Goal: Task Accomplishment & Management: Complete application form

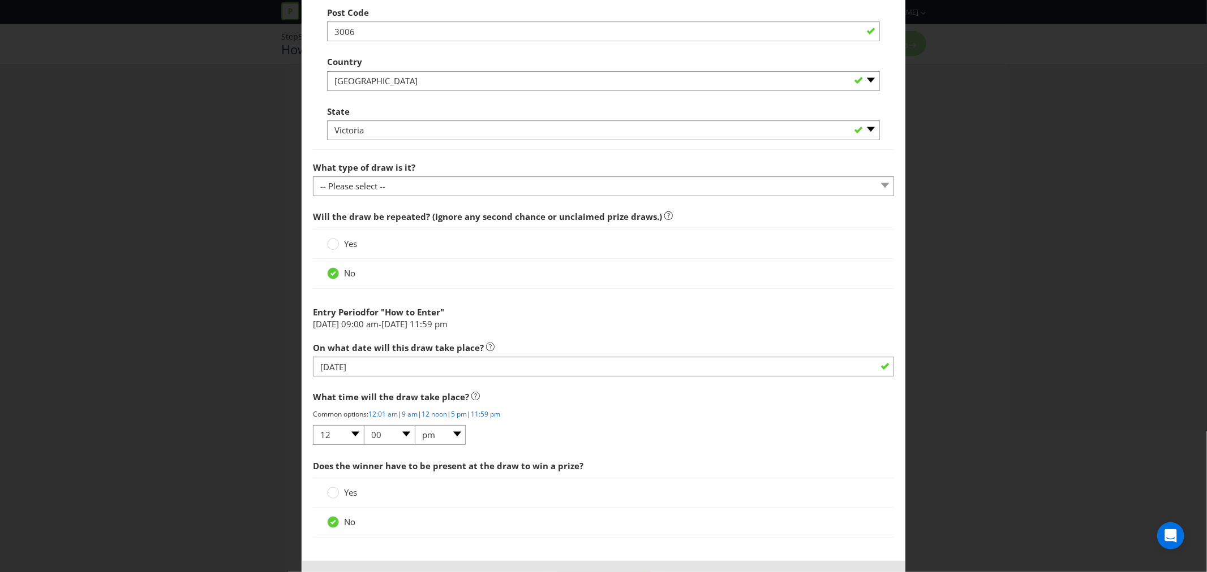
scroll to position [942, 0]
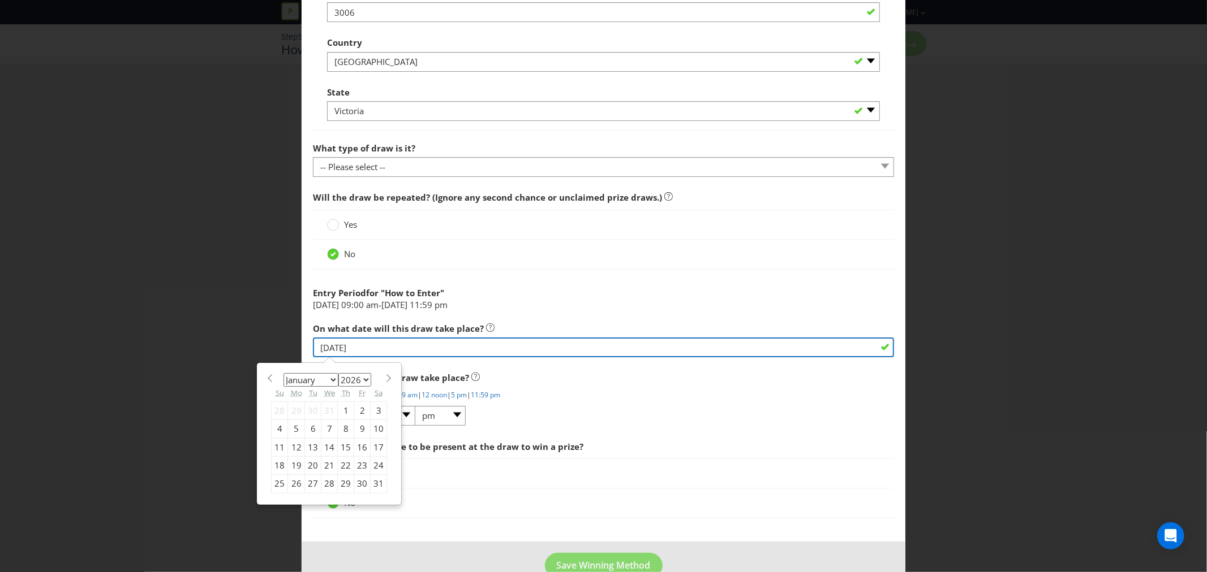
click at [326, 347] on input "[DATE]" at bounding box center [603, 348] width 581 height 20
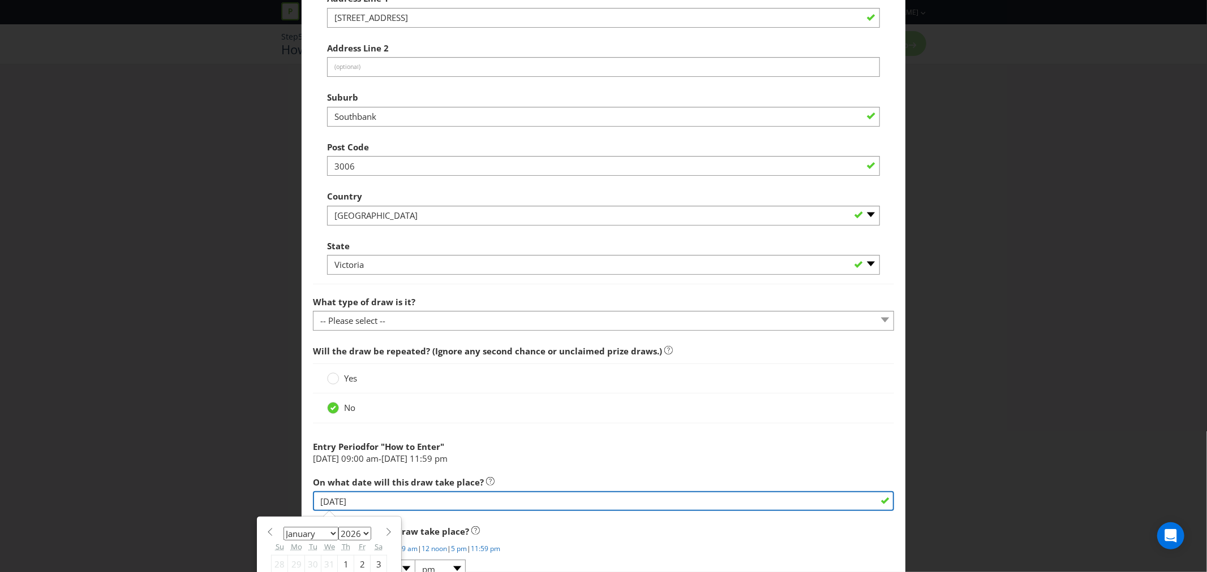
scroll to position [970, 0]
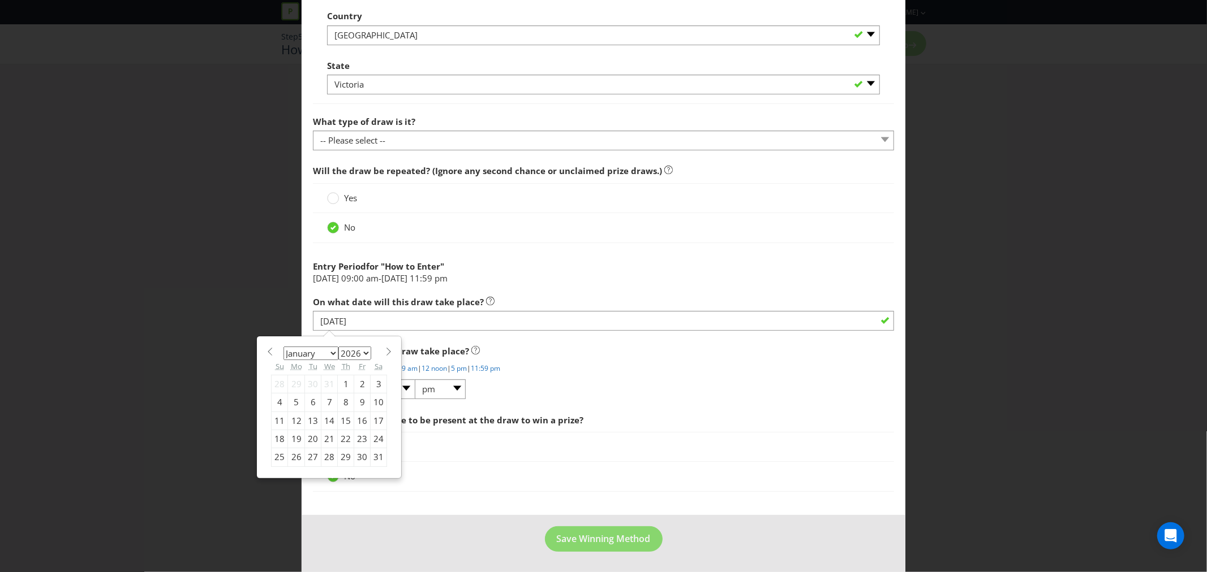
drag, startPoint x: 516, startPoint y: 248, endPoint x: 506, endPoint y: 252, distance: 10.6
click at [516, 248] on div at bounding box center [603, 247] width 581 height 6
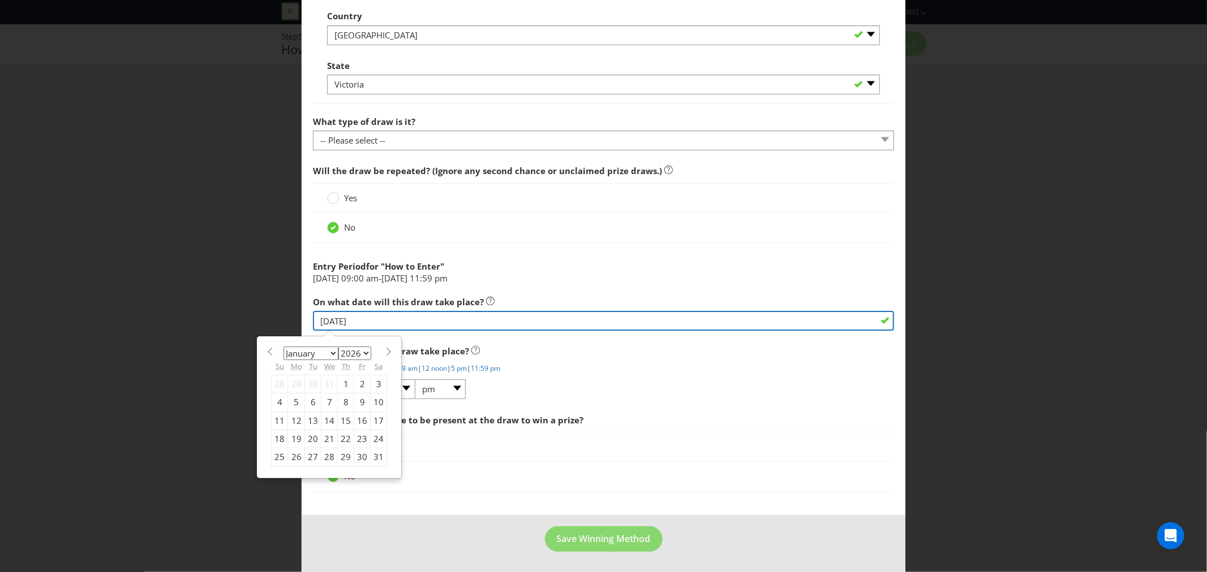
click at [368, 323] on input "[DATE]" at bounding box center [603, 321] width 581 height 20
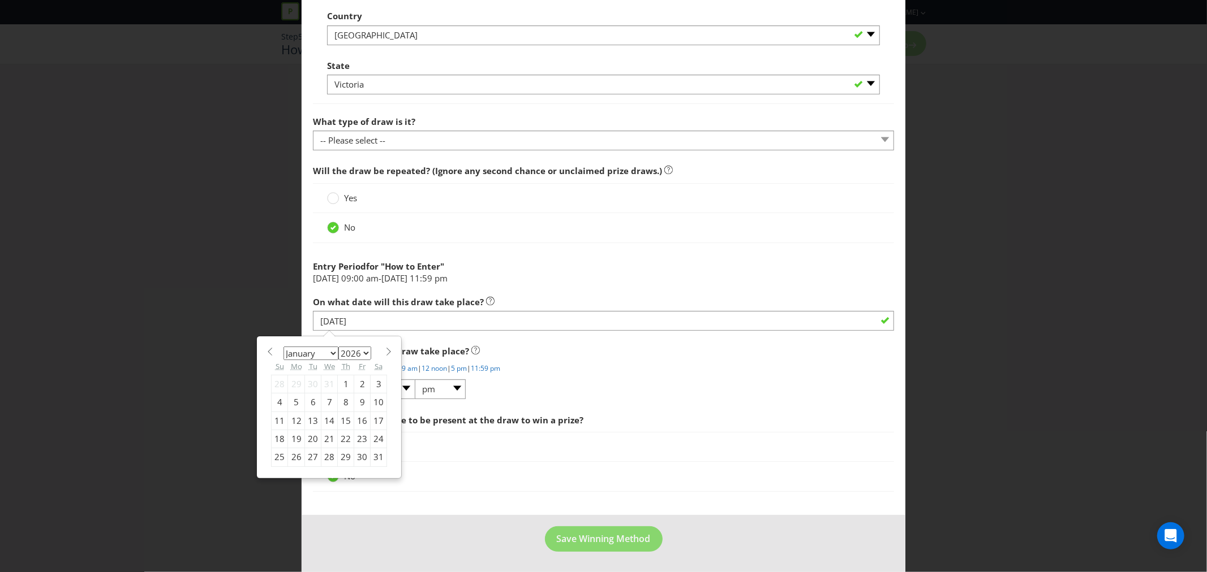
click at [295, 405] on div "5" at bounding box center [296, 403] width 17 height 18
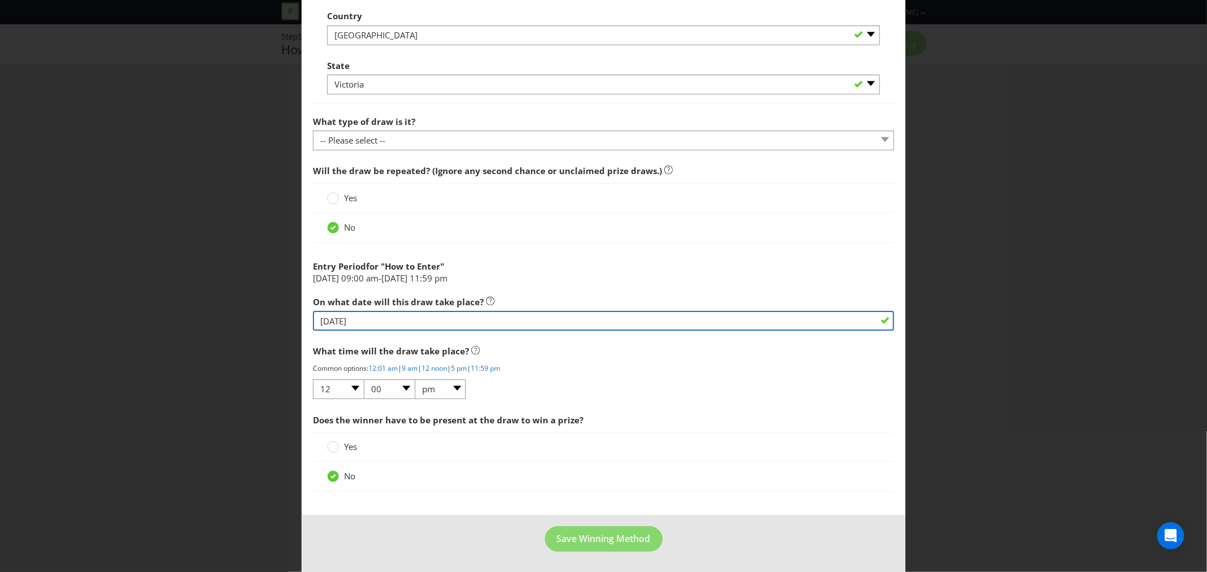
click at [365, 316] on input "[DATE]" at bounding box center [603, 321] width 581 height 20
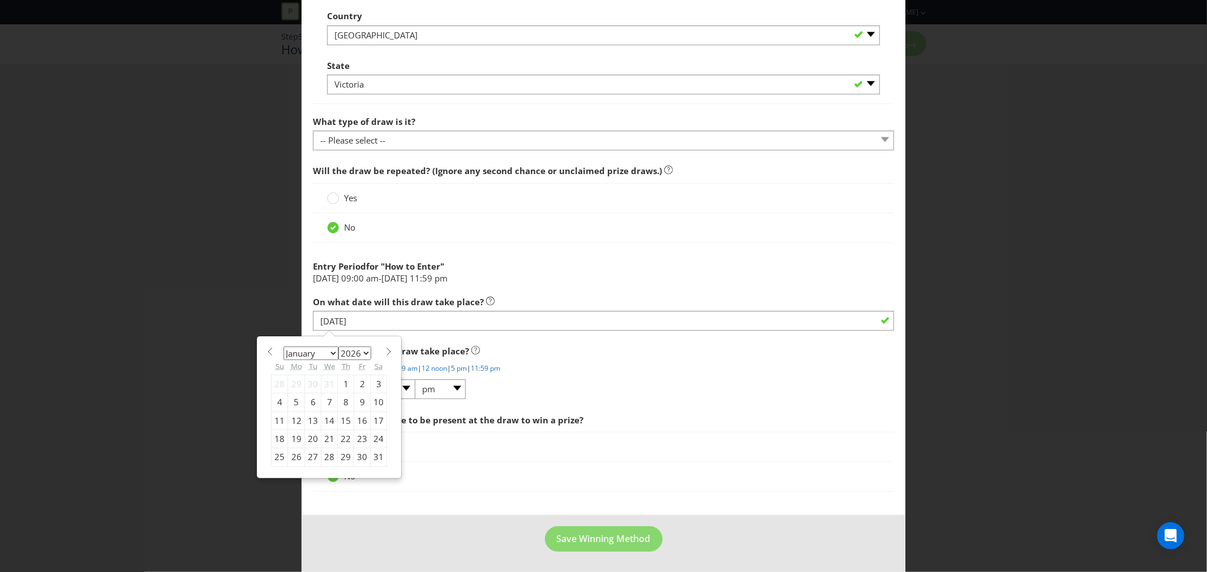
click at [309, 404] on div "6" at bounding box center [313, 403] width 16 height 18
type input "[DATE]"
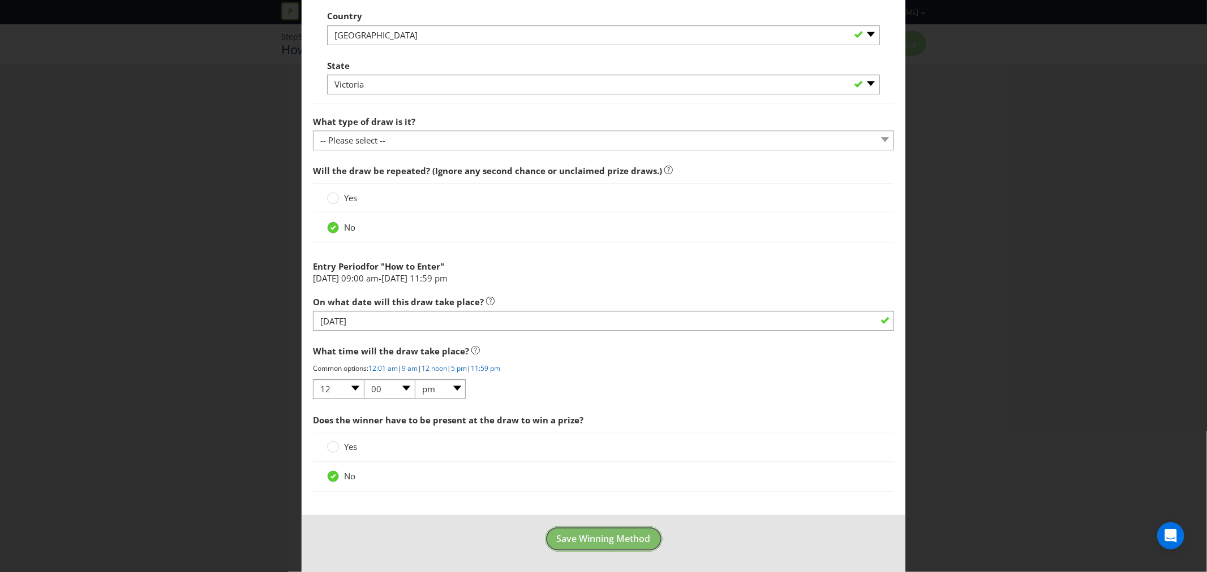
click at [594, 541] on span "Save Winning Method" at bounding box center [604, 539] width 94 height 12
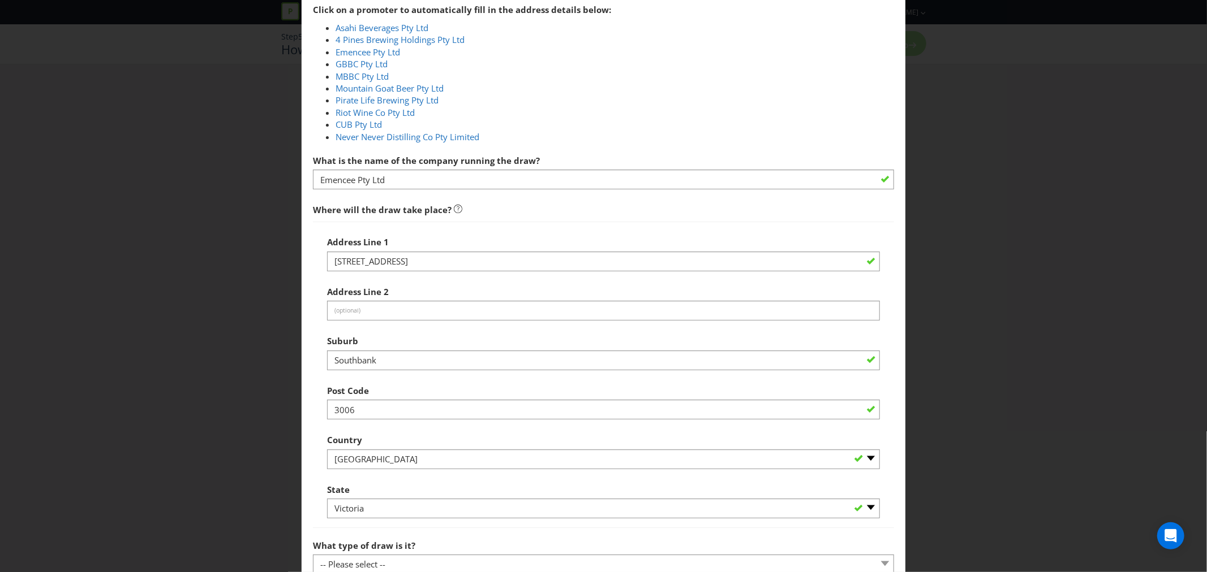
scroll to position [363, 0]
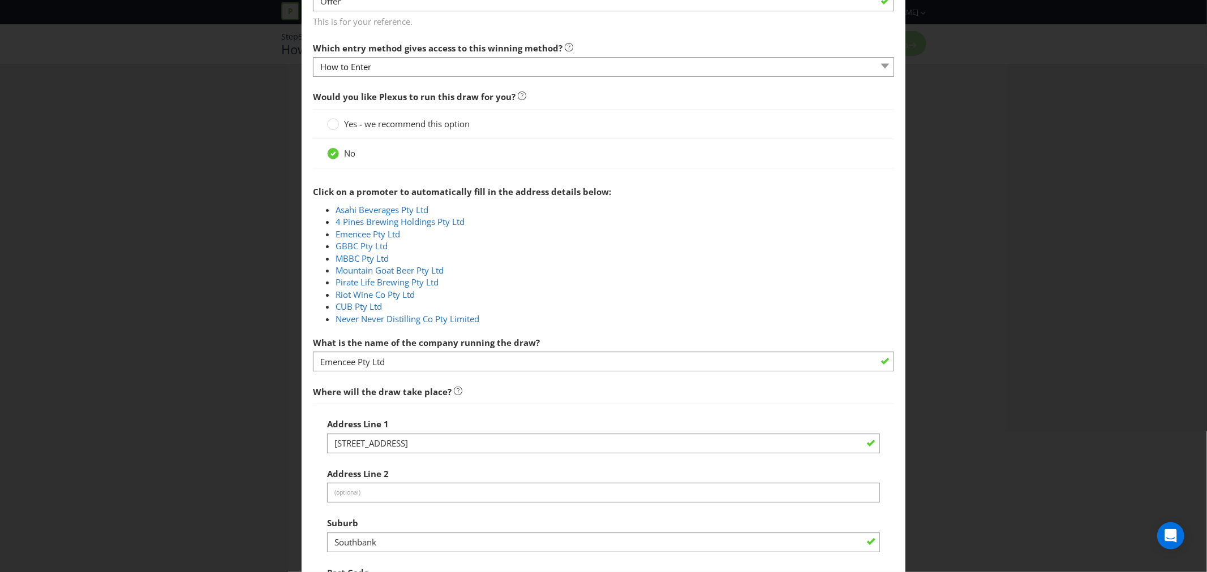
click at [359, 128] on span "Yes - we recommend this option" at bounding box center [407, 123] width 126 height 11
click at [0, 0] on input "Yes - we recommend this option" at bounding box center [0, 0] width 0 height 0
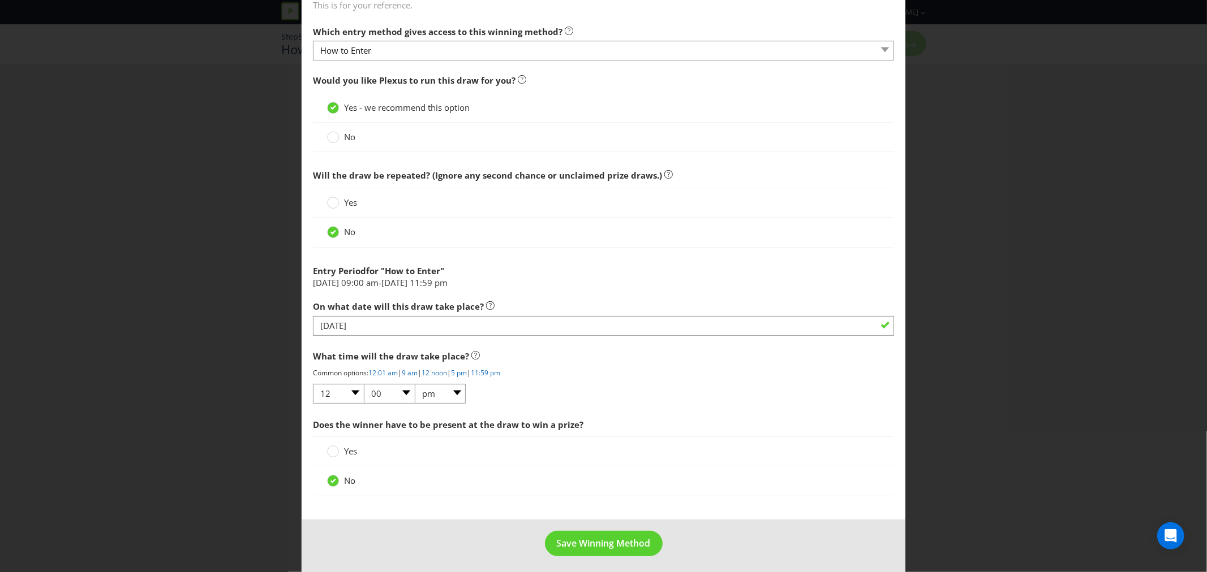
scroll to position [384, 0]
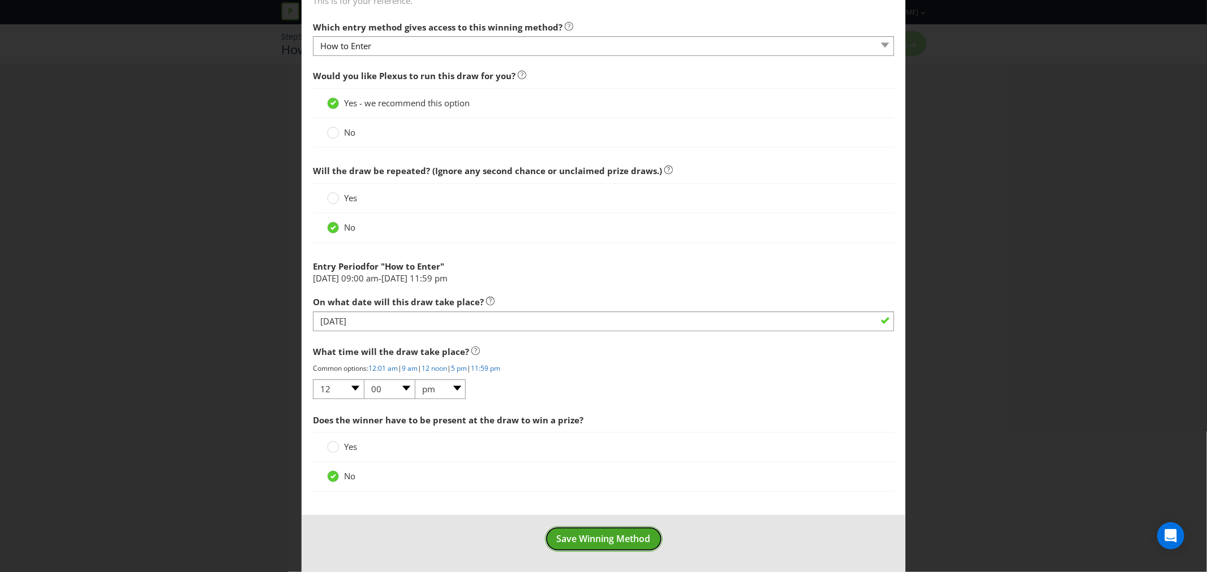
click at [617, 538] on span "Save Winning Method" at bounding box center [604, 539] width 94 height 12
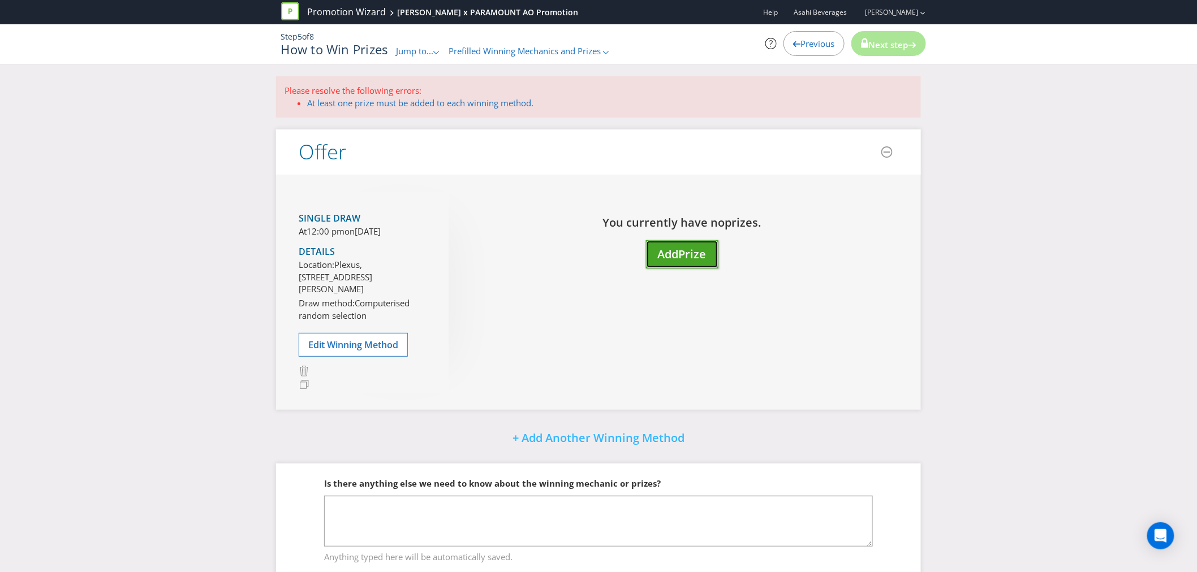
click at [668, 252] on span "Add" at bounding box center [668, 254] width 21 height 15
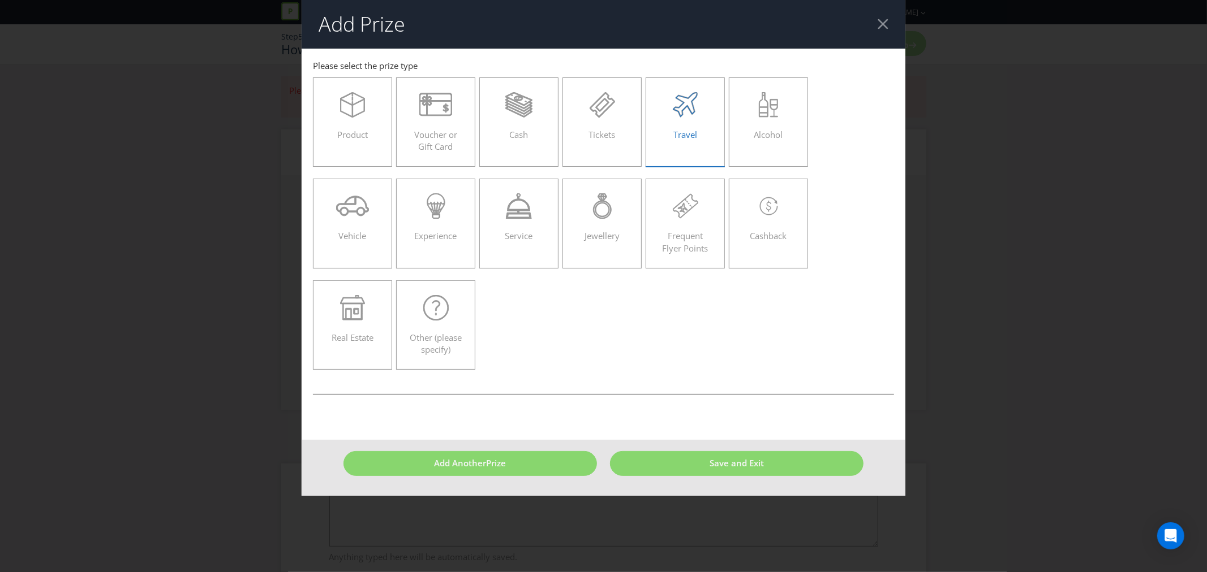
click at [685, 140] on span "Travel" at bounding box center [685, 134] width 24 height 11
click at [0, 0] on input "Travel" at bounding box center [0, 0] width 0 height 0
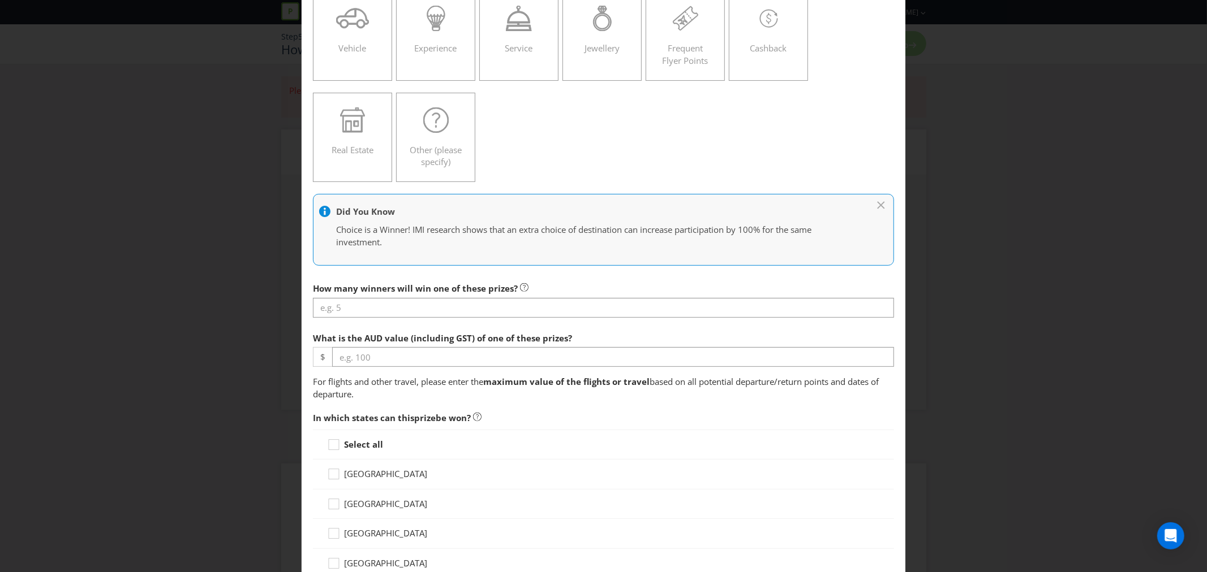
scroll to position [188, 0]
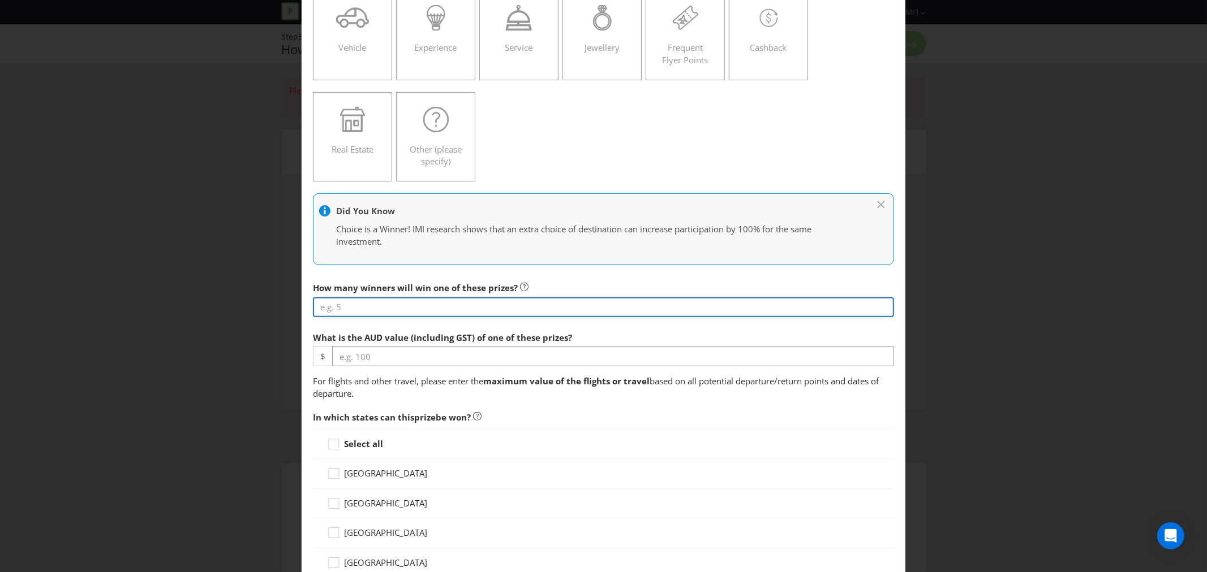
click at [431, 308] on input "number" at bounding box center [603, 308] width 581 height 20
type input "1"
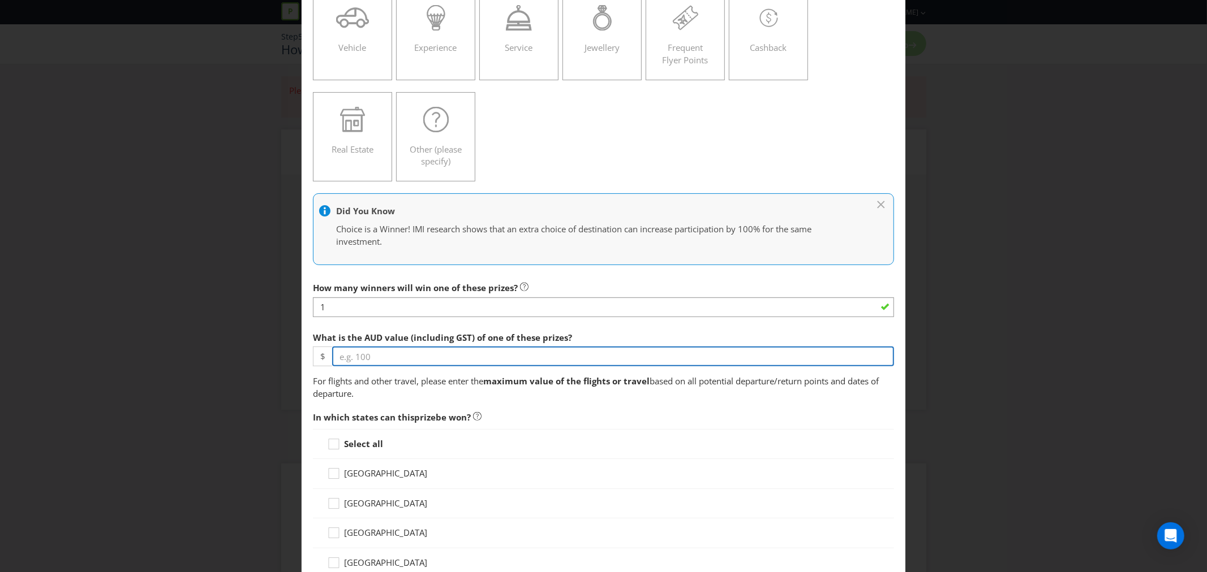
click at [399, 357] on input "number" at bounding box center [613, 357] width 562 height 20
type input "5000"
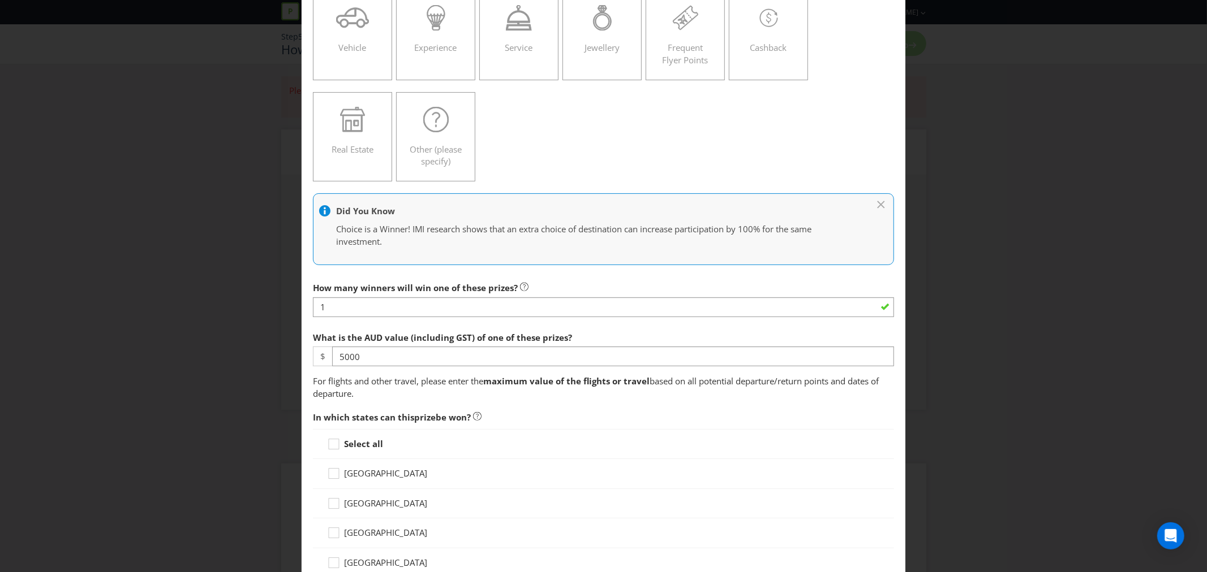
click at [405, 393] on p "For flights and other travel, please enter the maximum value of the flights or …" at bounding box center [603, 388] width 581 height 24
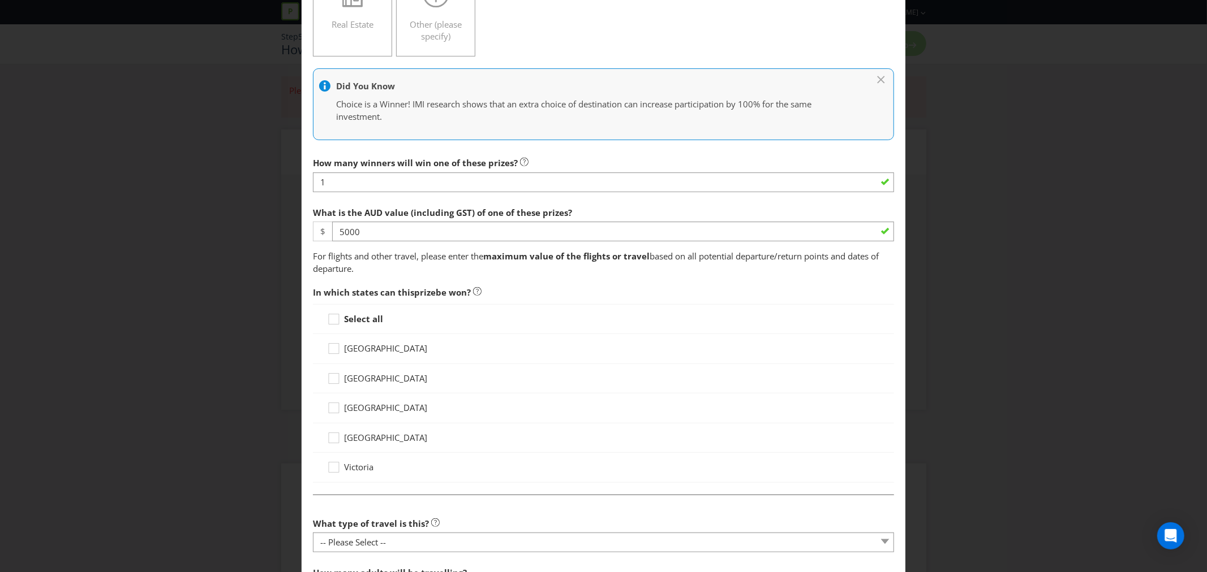
scroll to position [314, 0]
click at [328, 327] on icon at bounding box center [335, 321] width 17 height 17
click at [0, 0] on input "Select all" at bounding box center [0, 0] width 0 height 0
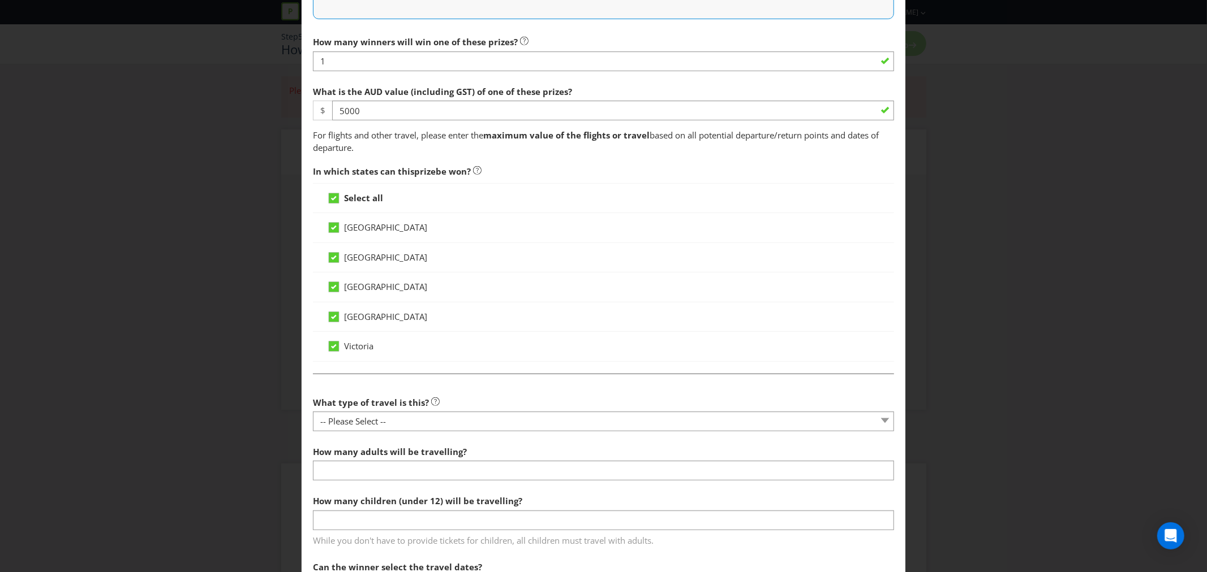
scroll to position [440, 0]
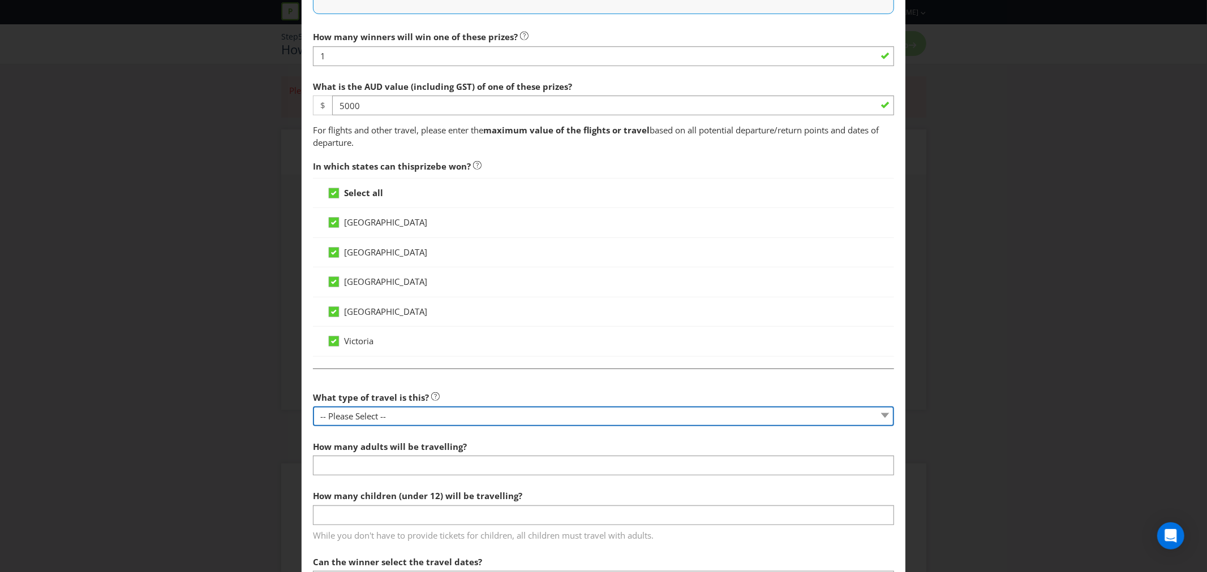
click at [438, 417] on select "-- Please Select -- Flight Accommodation Car Hire Bus Train Cruise Transfers Ot…" at bounding box center [603, 417] width 581 height 20
select select "FLIGHTS"
click at [313, 407] on select "-- Please Select -- Flight Accommodation Car Hire Bus Train Cruise Transfers Ot…" at bounding box center [603, 417] width 581 height 20
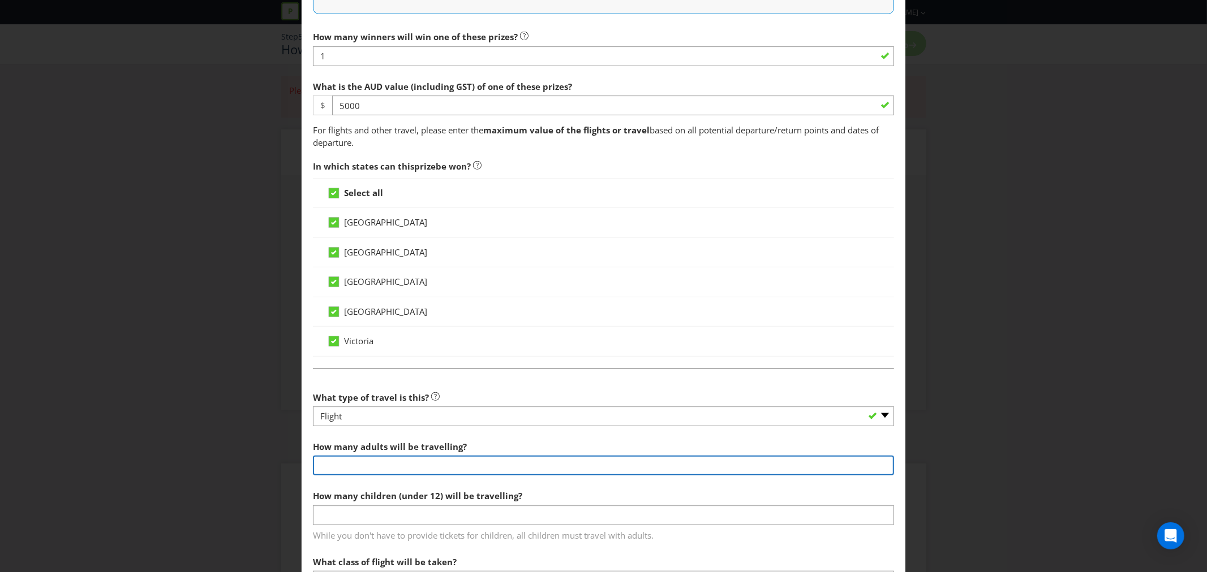
click at [371, 468] on input "number" at bounding box center [603, 466] width 581 height 20
type input "2"
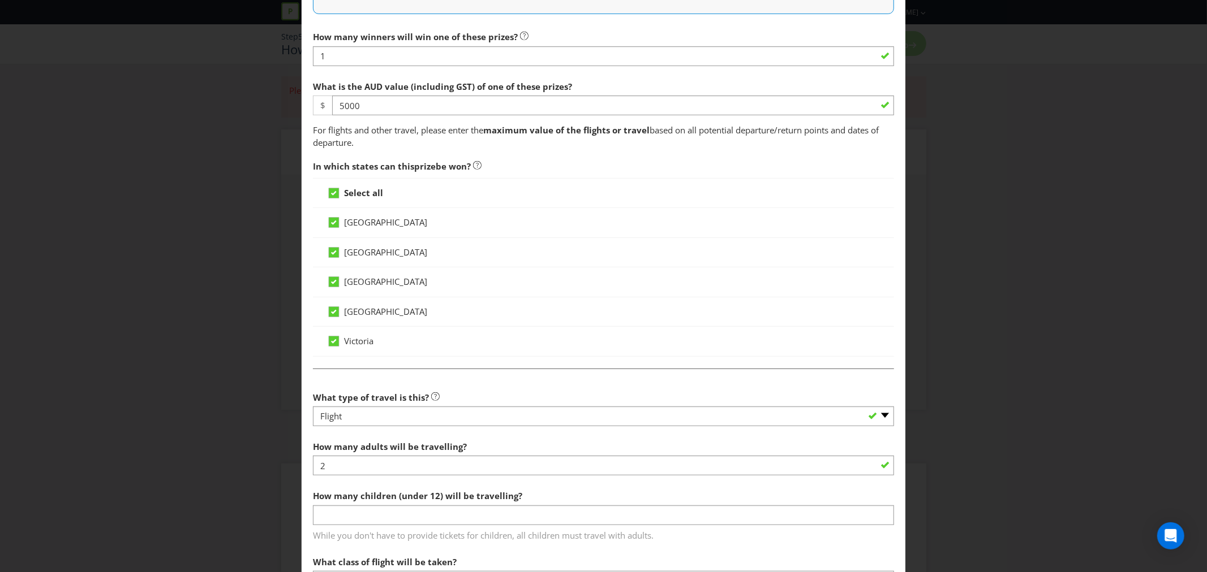
click at [403, 437] on label "How many adults will be travelling?" at bounding box center [391, 445] width 156 height 18
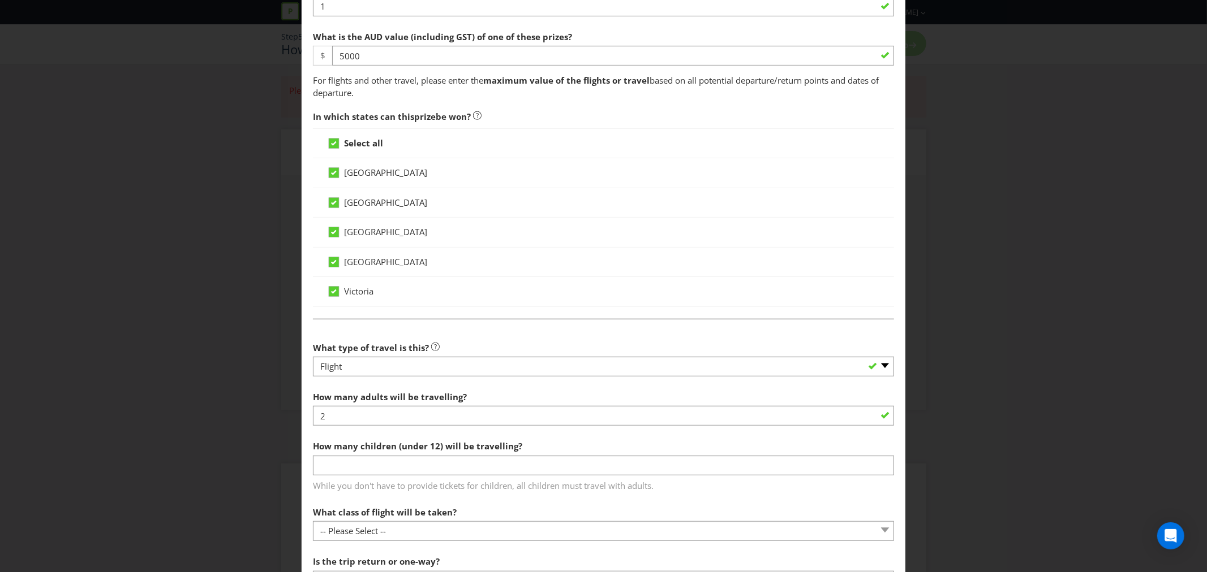
scroll to position [566, 0]
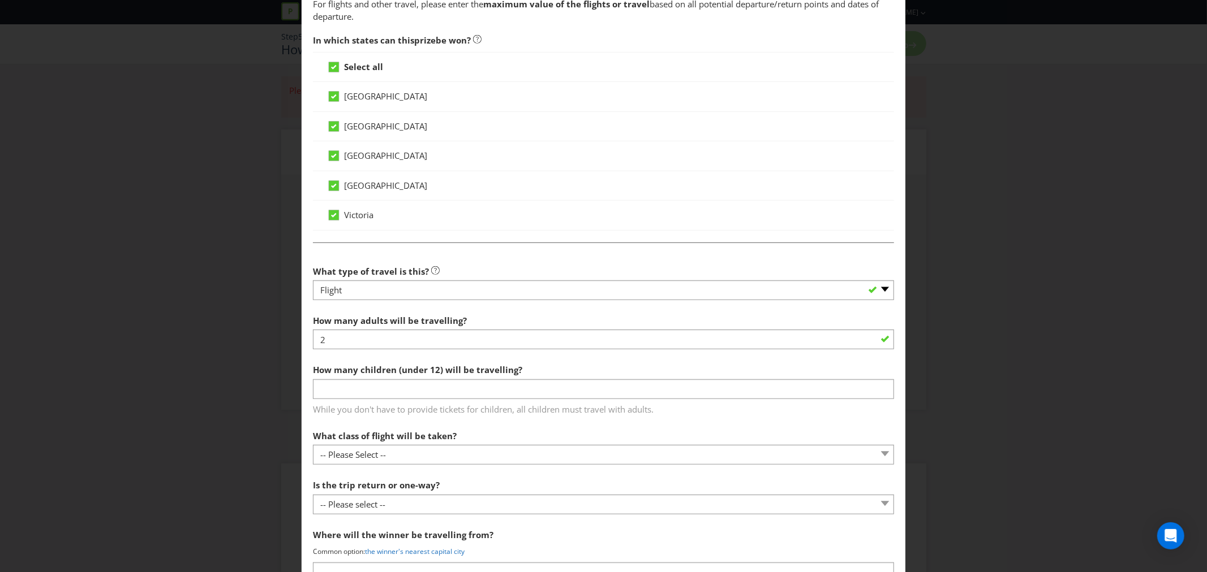
click at [397, 399] on div "While you don't have to provide tickets for children, all children must travel …" at bounding box center [603, 408] width 581 height 18
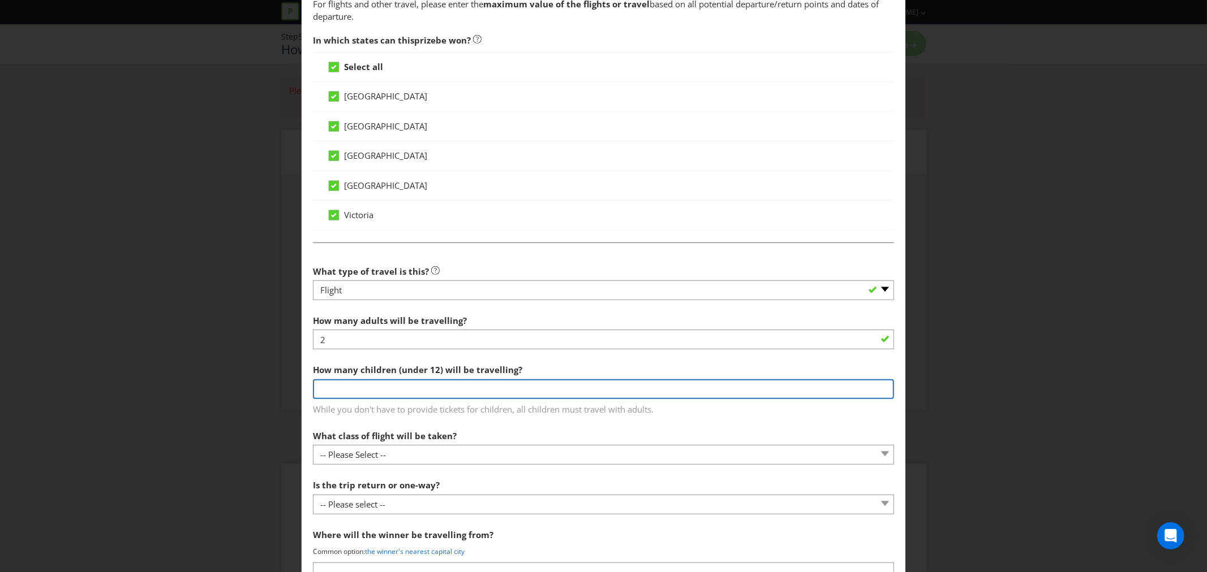
click at [394, 390] on input "number" at bounding box center [603, 390] width 581 height 20
type input "0"
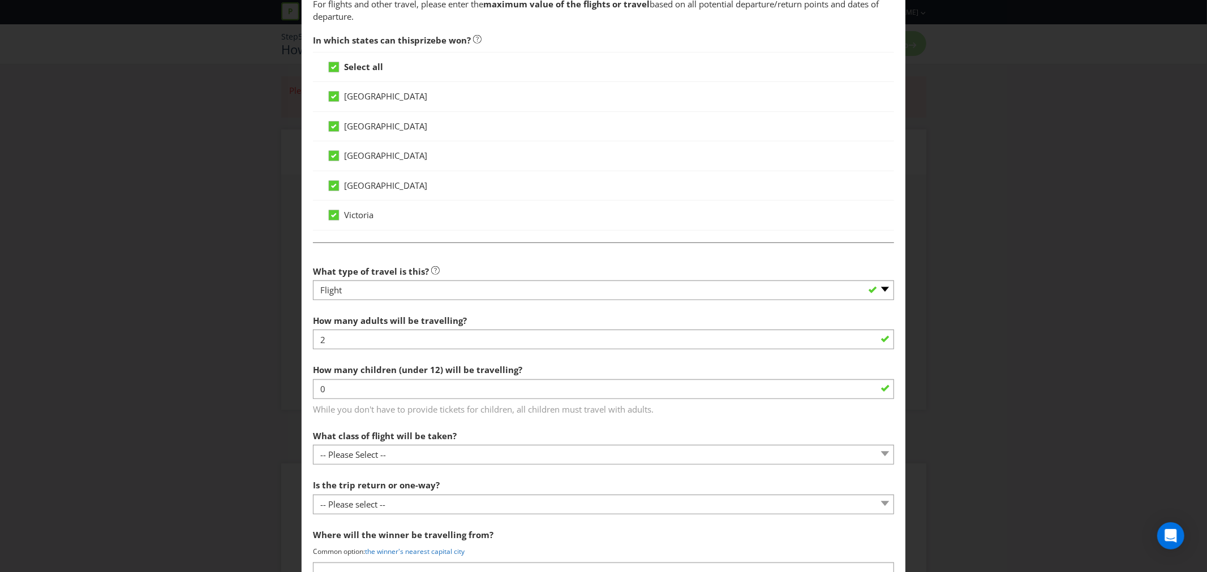
click at [394, 427] on label "What class of flight will be taken?" at bounding box center [386, 434] width 146 height 18
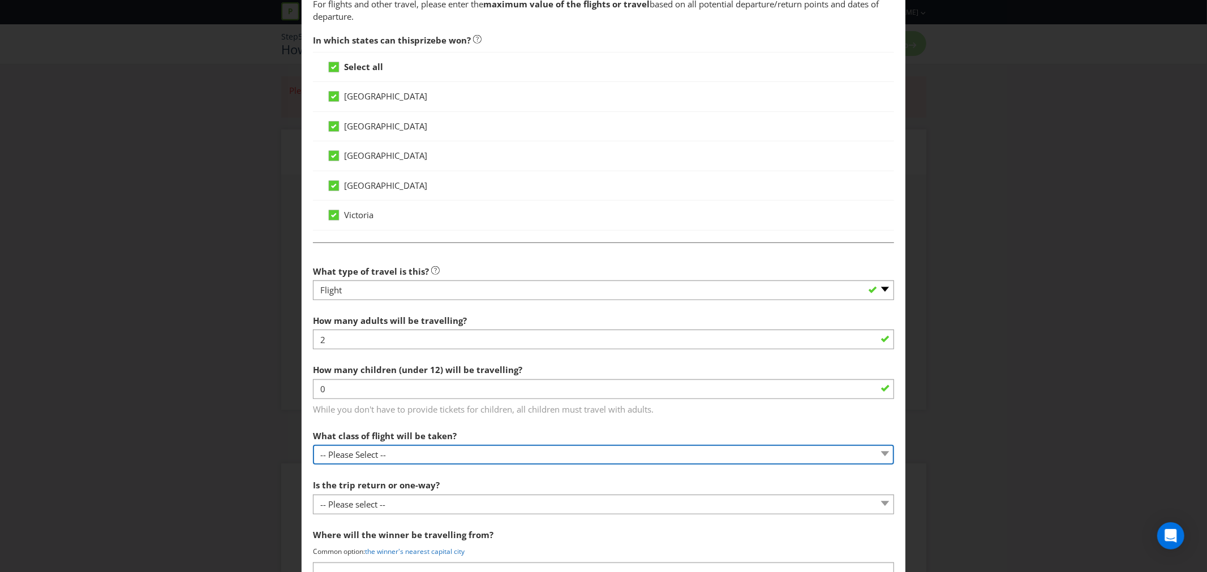
click at [397, 453] on select "-- Please Select -- Economy class Premium economy class Business class First cl…" at bounding box center [603, 455] width 581 height 20
select select "ECONOMY"
click at [313, 446] on select "-- Please Select -- Economy class Premium economy class Business class First cl…" at bounding box center [603, 455] width 581 height 20
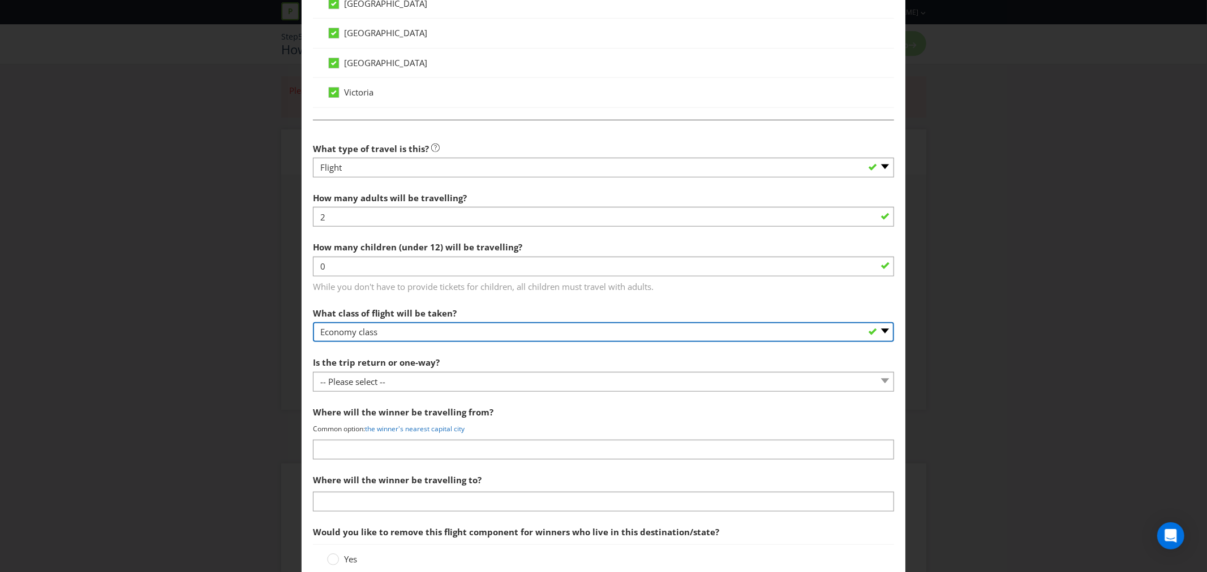
scroll to position [691, 0]
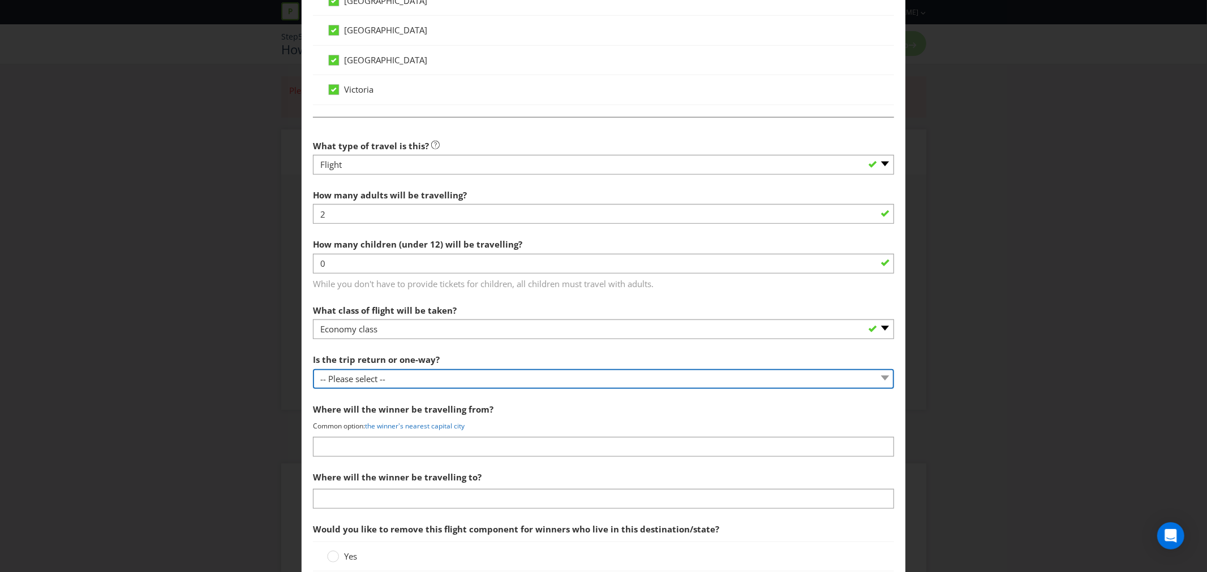
click at [382, 384] on select "-- Please select -- One way Return Other (please specify)" at bounding box center [603, 379] width 581 height 20
select select "RETURN"
click at [313, 370] on select "-- Please select -- One way Return Other (please specify)" at bounding box center [603, 379] width 581 height 20
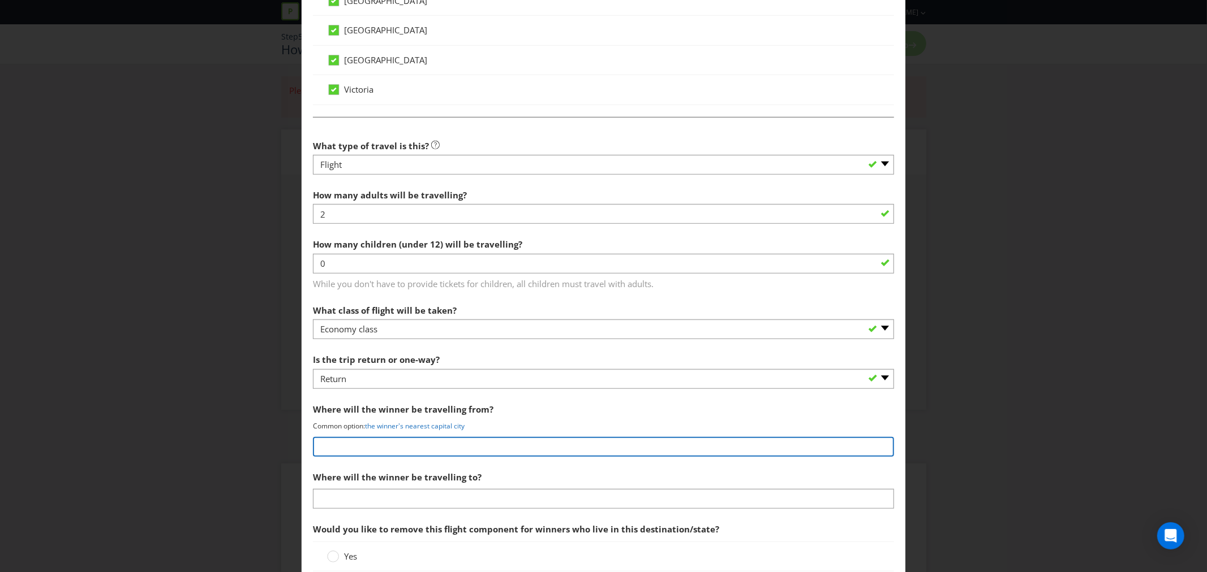
click at [377, 450] on input "text" at bounding box center [603, 447] width 581 height 20
type input "Nearest [GEOGRAPHIC_DATA]"
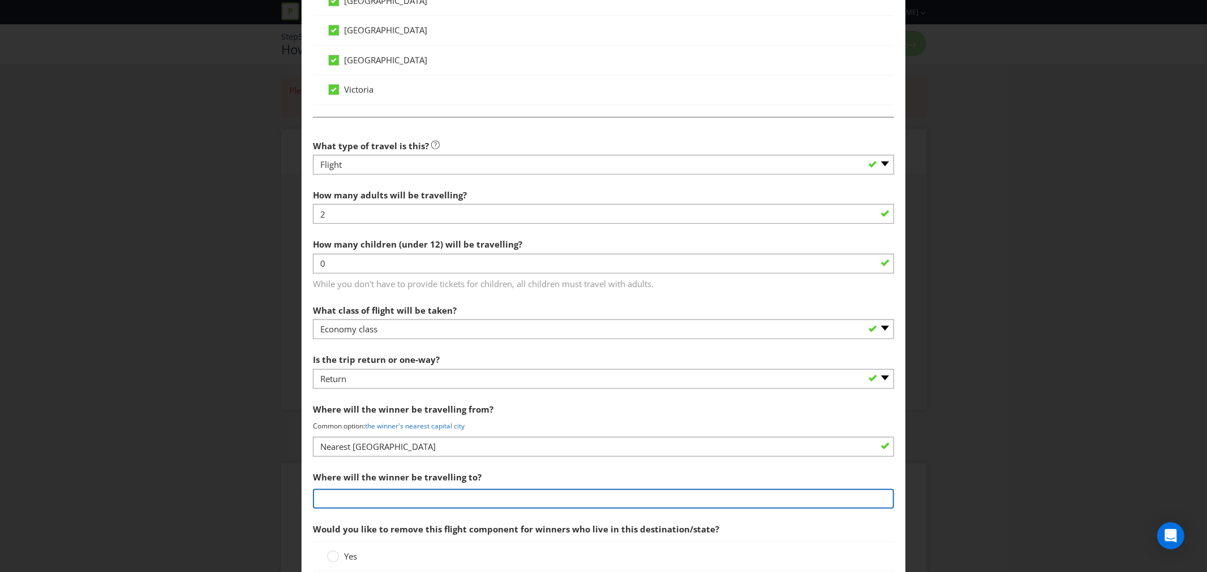
click at [366, 495] on input "text" at bounding box center [603, 499] width 581 height 20
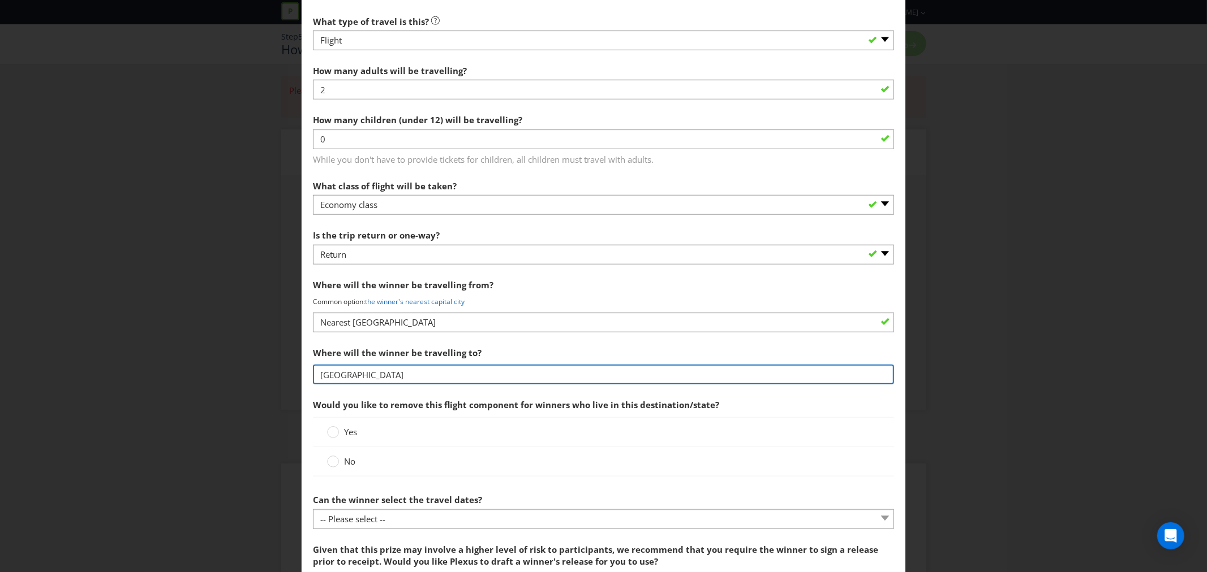
scroll to position [817, 0]
type input "[GEOGRAPHIC_DATA]"
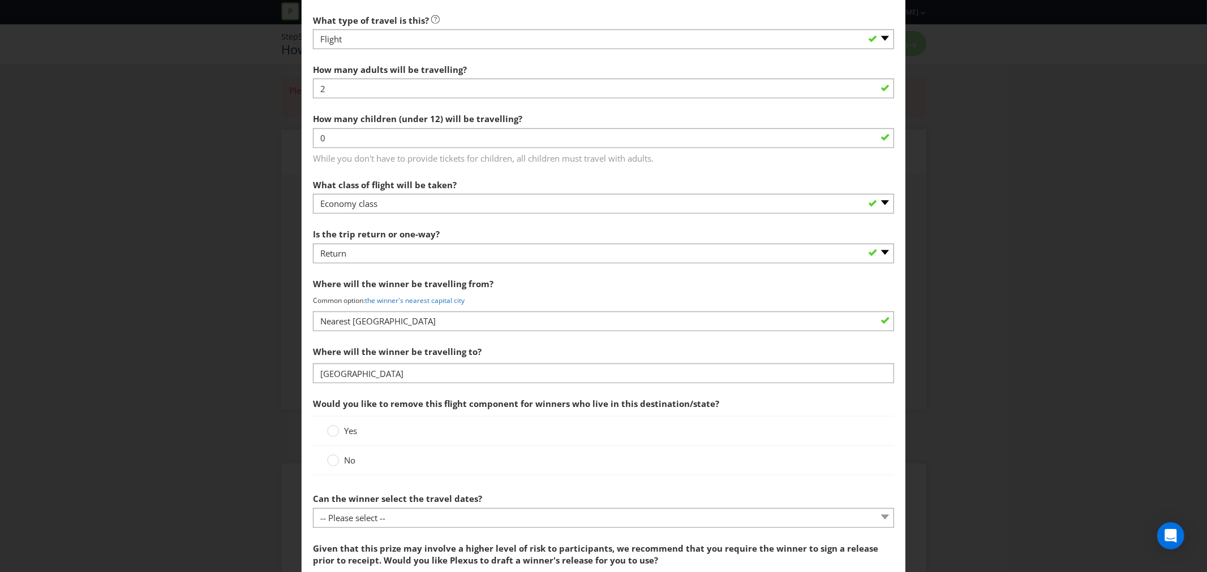
click at [450, 421] on div "Yes" at bounding box center [603, 431] width 581 height 30
click at [344, 429] on span "Yes" at bounding box center [350, 430] width 13 height 11
click at [0, 0] on input "Yes" at bounding box center [0, 0] width 0 height 0
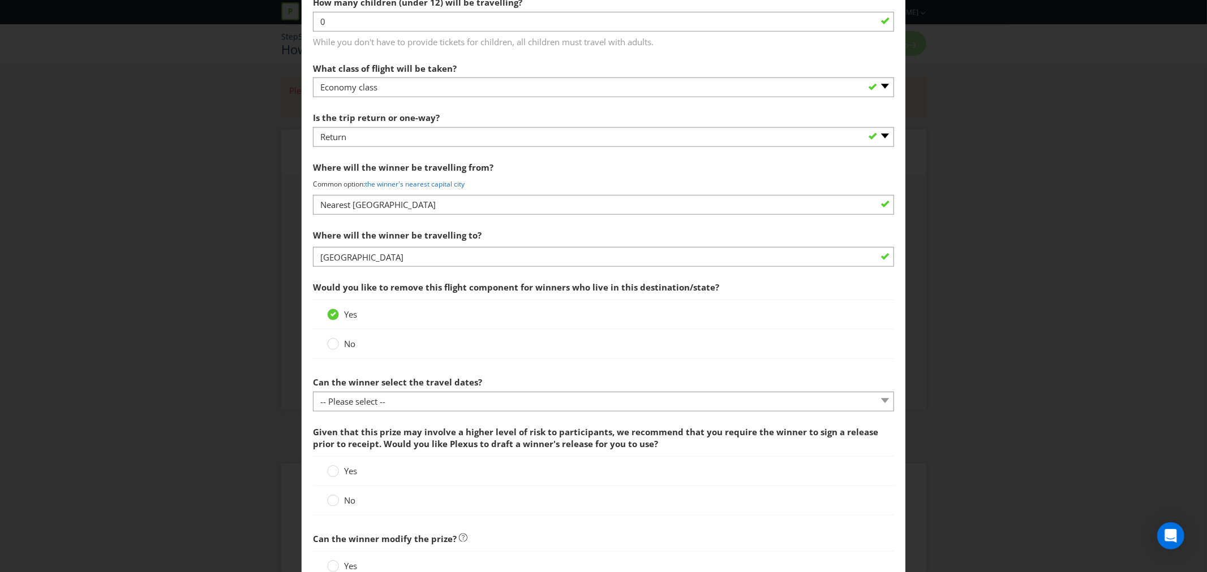
scroll to position [942, 0]
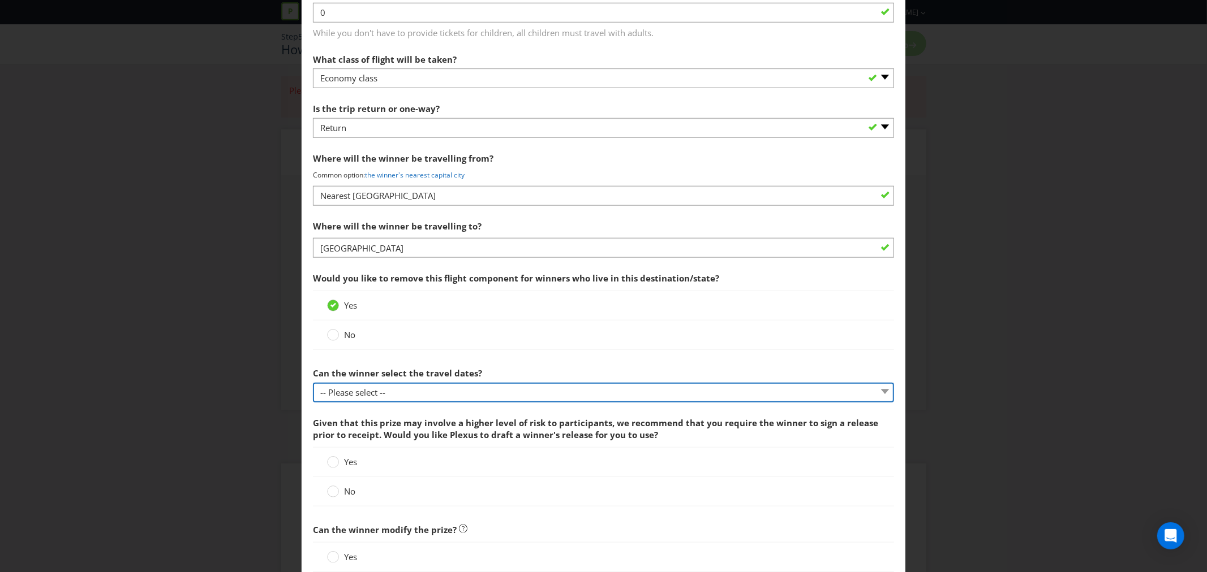
click at [410, 398] on select "-- Please select -- Yes No, travel must be taken on specific dates No, the Prom…" at bounding box center [603, 393] width 581 height 20
select select "NO_SPECIFIC_DATES"
click at [313, 384] on select "-- Please select -- Yes No, travel must be taken on specific dates No, the Prom…" at bounding box center [603, 393] width 581 height 20
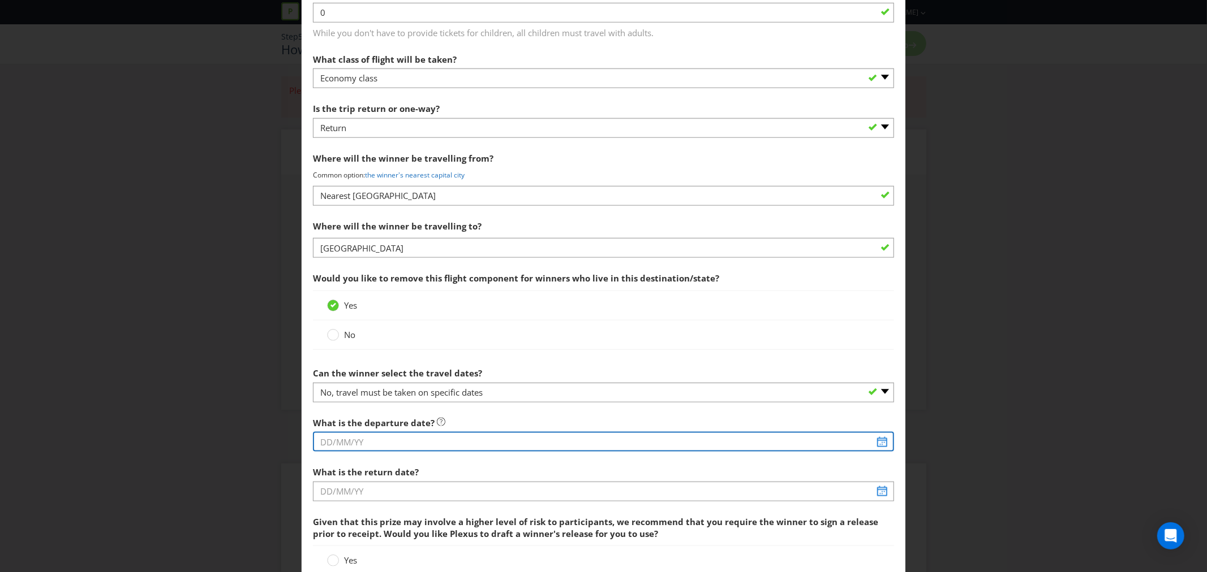
drag, startPoint x: 406, startPoint y: 403, endPoint x: 401, endPoint y: 446, distance: 43.4
click at [401, 446] on input "text" at bounding box center [603, 442] width 581 height 20
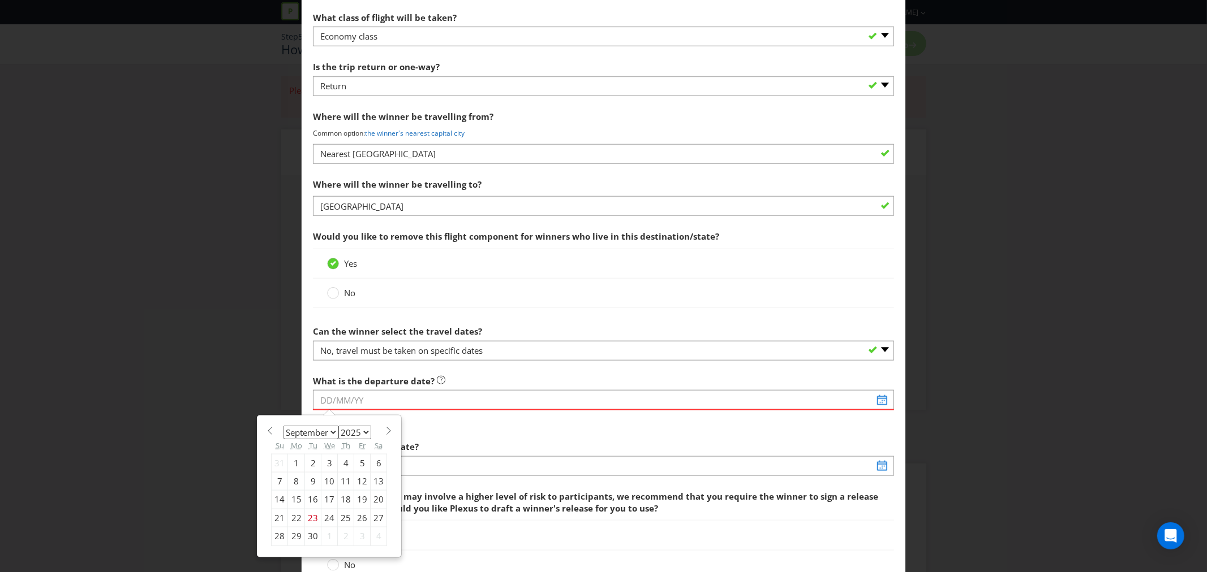
scroll to position [1005, 0]
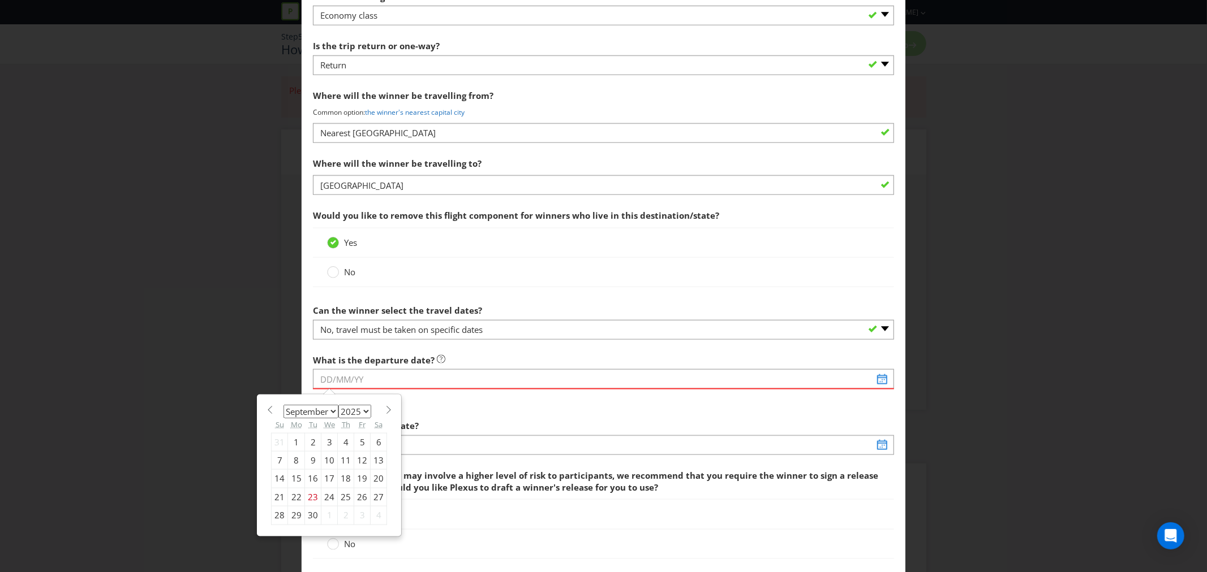
click at [359, 499] on span "Given that this prize may involve a higher level of risk to participants, we re…" at bounding box center [603, 482] width 581 height 36
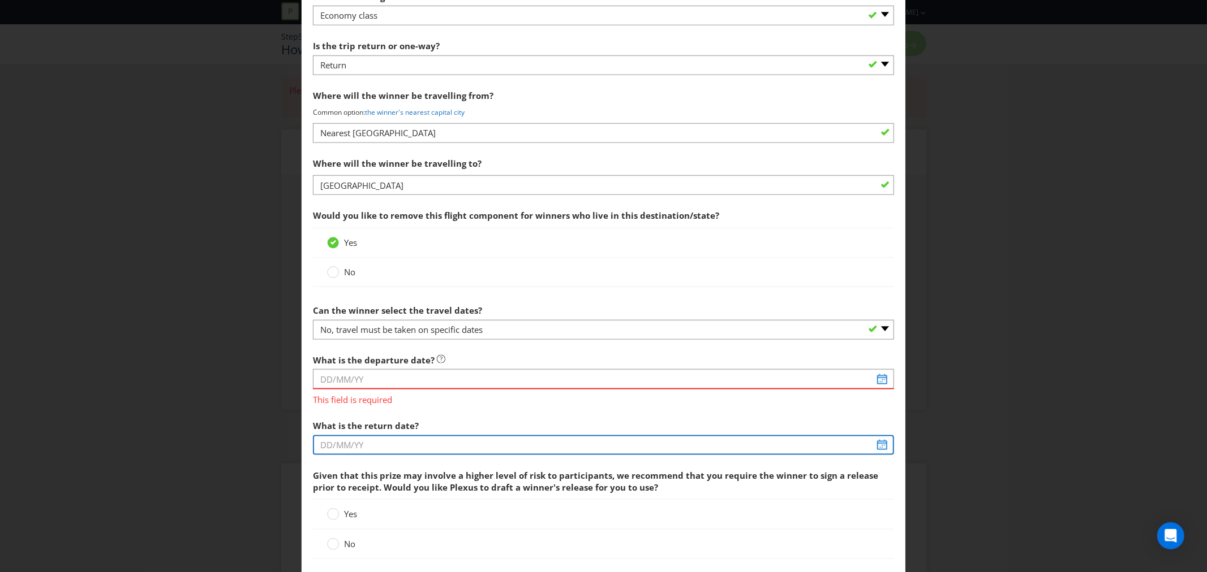
click at [341, 447] on input "text" at bounding box center [603, 446] width 581 height 20
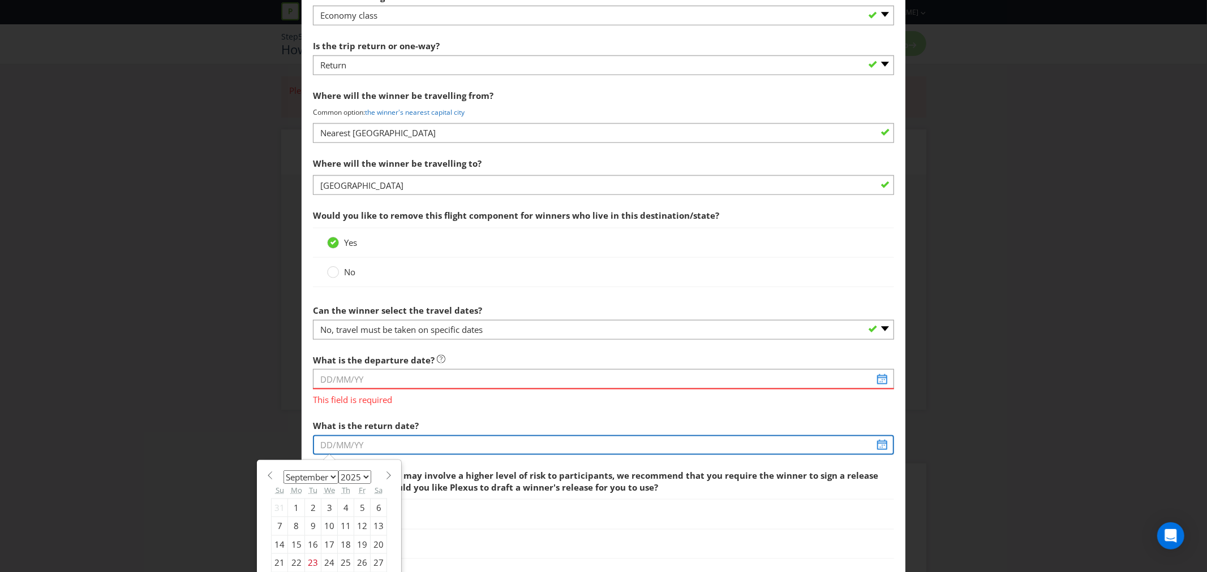
scroll to position [1068, 0]
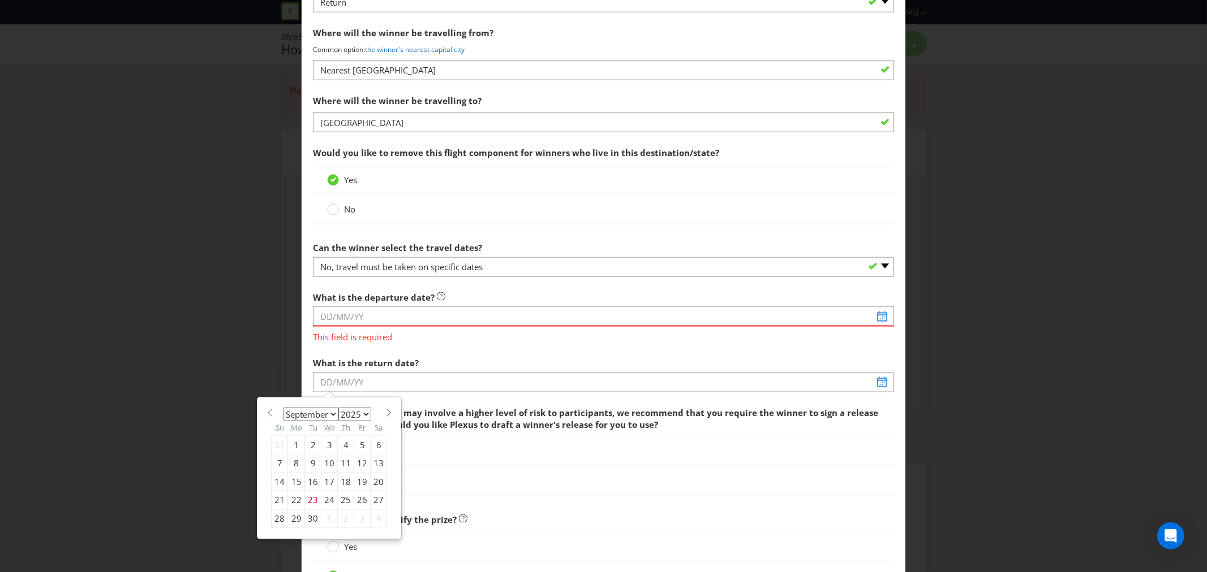
click at [292, 515] on div "29" at bounding box center [296, 519] width 17 height 18
type input "[DATE]"
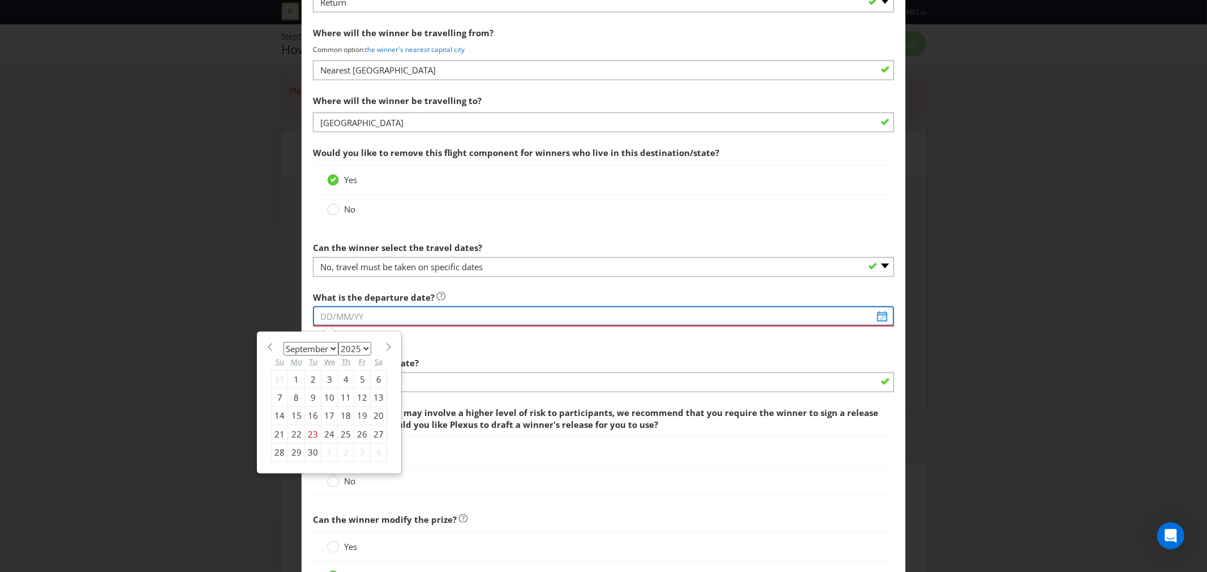
click at [359, 321] on input "text" at bounding box center [603, 317] width 581 height 20
click at [330, 348] on select "January February March April May June July August September October November De…" at bounding box center [310, 349] width 55 height 14
select select "0"
click at [283, 343] on select "January February March April May June July August September October November De…" at bounding box center [310, 349] width 55 height 14
click at [359, 351] on select "2025 2026 2027 2028 2029 2030 2031 2032 2033 2034 2035" at bounding box center [354, 349] width 33 height 14
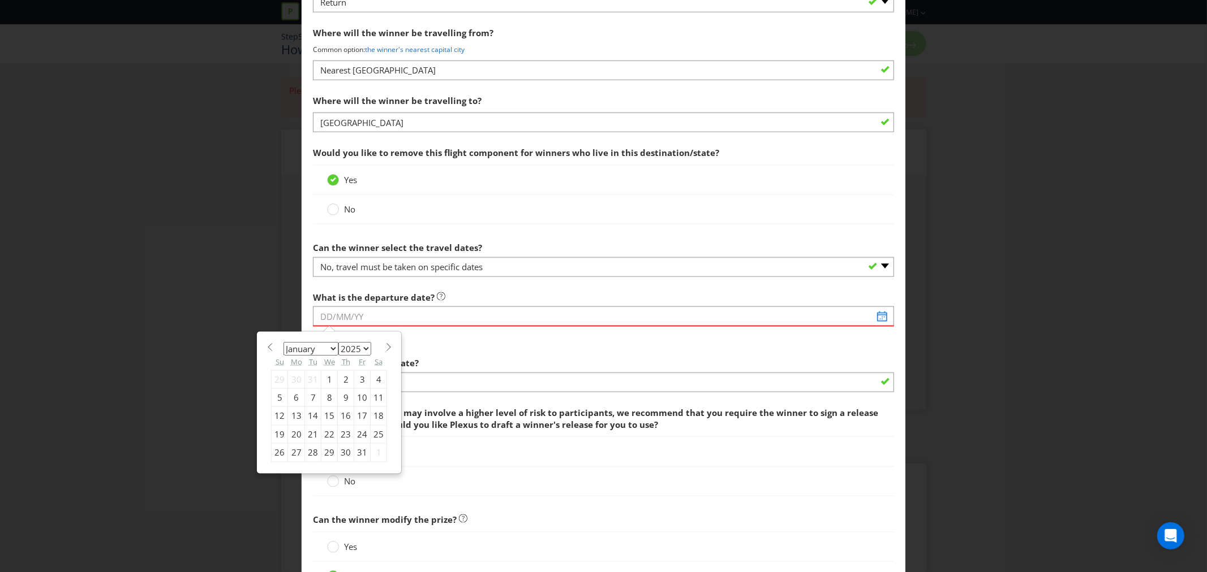
select select "2026"
click at [338, 343] on select "2025 2026 2027 2028 2029 2030 2031 2032 2033 2034 2035" at bounding box center [354, 349] width 33 height 14
click at [292, 453] on div "26" at bounding box center [296, 453] width 17 height 18
type input "[DATE]"
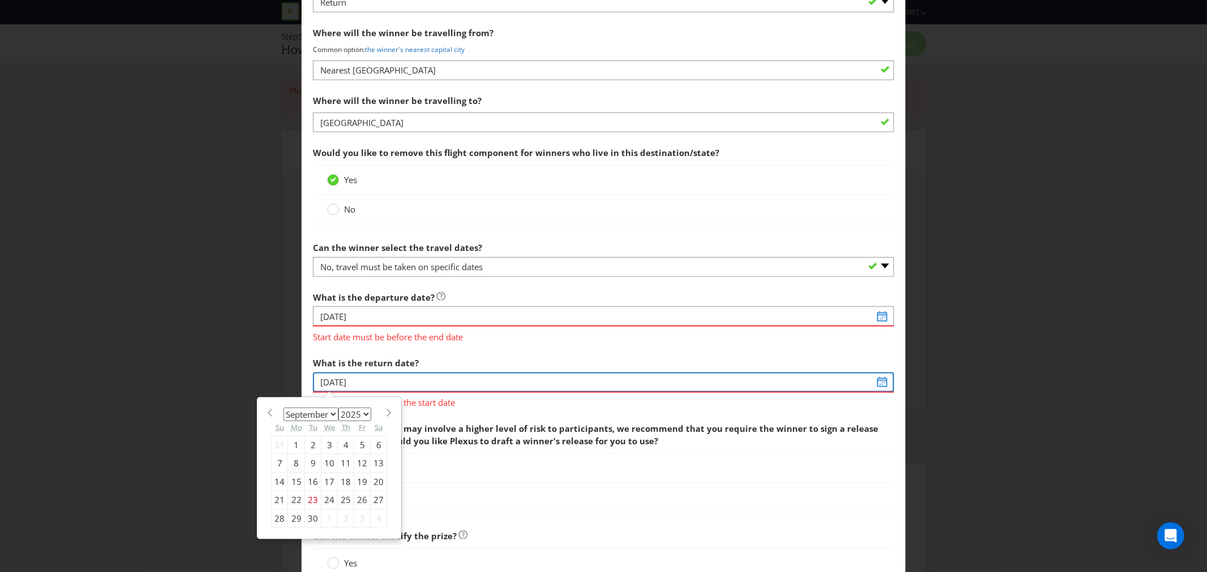
click at [359, 390] on input "[DATE]" at bounding box center [603, 383] width 581 height 20
click at [328, 415] on select "January February March April May June July August September October November De…" at bounding box center [310, 415] width 55 height 14
select select "11"
click at [283, 408] on select "January February March April May June July August September October November De…" at bounding box center [310, 415] width 55 height 14
click at [364, 415] on select "2025 2026 2027 2028 2029 2030 2031 2032 2033 2034 2035" at bounding box center [354, 415] width 33 height 14
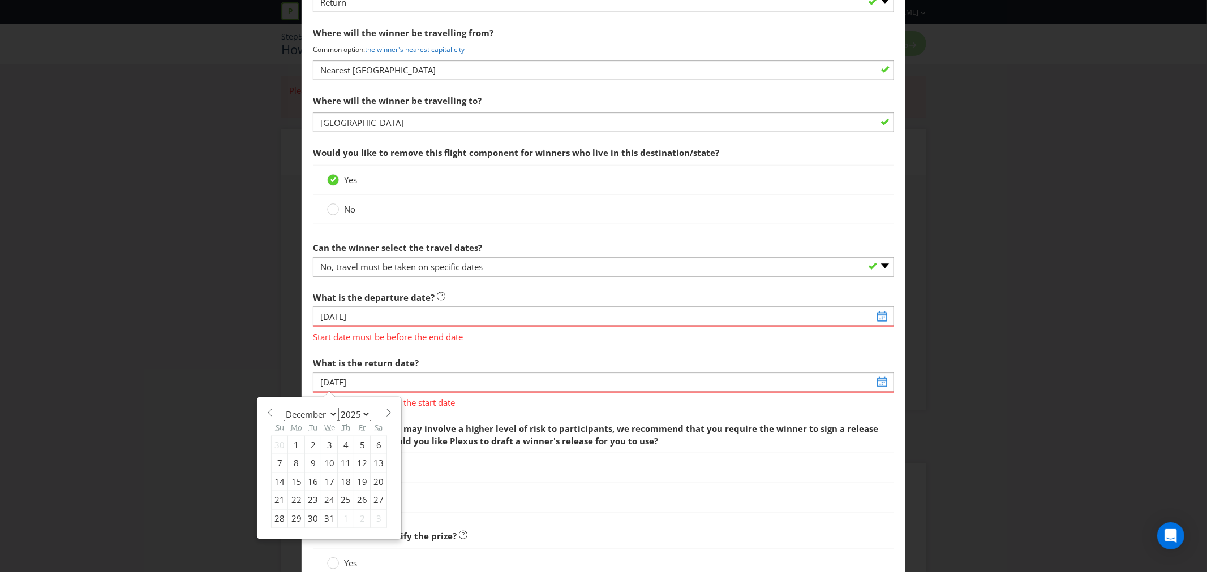
select select "2026"
click at [338, 408] on select "2025 2026 2027 2028 2029 2030 2031 2032 2033 2034 2035" at bounding box center [354, 415] width 33 height 14
click at [330, 412] on select "January February March April May June July August September October November De…" at bounding box center [310, 415] width 55 height 14
select select "0"
click at [283, 408] on select "January February March April May June July August September October November De…" at bounding box center [310, 415] width 55 height 14
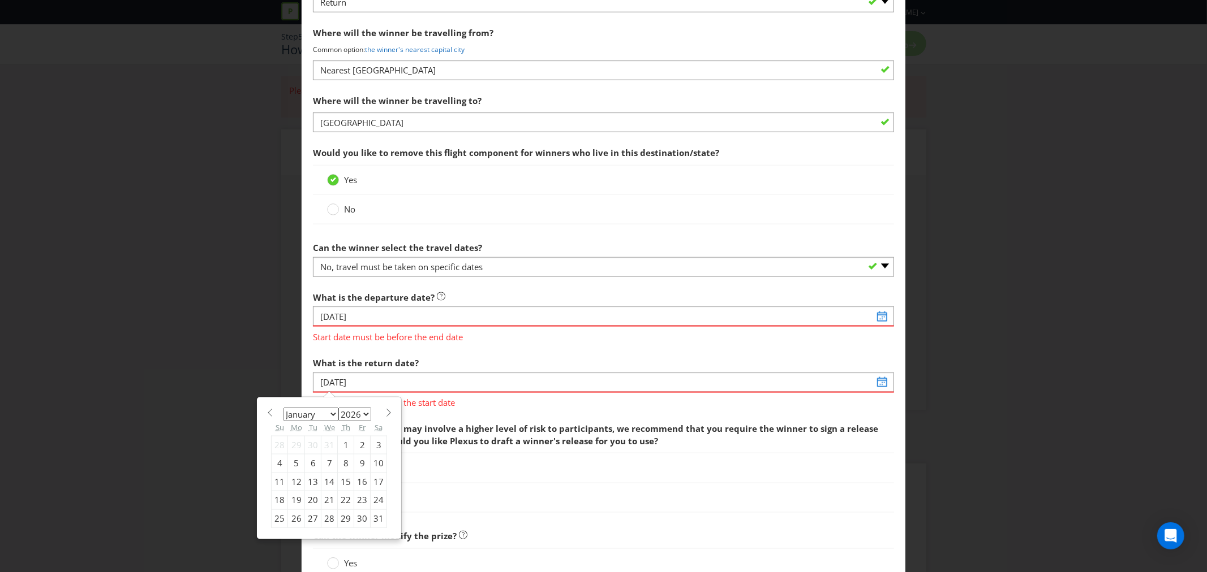
click at [341, 519] on div "29" at bounding box center [346, 519] width 16 height 18
type input "[DATE]"
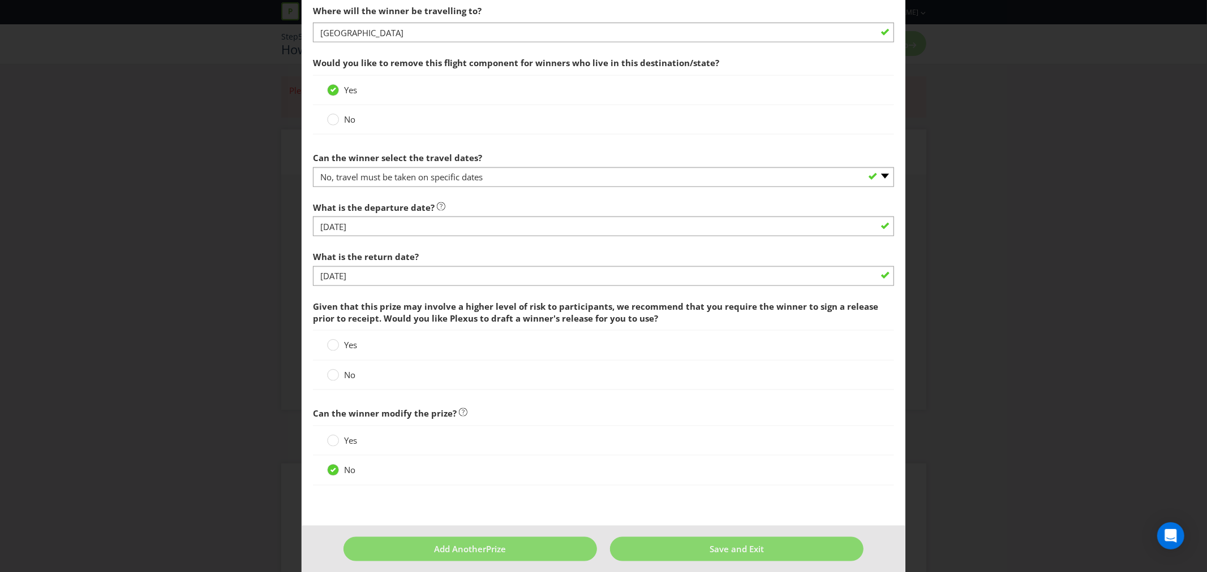
scroll to position [1168, 0]
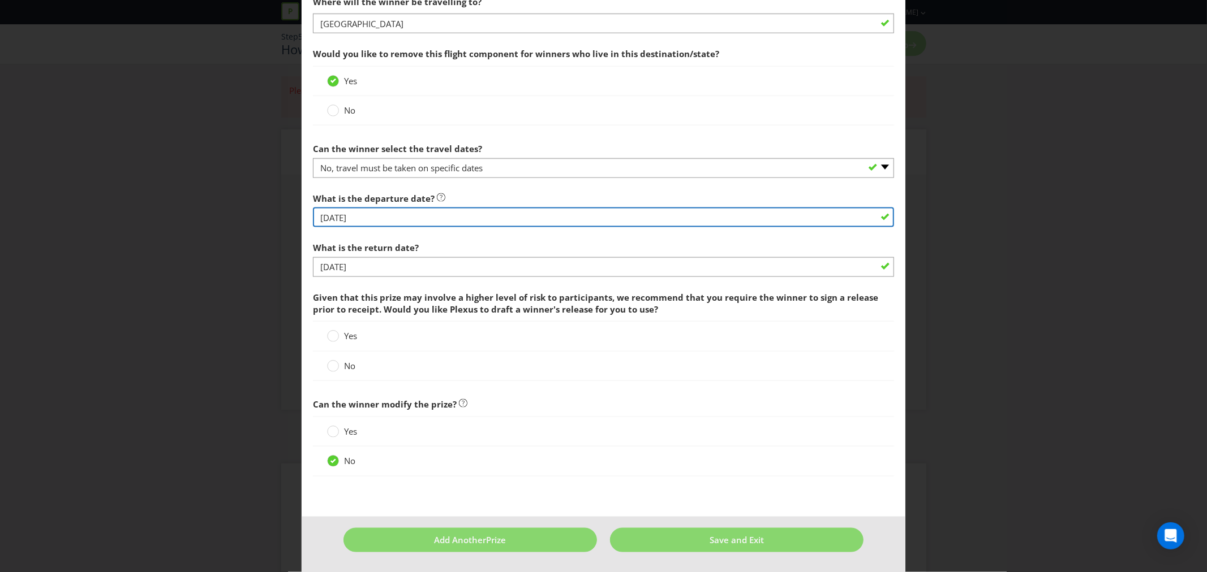
click at [348, 216] on input "[DATE]" at bounding box center [603, 218] width 581 height 20
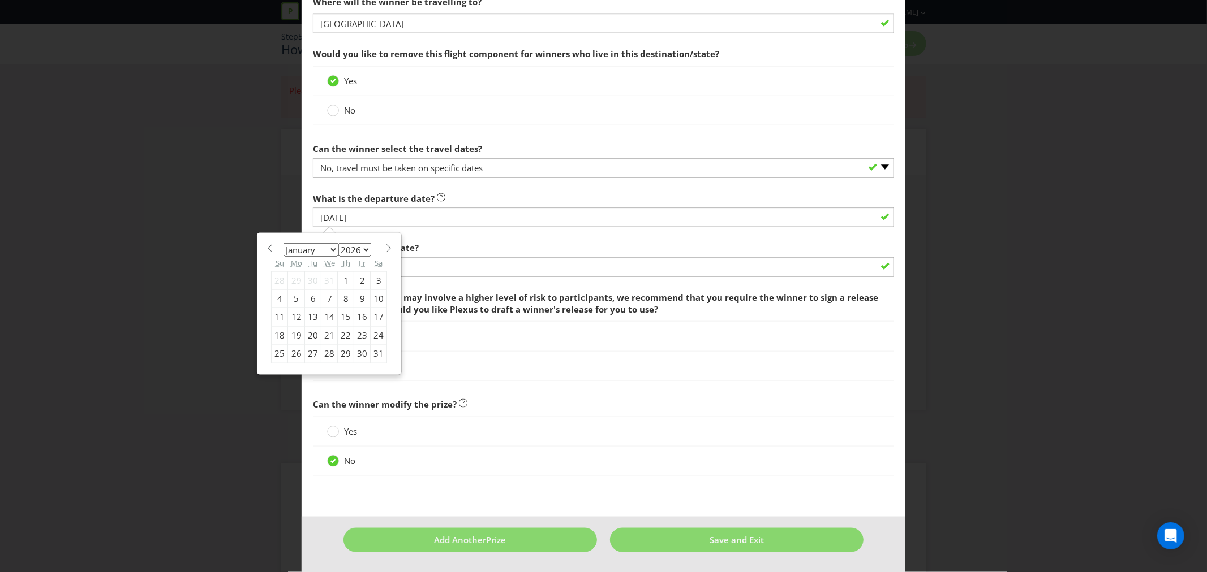
click at [312, 355] on div "27" at bounding box center [313, 354] width 16 height 18
type input "[DATE]"
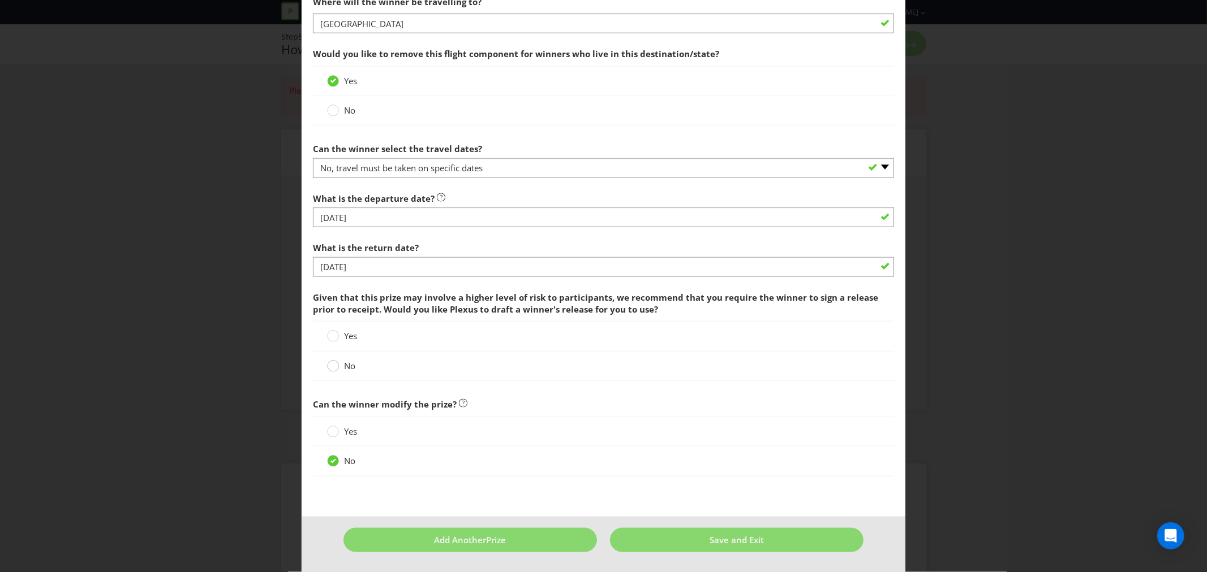
click at [331, 370] on circle at bounding box center [333, 366] width 11 height 11
click at [0, 0] on input "No" at bounding box center [0, 0] width 0 height 0
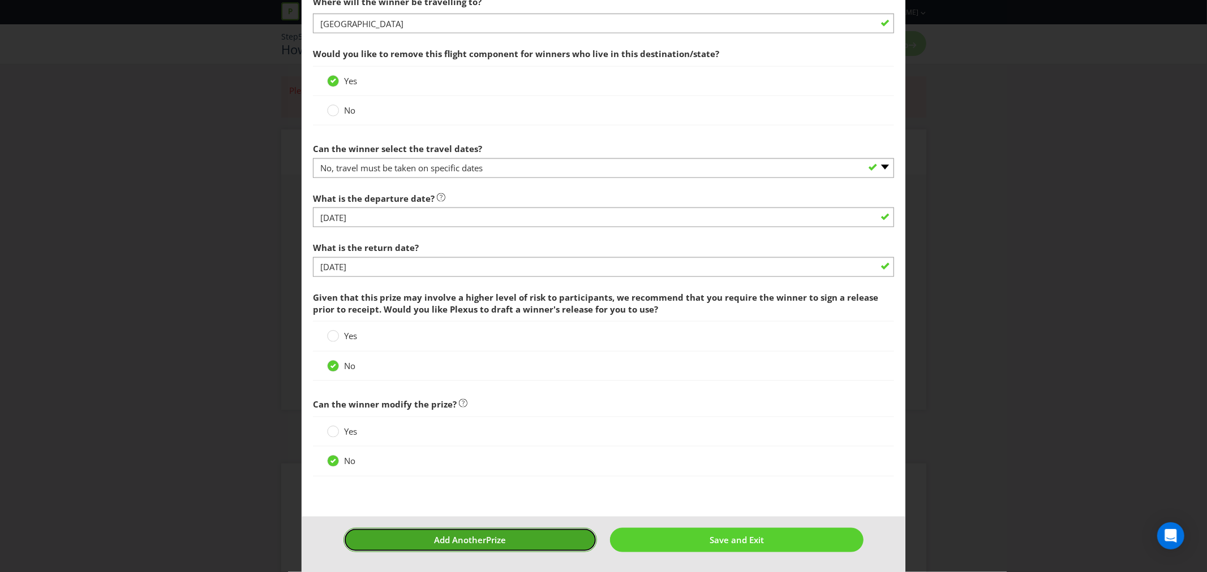
click at [480, 536] on span "Add Another" at bounding box center [460, 540] width 52 height 11
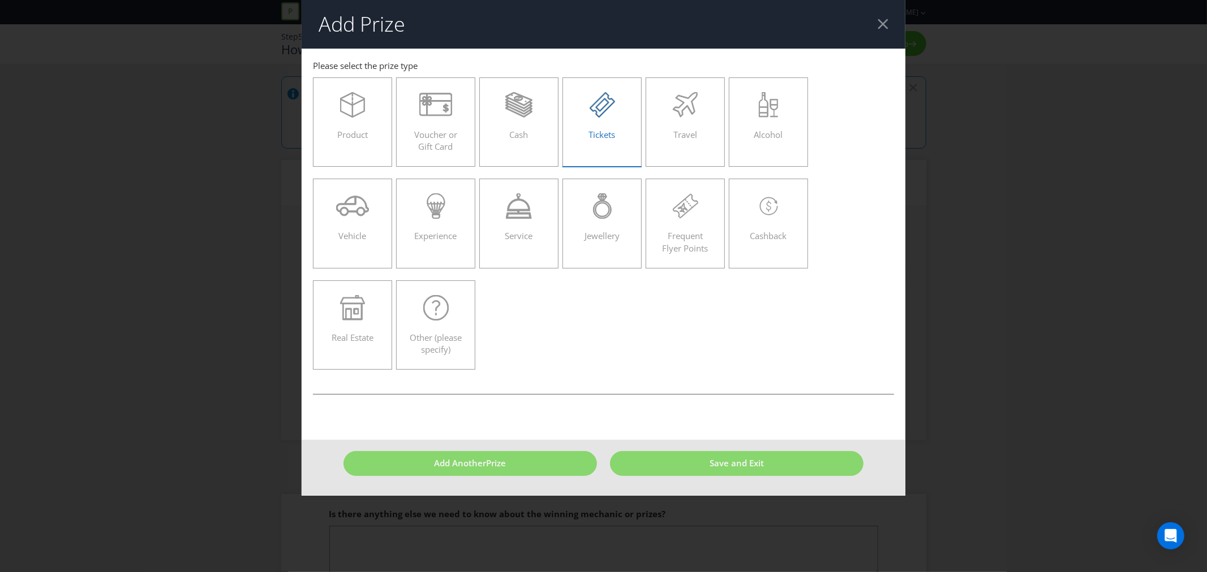
click at [596, 119] on div "Tickets" at bounding box center [601, 117] width 55 height 51
click at [0, 0] on input "Tickets" at bounding box center [0, 0] width 0 height 0
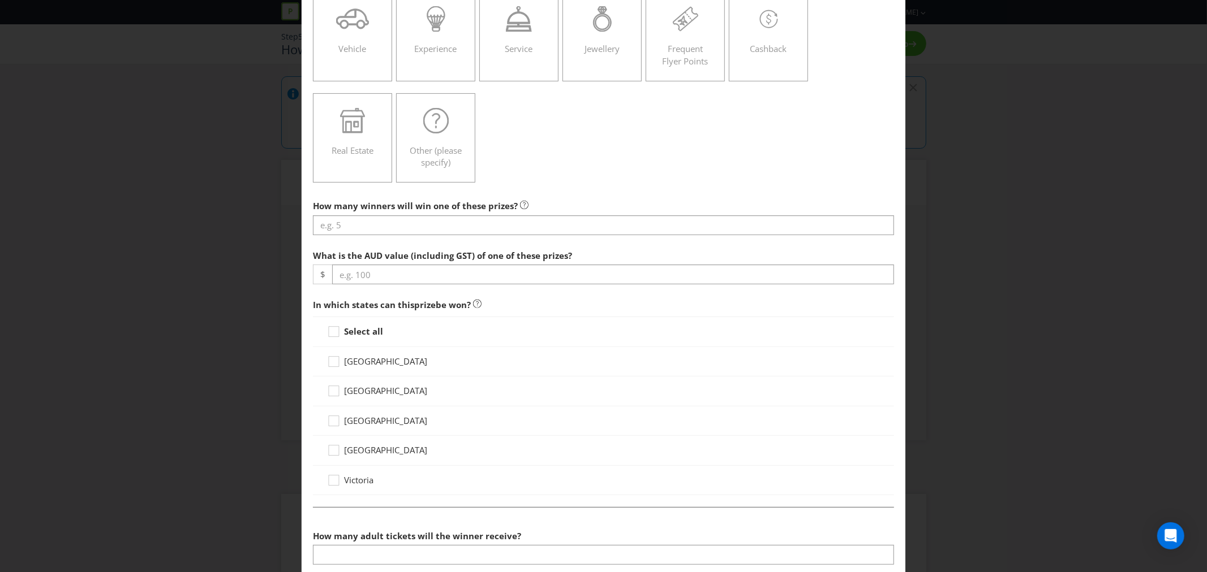
scroll to position [188, 0]
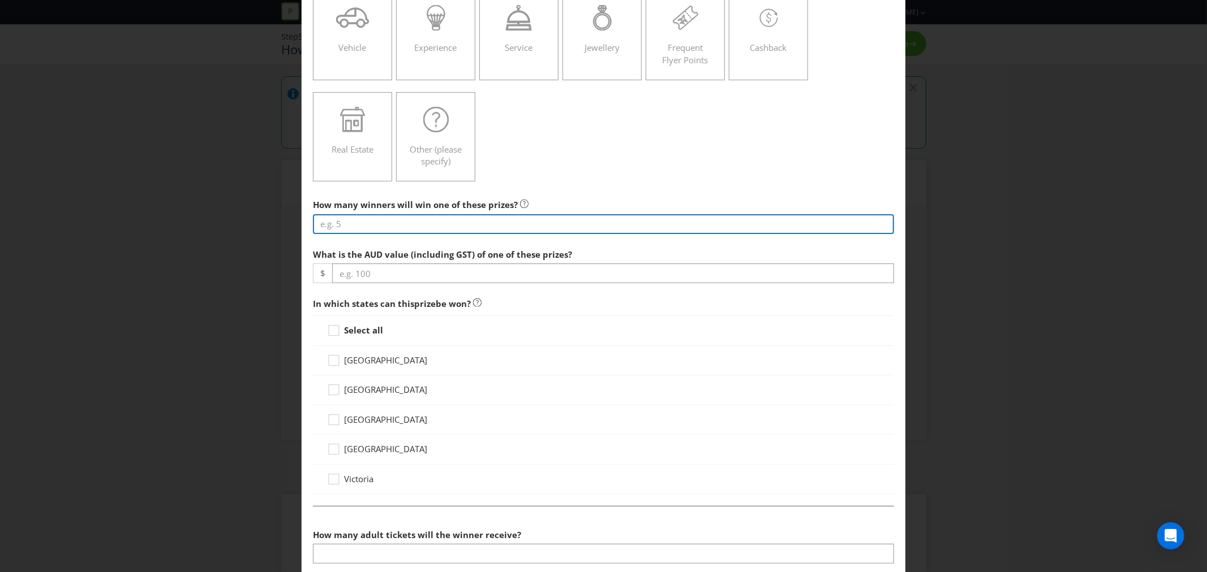
click at [376, 229] on input "number" at bounding box center [603, 224] width 581 height 20
type input "1"
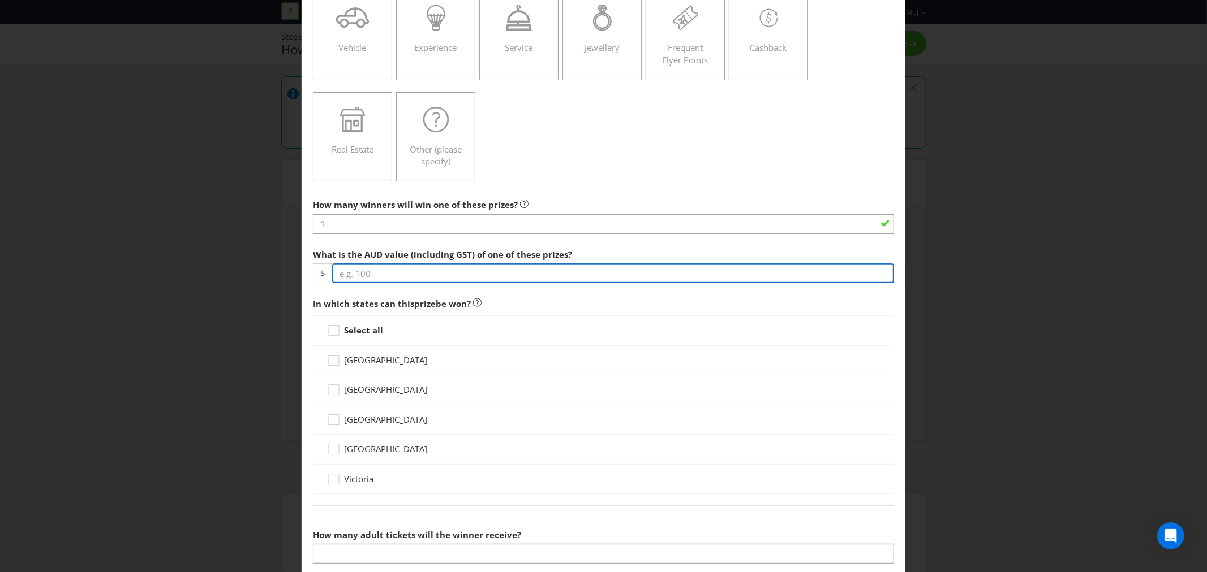
click at [378, 276] on input "number" at bounding box center [613, 274] width 562 height 20
click at [348, 274] on input "number" at bounding box center [613, 274] width 562 height 20
type input "1000"
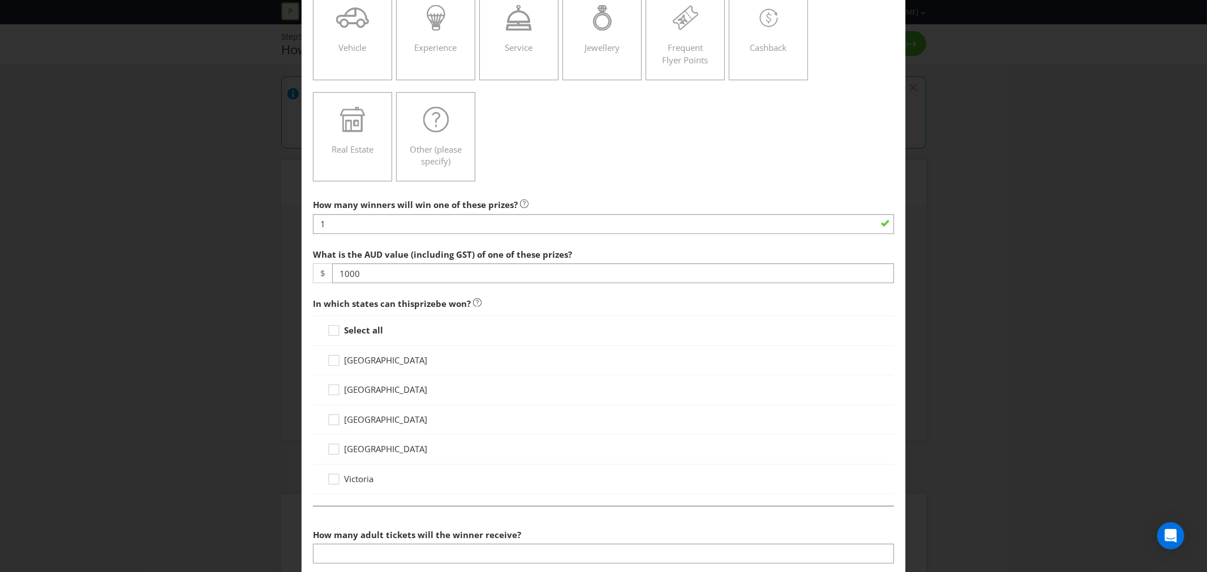
click at [380, 299] on span "can this" at bounding box center [397, 303] width 34 height 11
click at [355, 363] on span "[GEOGRAPHIC_DATA]" at bounding box center [385, 360] width 83 height 11
click at [0, 0] on input "[GEOGRAPHIC_DATA]" at bounding box center [0, 0] width 0 height 0
click at [341, 394] on icon at bounding box center [335, 392] width 17 height 17
click at [0, 0] on input "[GEOGRAPHIC_DATA]" at bounding box center [0, 0] width 0 height 0
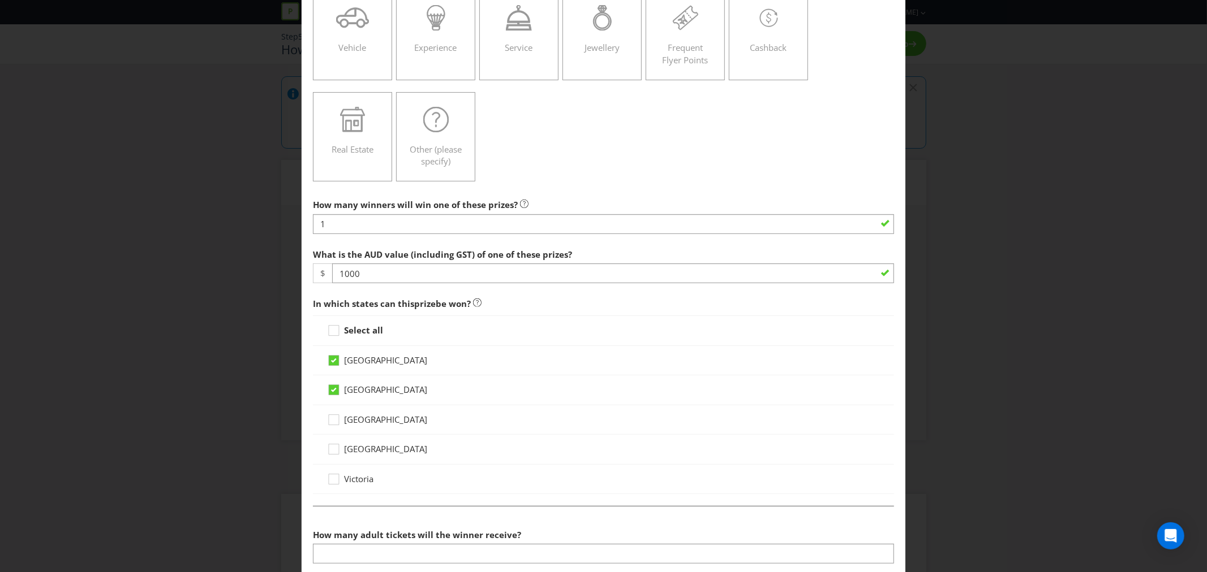
click at [338, 413] on div "[GEOGRAPHIC_DATA]" at bounding box center [603, 420] width 581 height 29
click at [330, 423] on icon at bounding box center [335, 422] width 17 height 17
click at [0, 0] on input "[GEOGRAPHIC_DATA]" at bounding box center [0, 0] width 0 height 0
click at [331, 444] on div at bounding box center [334, 446] width 6 height 6
click at [0, 0] on input "[GEOGRAPHIC_DATA]" at bounding box center [0, 0] width 0 height 0
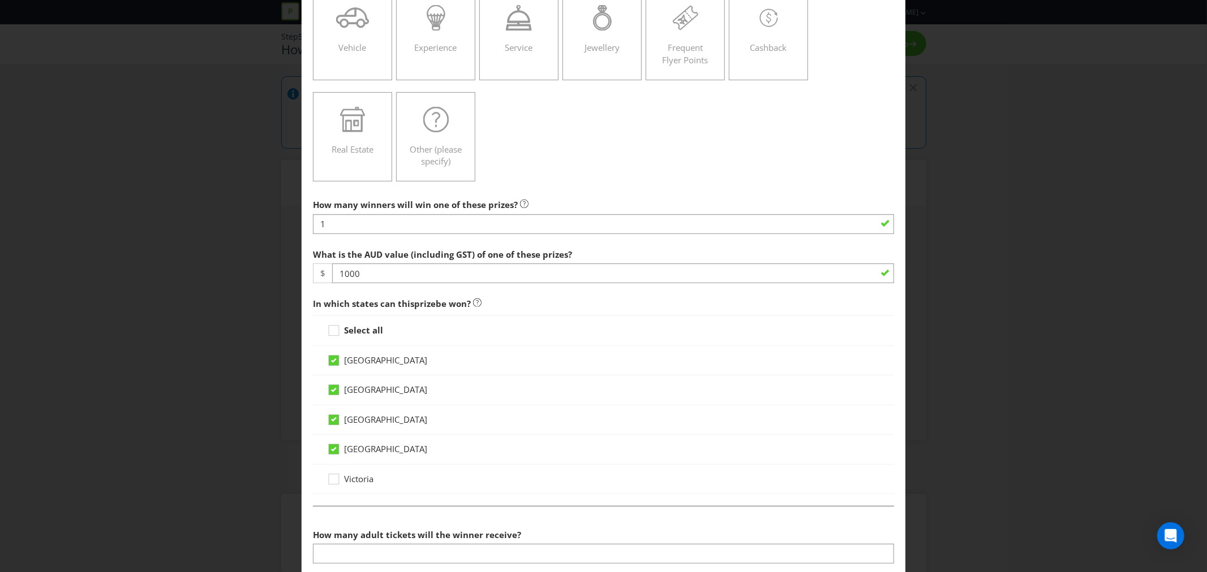
scroll to position [251, 0]
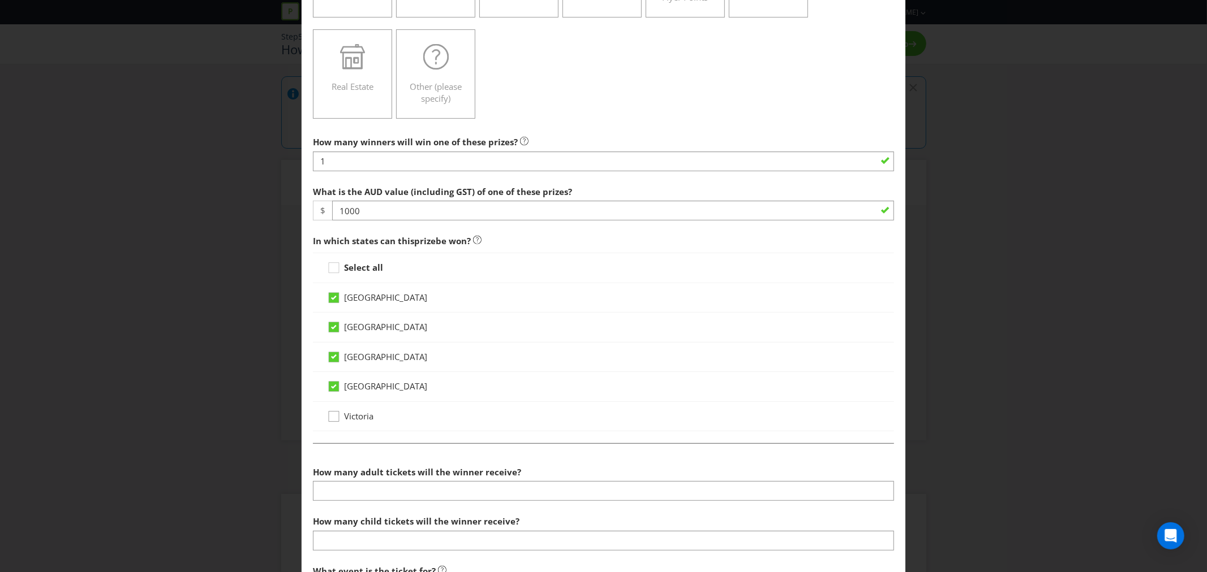
click at [331, 415] on div at bounding box center [334, 413] width 6 height 6
click at [0, 0] on input "Victoria" at bounding box center [0, 0] width 0 height 0
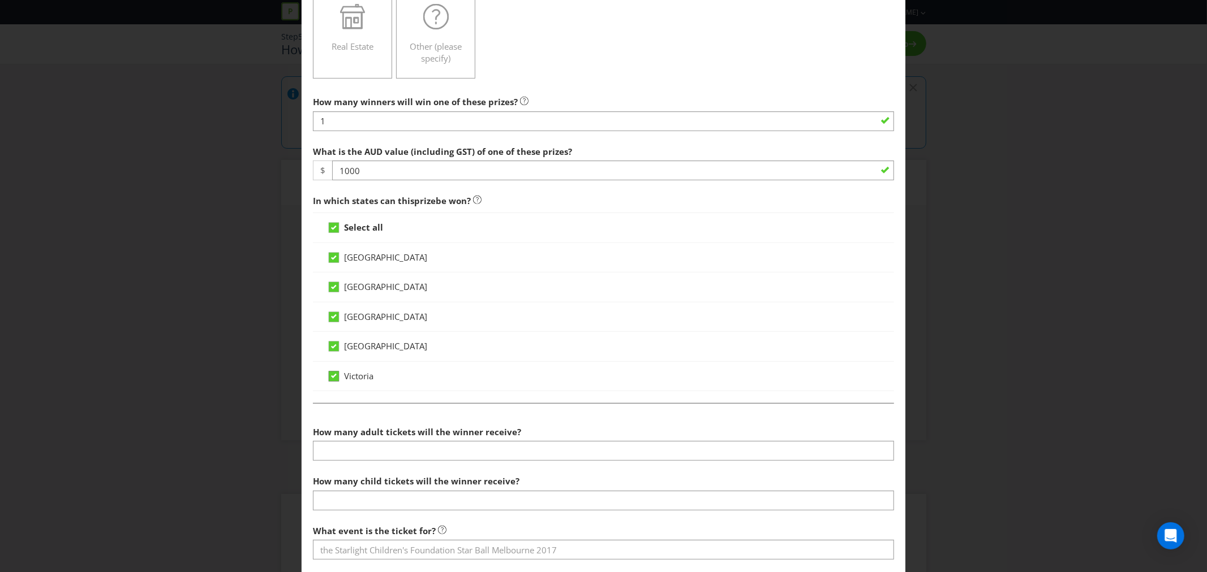
scroll to position [314, 0]
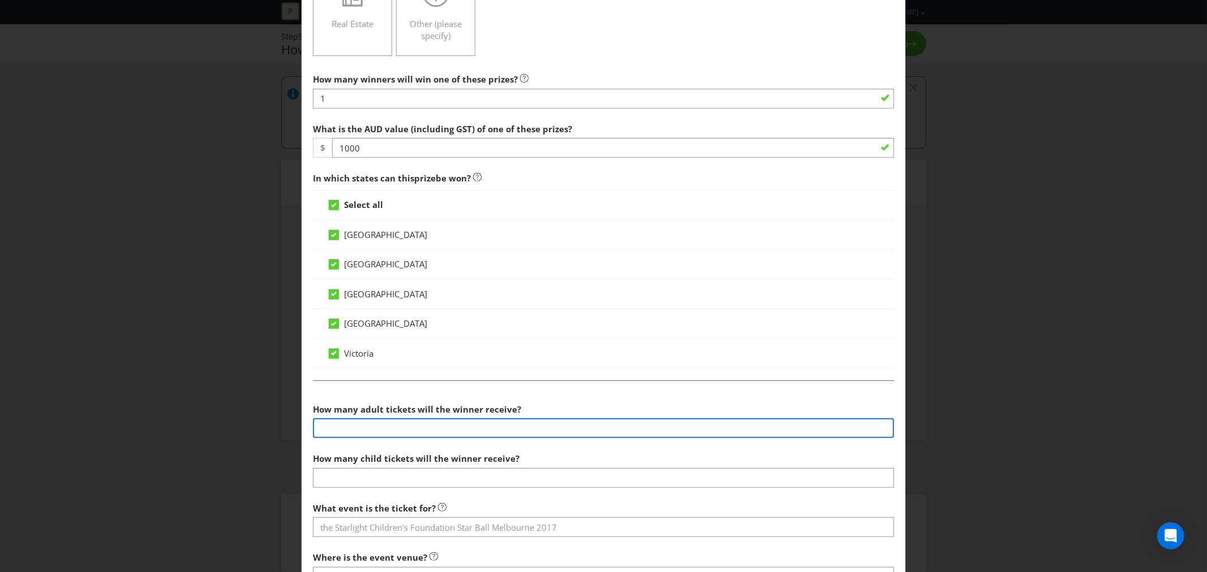
click at [331, 431] on input "number" at bounding box center [603, 429] width 581 height 20
type input "2"
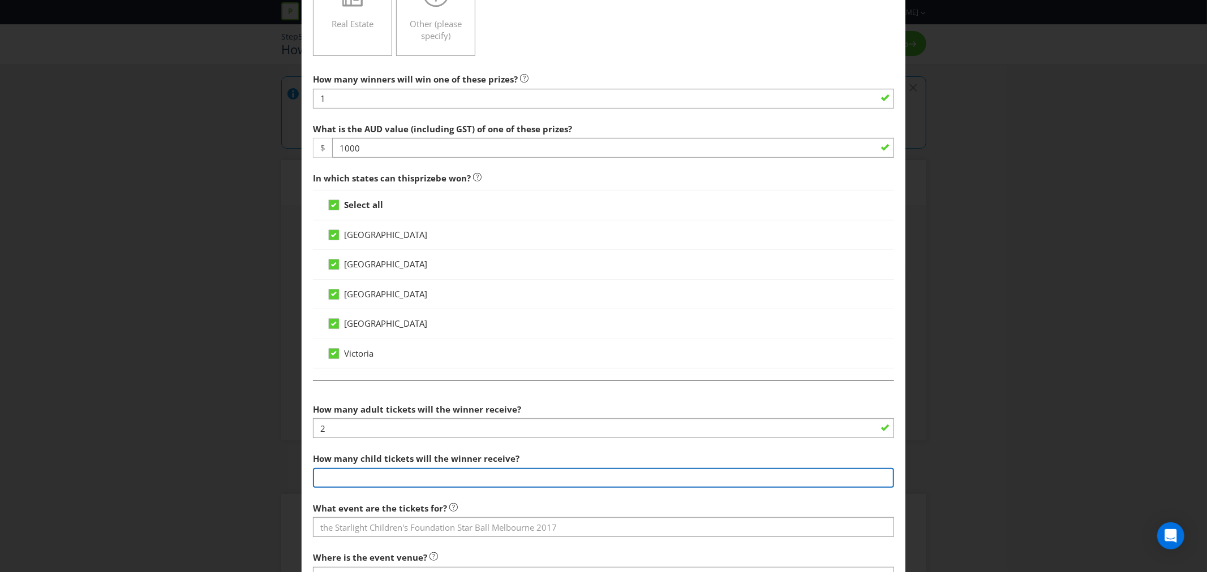
click at [371, 482] on input "number" at bounding box center [603, 478] width 581 height 20
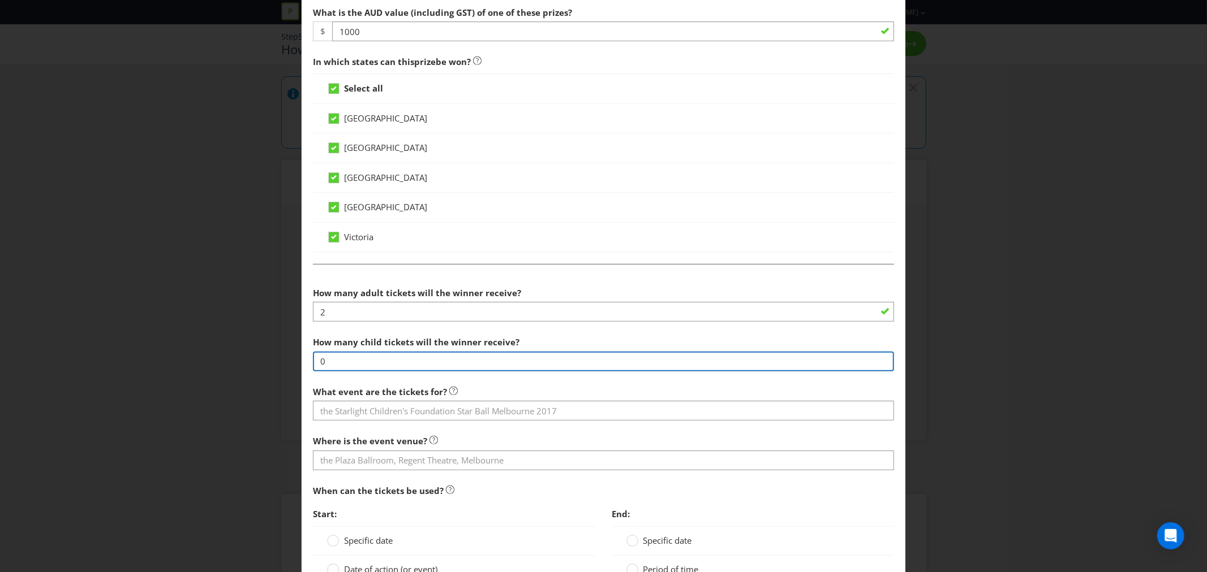
scroll to position [440, 0]
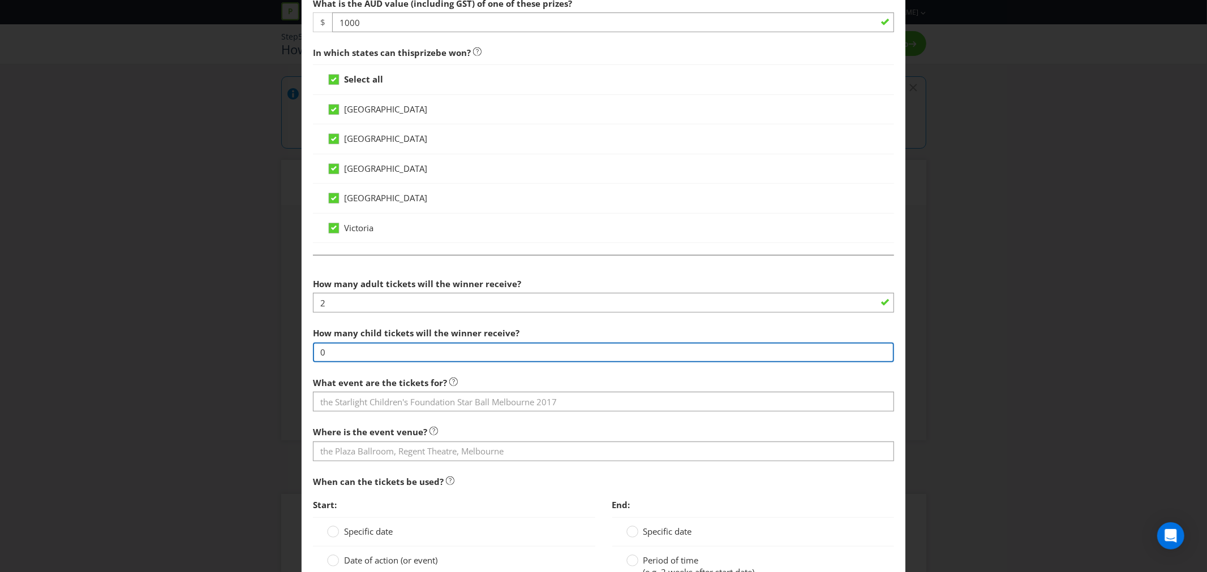
type input "0"
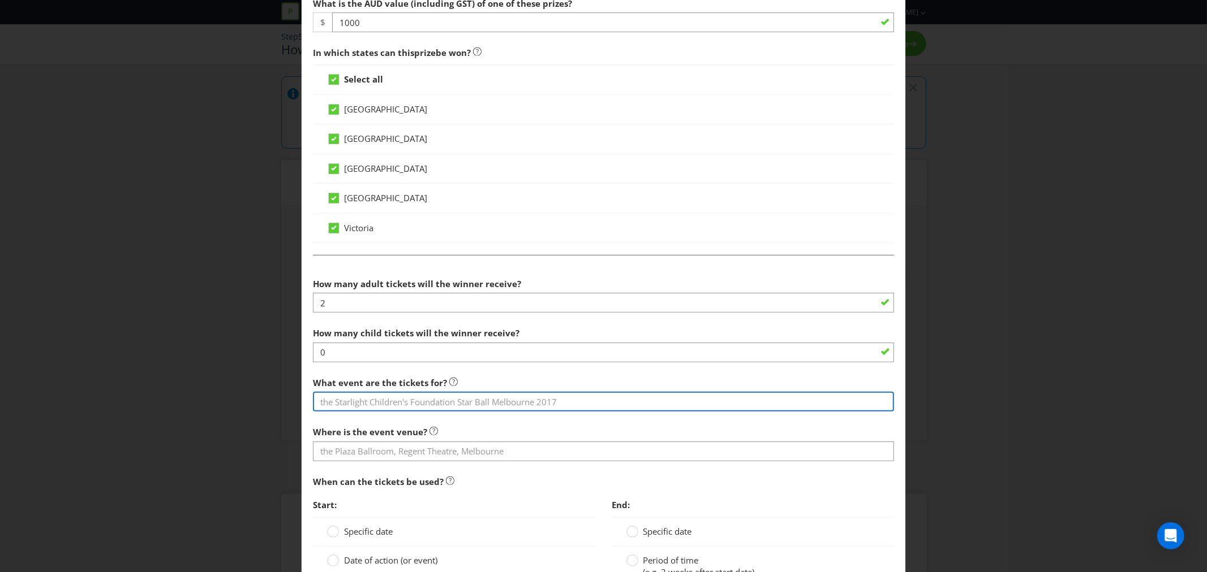
drag, startPoint x: 376, startPoint y: 402, endPoint x: 371, endPoint y: 407, distance: 7.2
click at [376, 402] on input "text" at bounding box center [603, 402] width 581 height 20
type input "Australian Open Tennis"
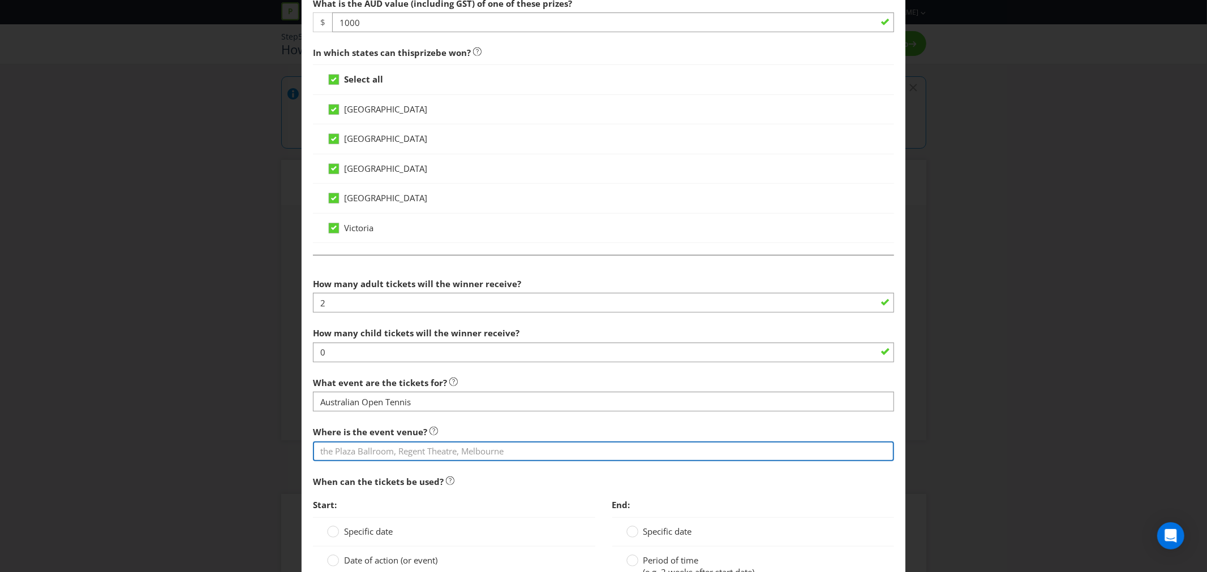
click at [430, 453] on input "text" at bounding box center [603, 452] width 581 height 20
type input "[GEOGRAPHIC_DATA]"
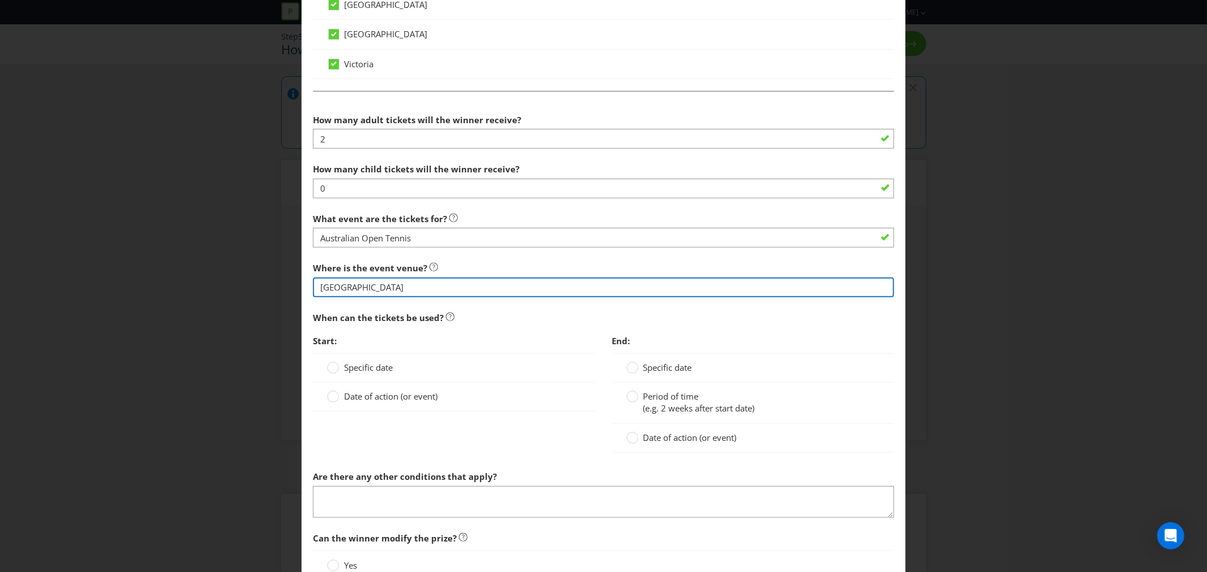
scroll to position [628, 0]
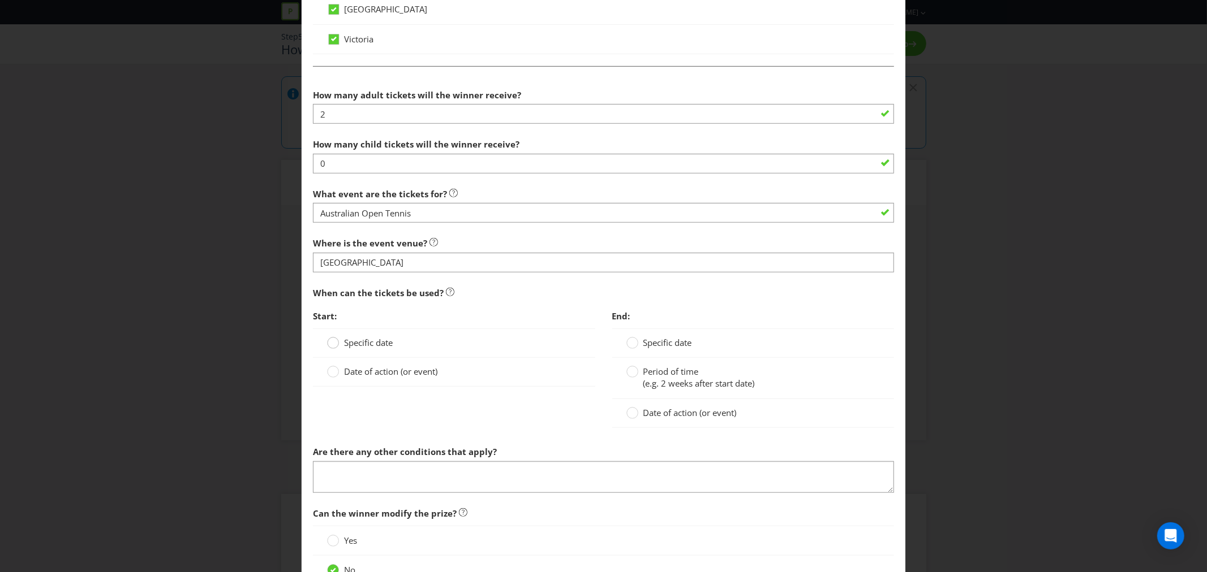
click at [332, 338] on div at bounding box center [333, 340] width 6 height 6
click at [0, 0] on input "Specific date" at bounding box center [0, 0] width 0 height 0
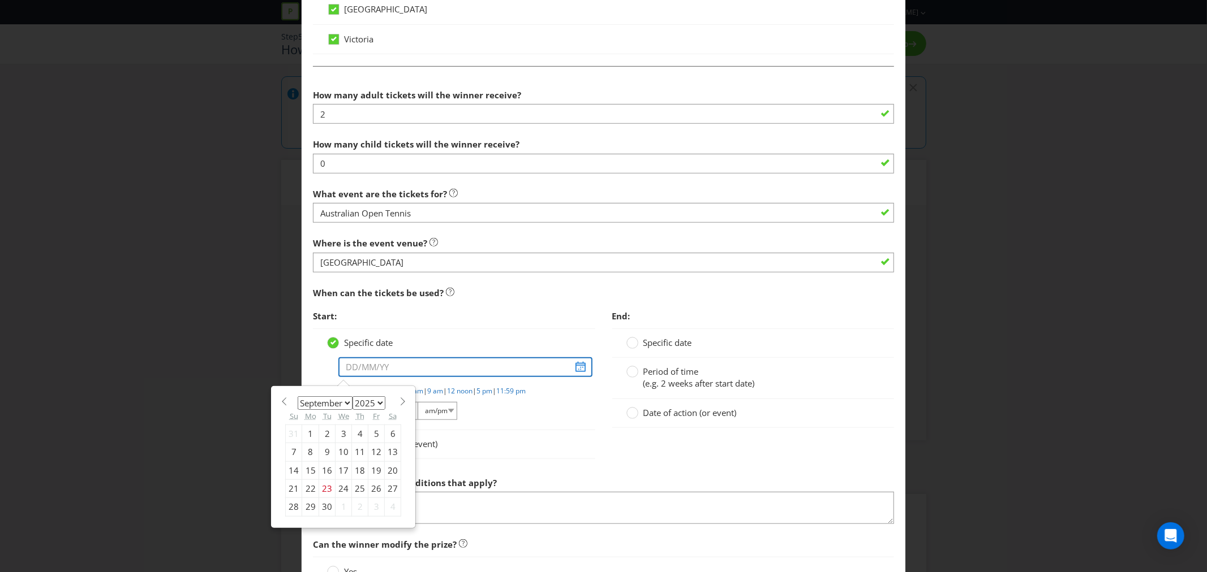
click at [352, 364] on input "text" at bounding box center [464, 368] width 253 height 20
click at [385, 489] on div "27" at bounding box center [393, 489] width 16 height 18
type input "[DATE]"
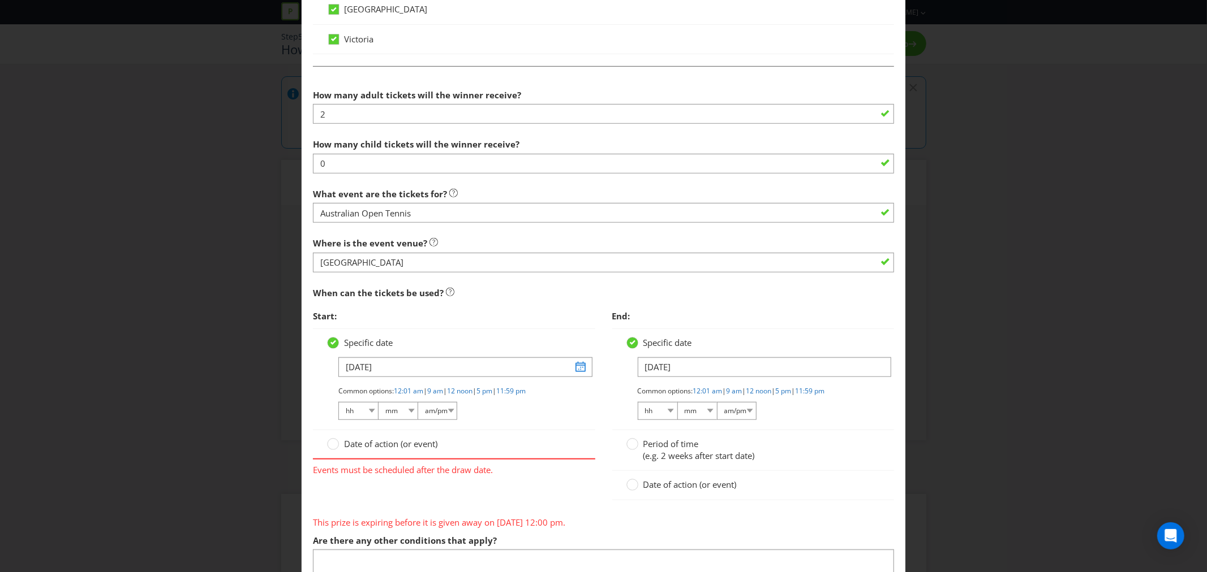
click at [574, 377] on div at bounding box center [453, 377] width 253 height 1
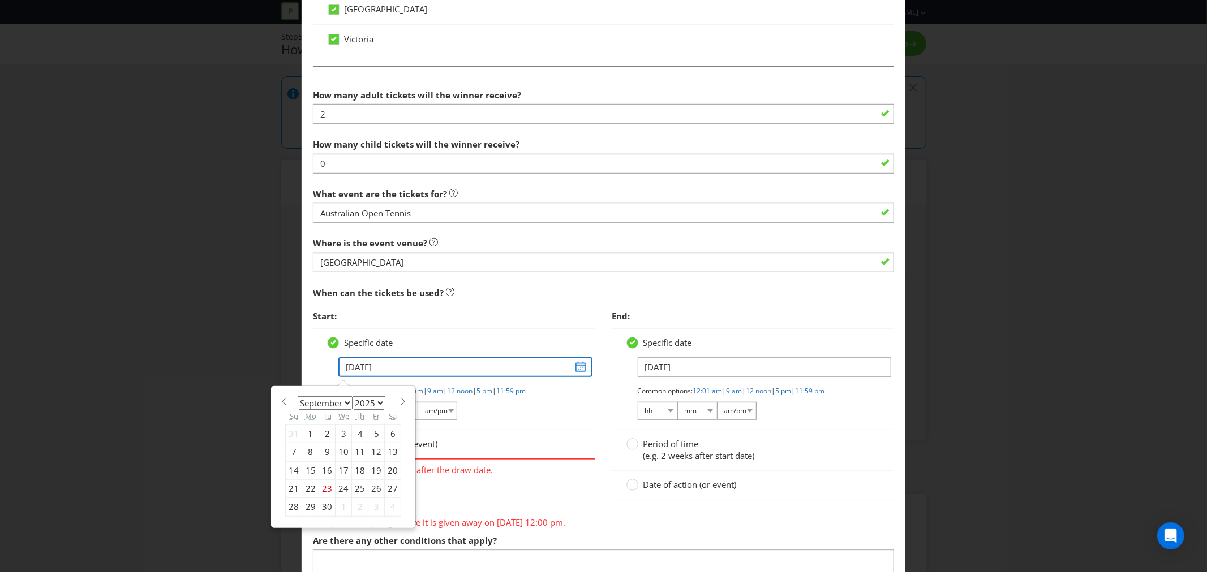
click at [574, 367] on input "[DATE]" at bounding box center [464, 368] width 253 height 20
click at [377, 405] on select "2025 2026 2027 2028 2029 2030 2031 2032 2033 2034 2035" at bounding box center [368, 404] width 33 height 14
select select "2026"
click at [352, 397] on select "2025 2026 2027 2028 2029 2030 2031 2032 2033 2034 2035" at bounding box center [368, 404] width 33 height 14
click at [326, 404] on select "January February March April May June July August September October November De…" at bounding box center [325, 404] width 55 height 14
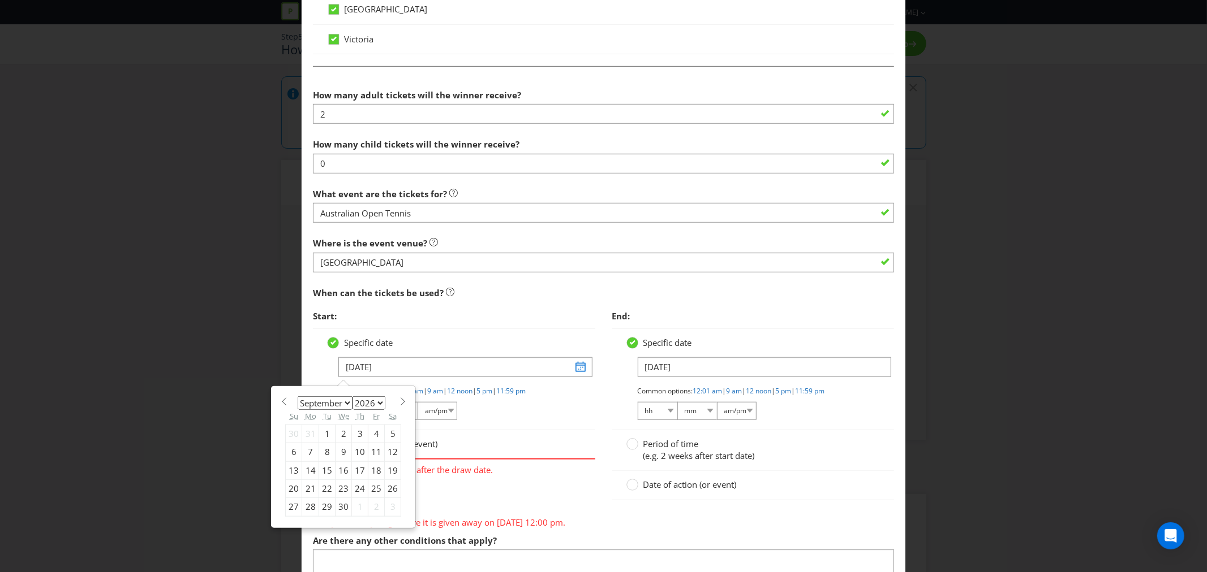
select select "0"
click at [298, 397] on select "January February March April May June July August September October November De…" at bounding box center [325, 404] width 55 height 14
click at [326, 509] on div "27" at bounding box center [327, 507] width 16 height 18
type input "[DATE]"
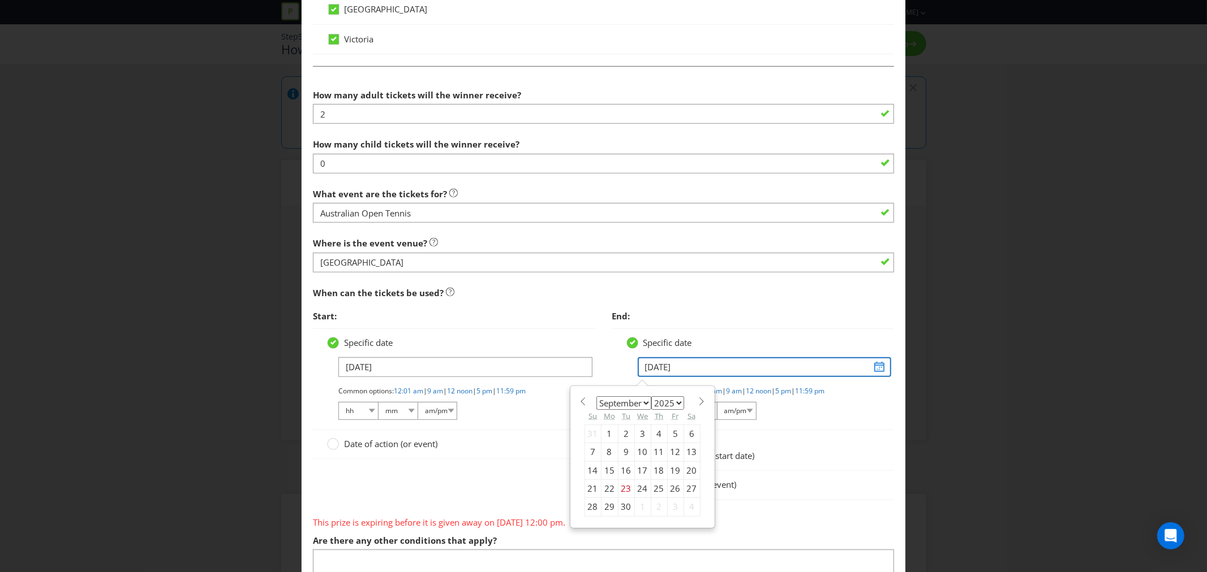
click at [686, 372] on input "[DATE]" at bounding box center [764, 368] width 253 height 20
click at [485, 473] on div "Start: Specific date [DATE] Common options: 12:01 am | 9 am | 12 noon | 5 pm | …" at bounding box center [603, 409] width 598 height 208
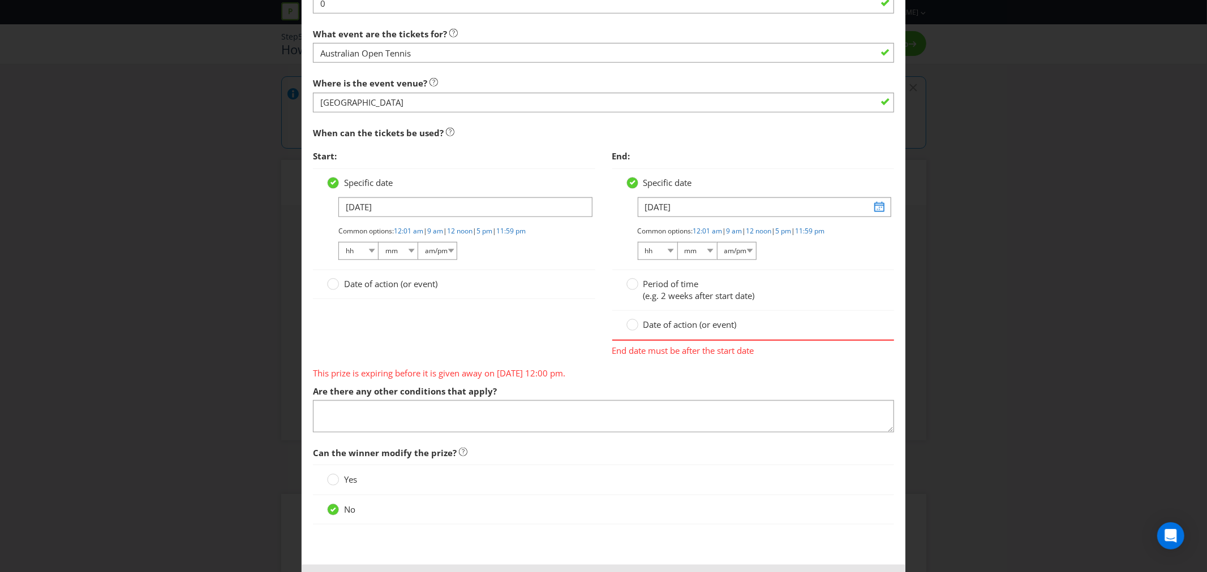
scroll to position [817, 0]
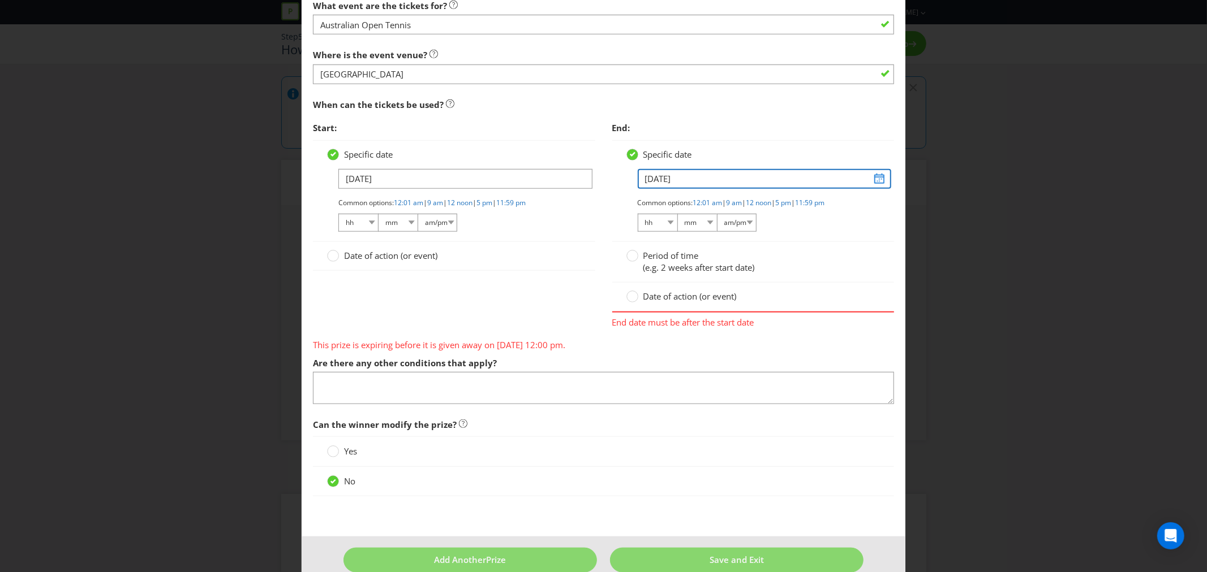
click at [687, 181] on input "[DATE]" at bounding box center [764, 179] width 253 height 20
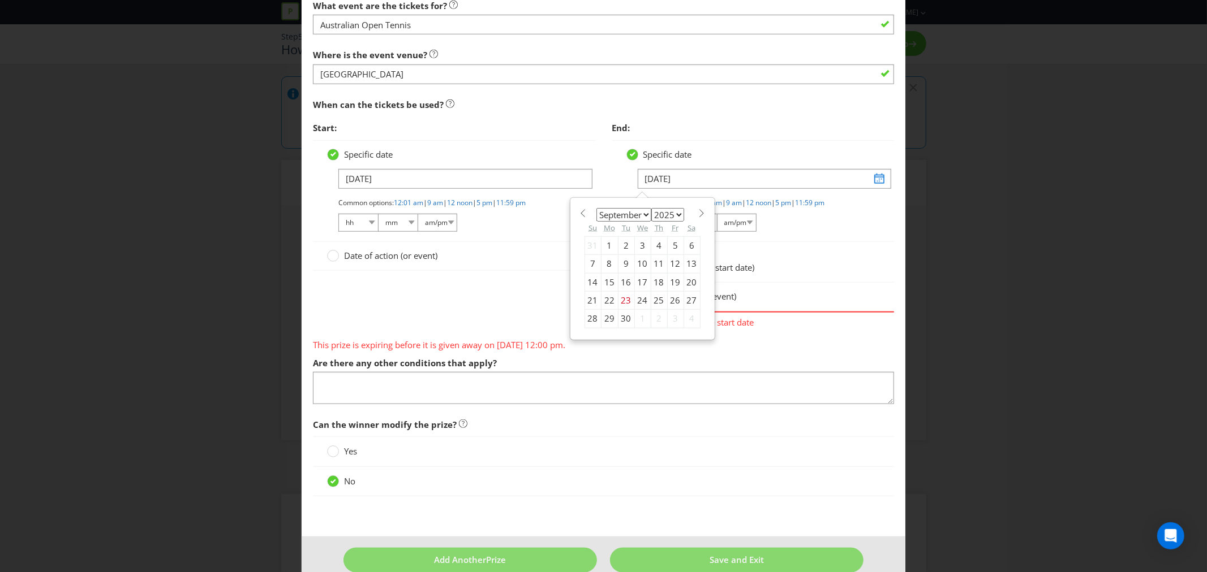
click at [670, 213] on select "2025 2026 2027 2028 2029 2030 2031 2032 2033 2034 2035" at bounding box center [667, 215] width 33 height 14
select select "2026"
click at [651, 209] on select "2025 2026 2027 2028 2029 2030 2031 2032 2033 2034 2035" at bounding box center [667, 215] width 33 height 14
click at [643, 216] on select "January February March April May June July August September October November De…" at bounding box center [623, 215] width 55 height 14
select select "0"
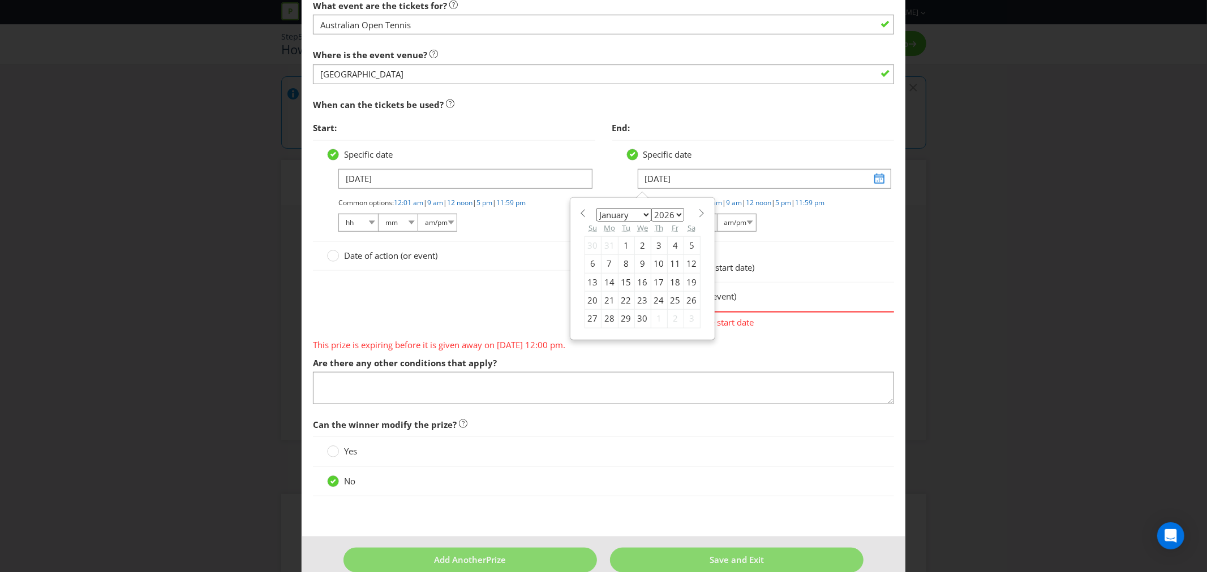
click at [596, 209] on select "January February March April May June July August September October November De…" at bounding box center [623, 215] width 55 height 14
click at [634, 319] on div "28" at bounding box center [642, 319] width 16 height 18
type input "[DATE]"
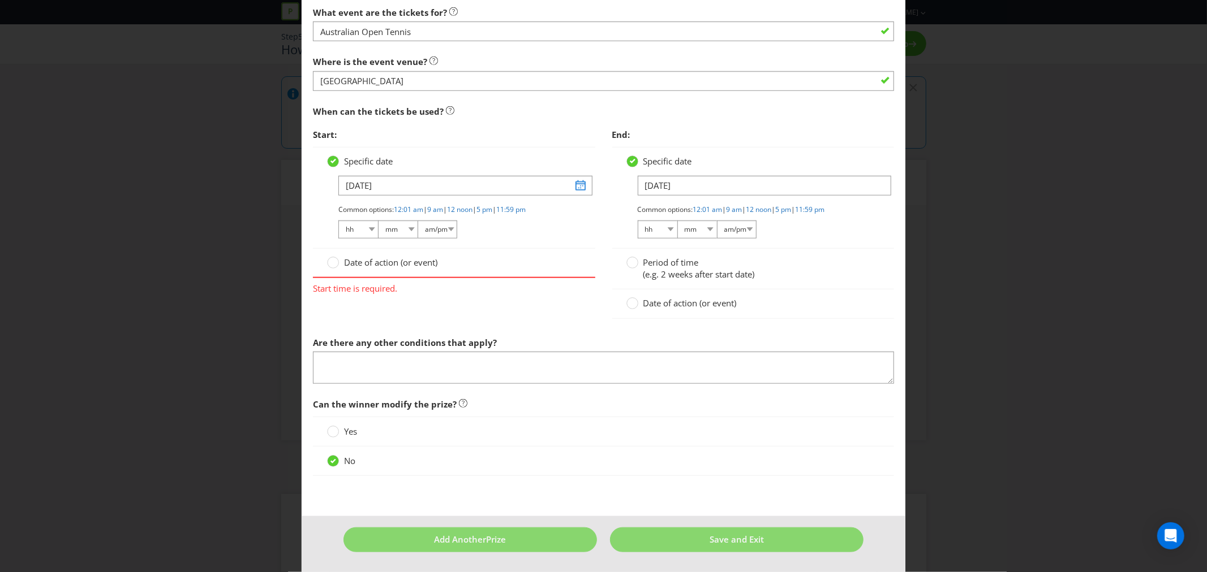
click at [554, 324] on div "Start: Specific date [DATE] Common options: 12:01 am | 9 am | 12 noon | 5 pm | …" at bounding box center [603, 227] width 598 height 208
click at [335, 292] on span "Start time is required." at bounding box center [454, 286] width 282 height 16
click at [351, 263] on span "Date of action (or event)" at bounding box center [390, 262] width 93 height 11
click at [0, 0] on input "Date of action (or event)" at bounding box center [0, 0] width 0 height 0
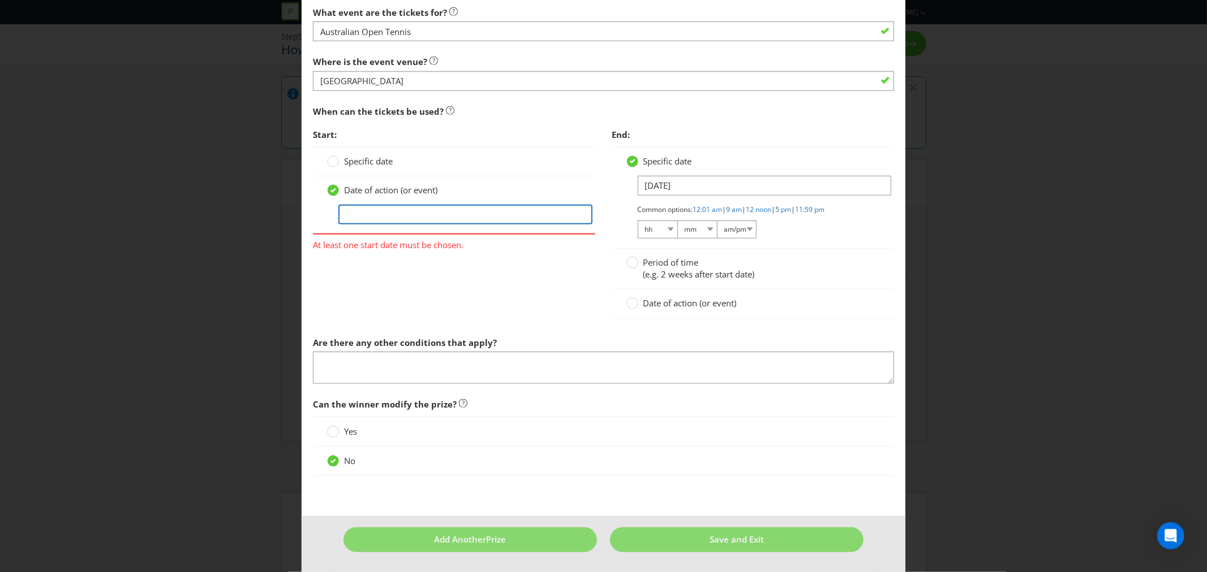
click at [346, 216] on input "text" at bounding box center [464, 215] width 253 height 20
type input "[DATE]"
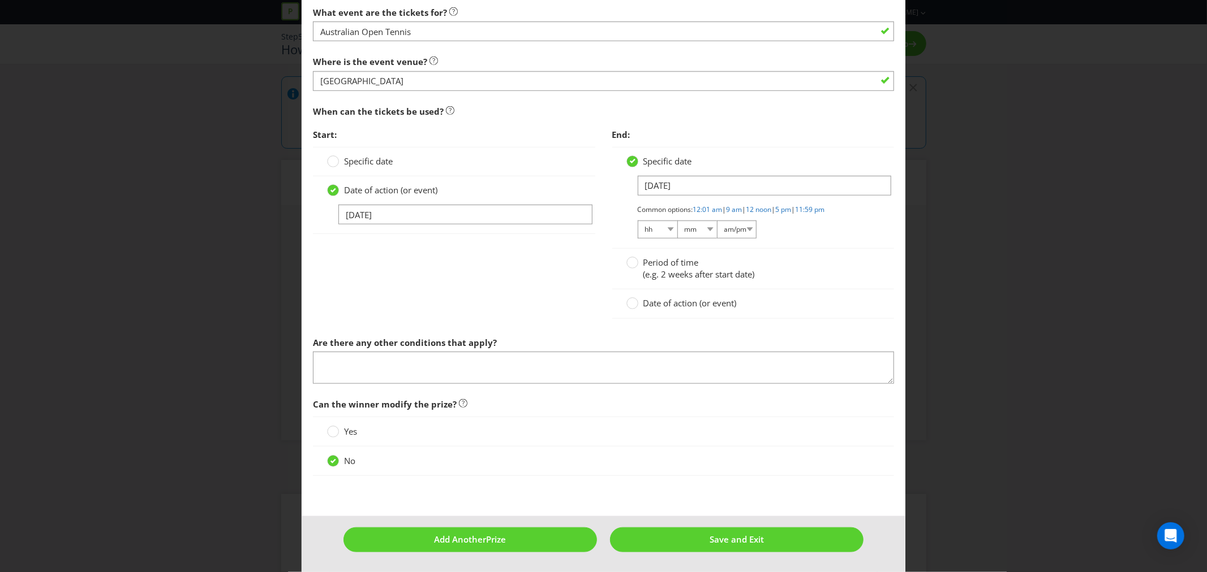
click at [635, 300] on label "Date of action (or event)" at bounding box center [682, 304] width 113 height 12
click at [0, 0] on input "Date of action (or event)" at bounding box center [0, 0] width 0 height 0
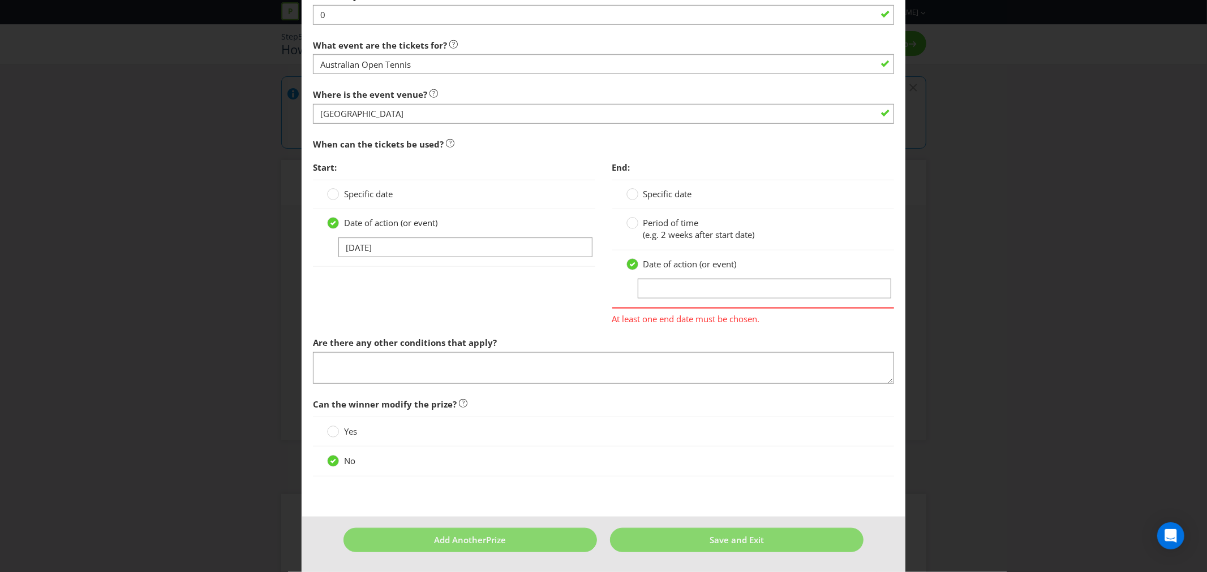
scroll to position [778, 0]
click at [647, 286] on input "text" at bounding box center [764, 289] width 253 height 20
type input "[DATE]"
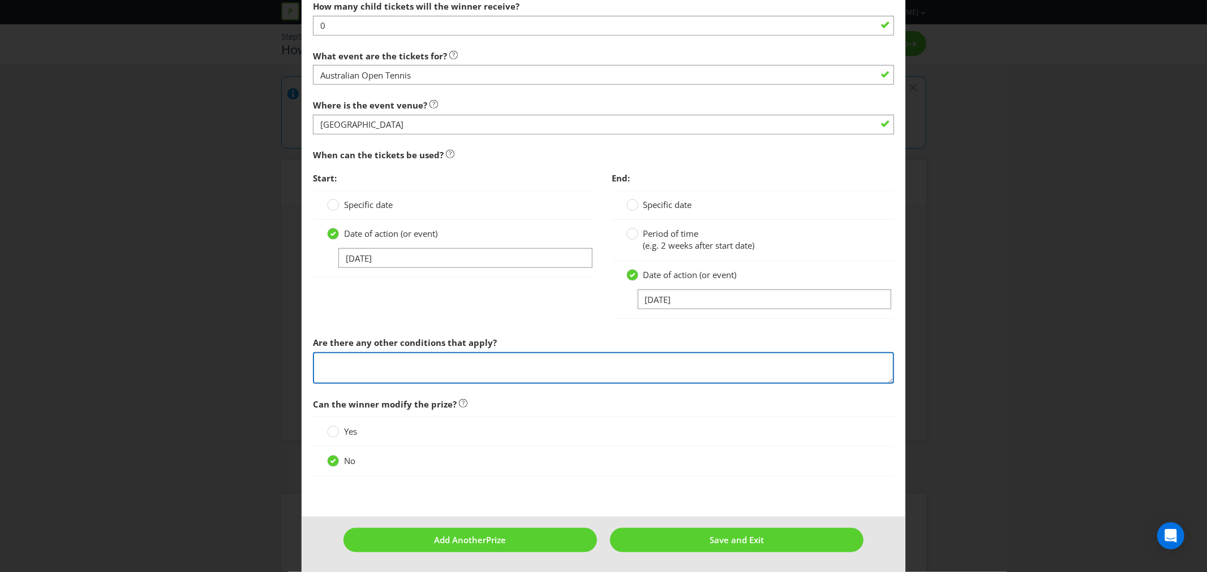
scroll to position [768, 0]
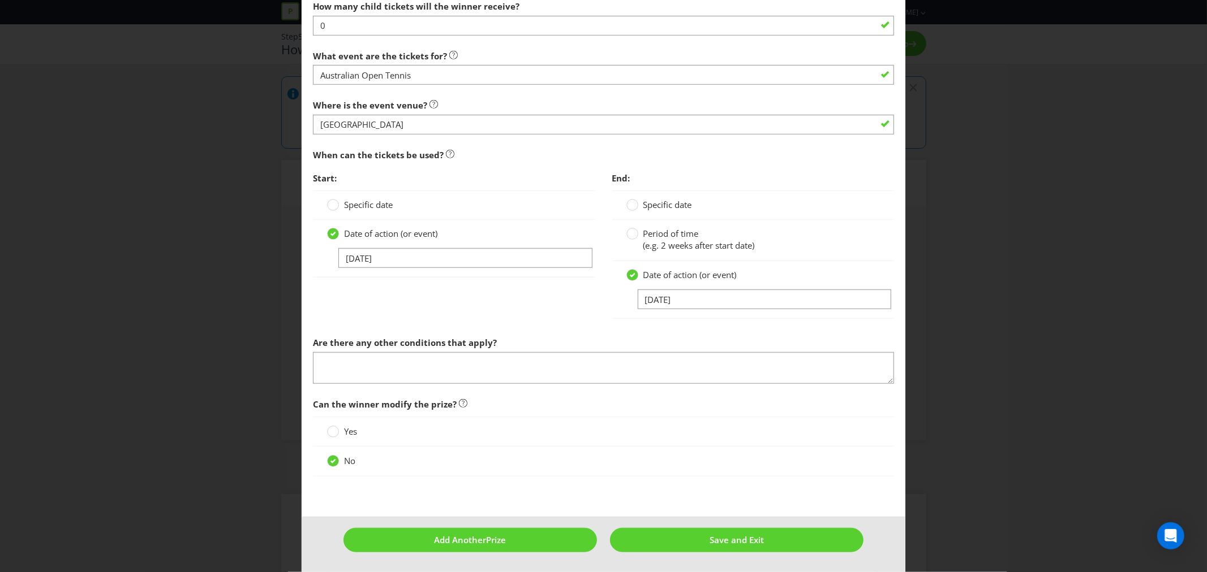
click at [567, 318] on div "Start: Specific date Date of action (or event) [DATE] End: Specific date Period…" at bounding box center [603, 249] width 598 height 164
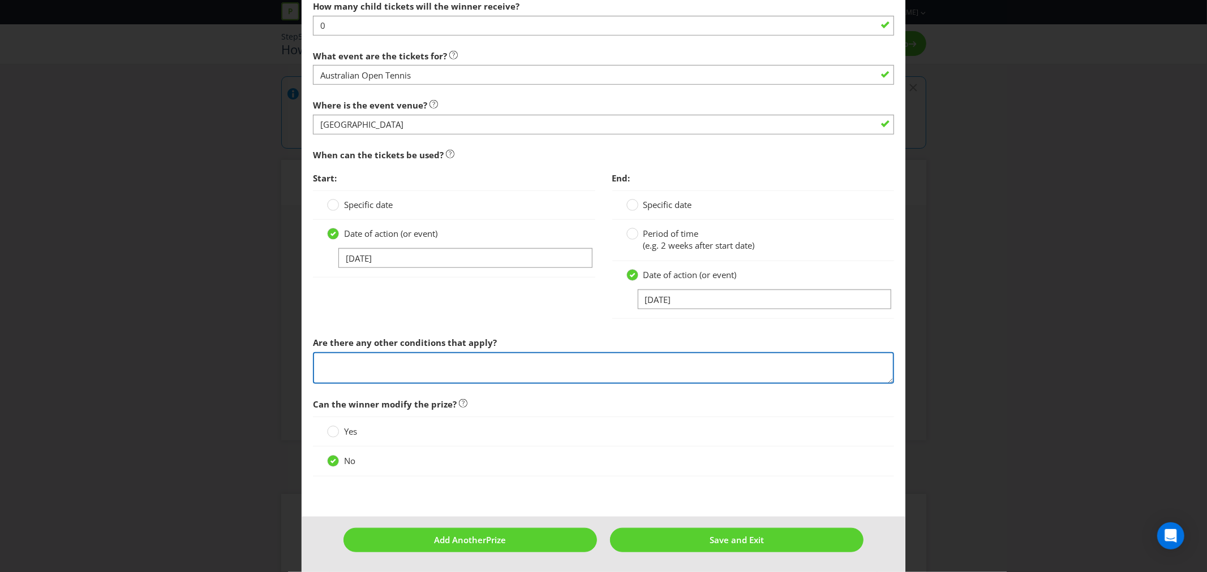
click at [414, 362] on textarea at bounding box center [603, 368] width 581 height 32
type textarea "R"
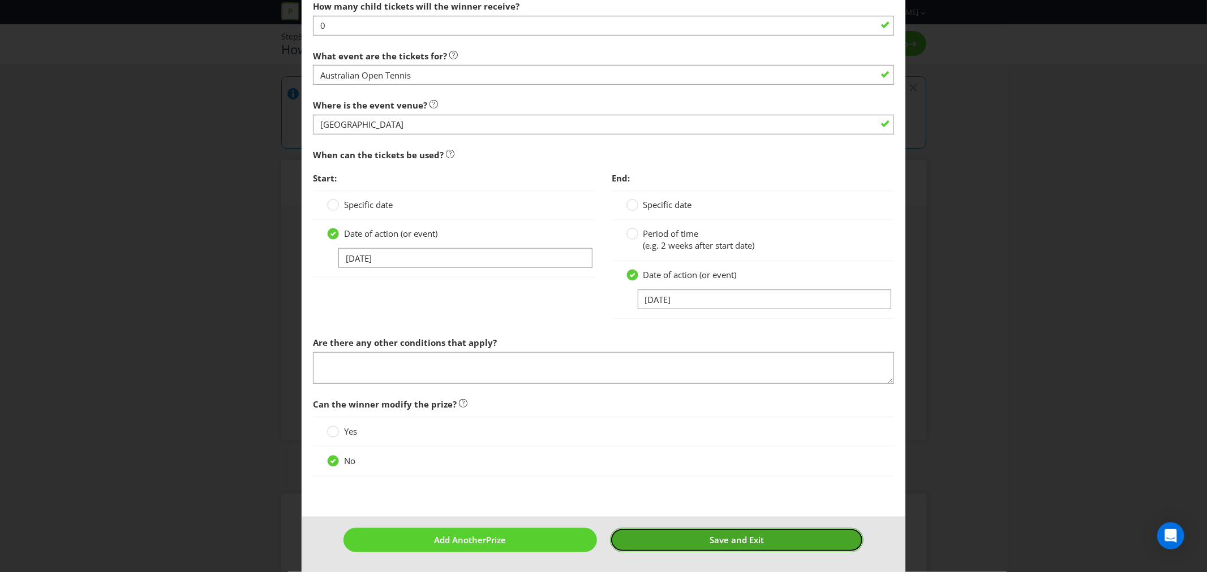
click at [664, 548] on button "Save and Exit" at bounding box center [736, 540] width 253 height 24
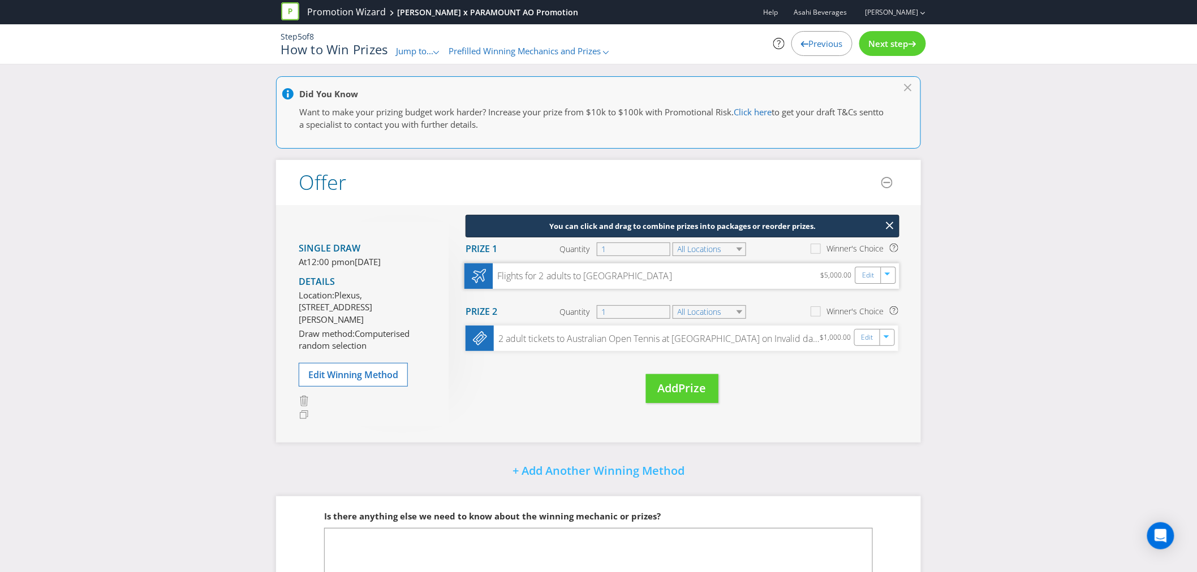
click at [841, 275] on div "$5,000.00" at bounding box center [837, 276] width 35 height 14
click at [866, 278] on link "Edit" at bounding box center [868, 275] width 12 height 13
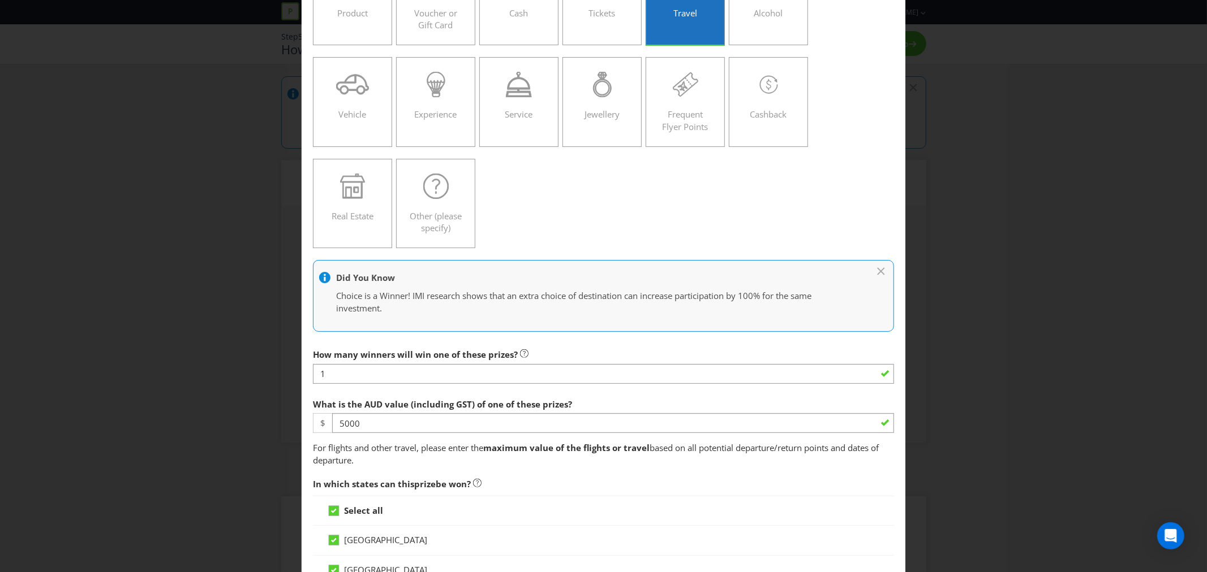
scroll to position [126, 0]
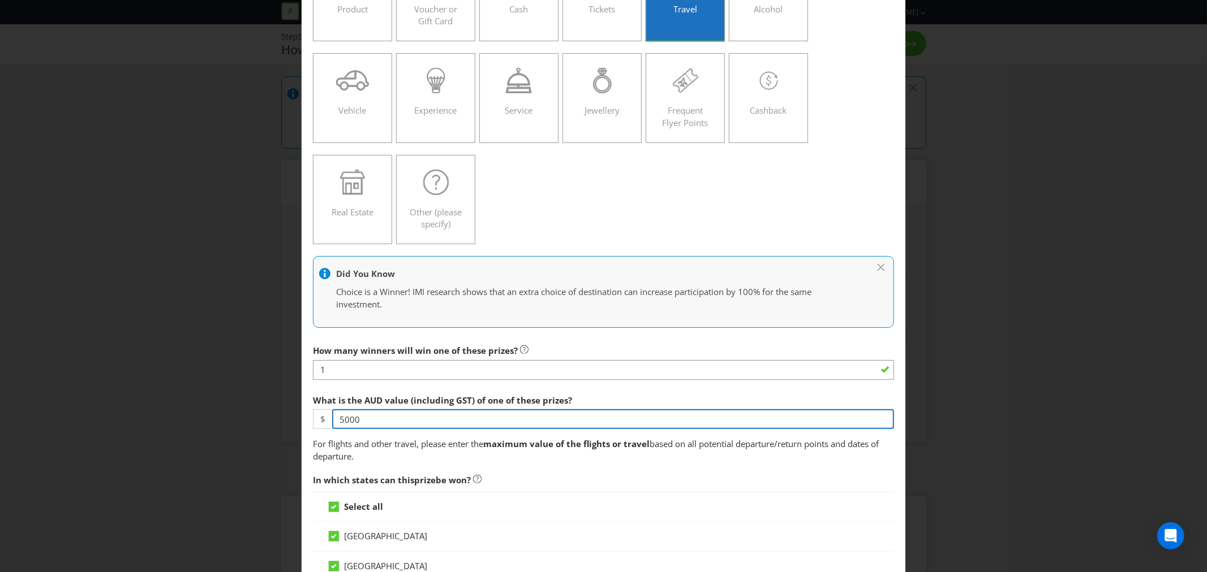
drag, startPoint x: 361, startPoint y: 417, endPoint x: 323, endPoint y: 419, distance: 37.9
click at [323, 419] on div "$ 5000" at bounding box center [603, 420] width 581 height 20
type input "2000"
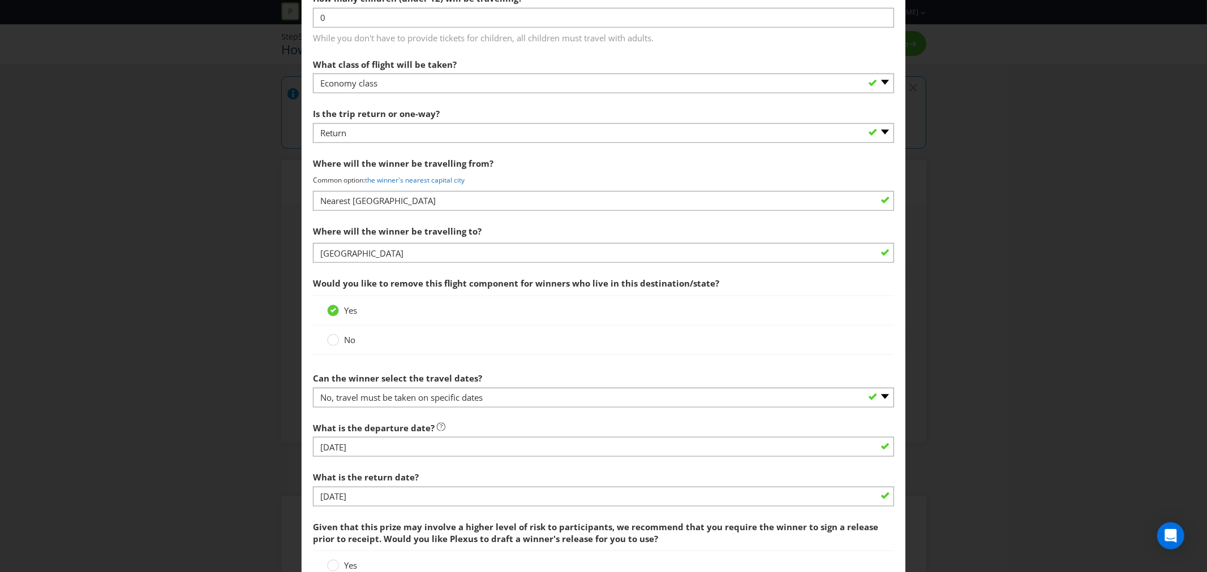
scroll to position [1168, 0]
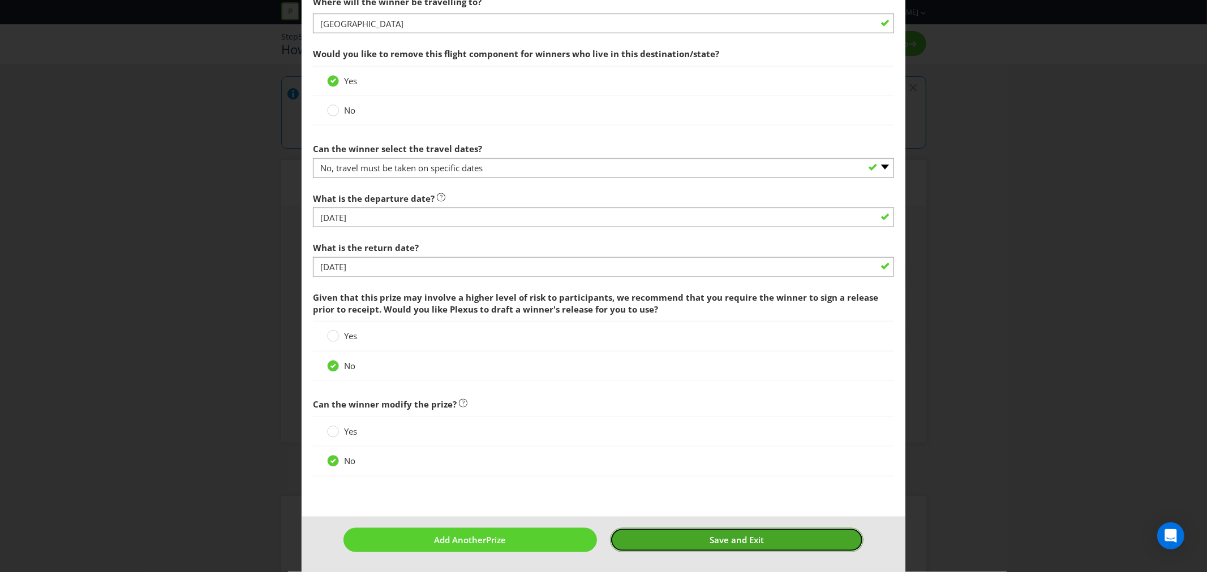
click at [725, 540] on span "Save and Exit" at bounding box center [736, 540] width 54 height 11
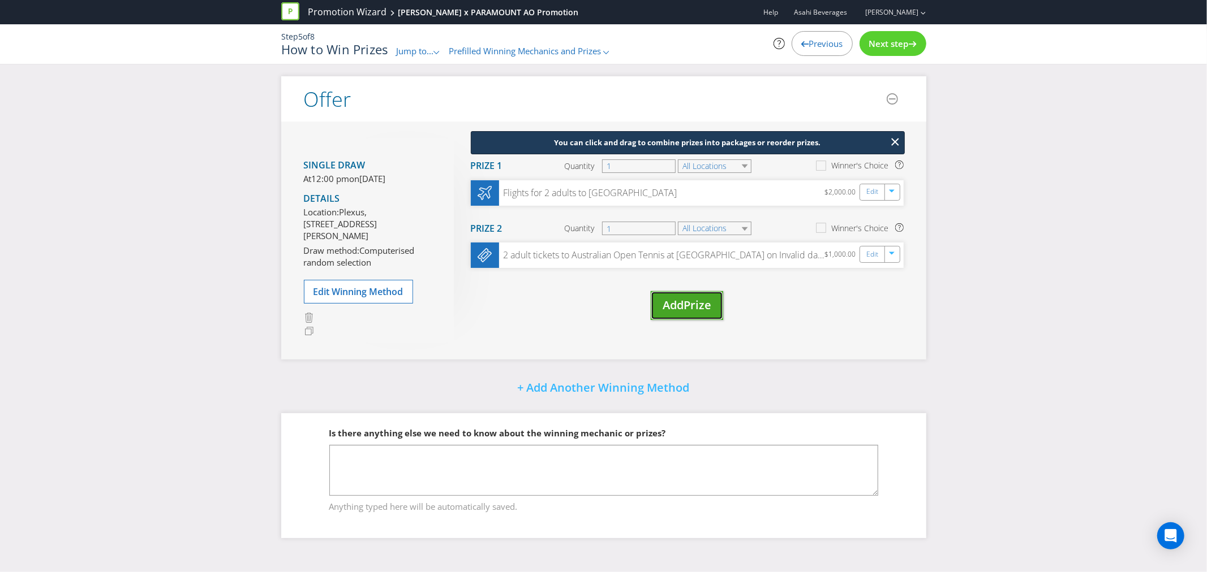
click at [699, 303] on span "Prize" at bounding box center [697, 305] width 28 height 15
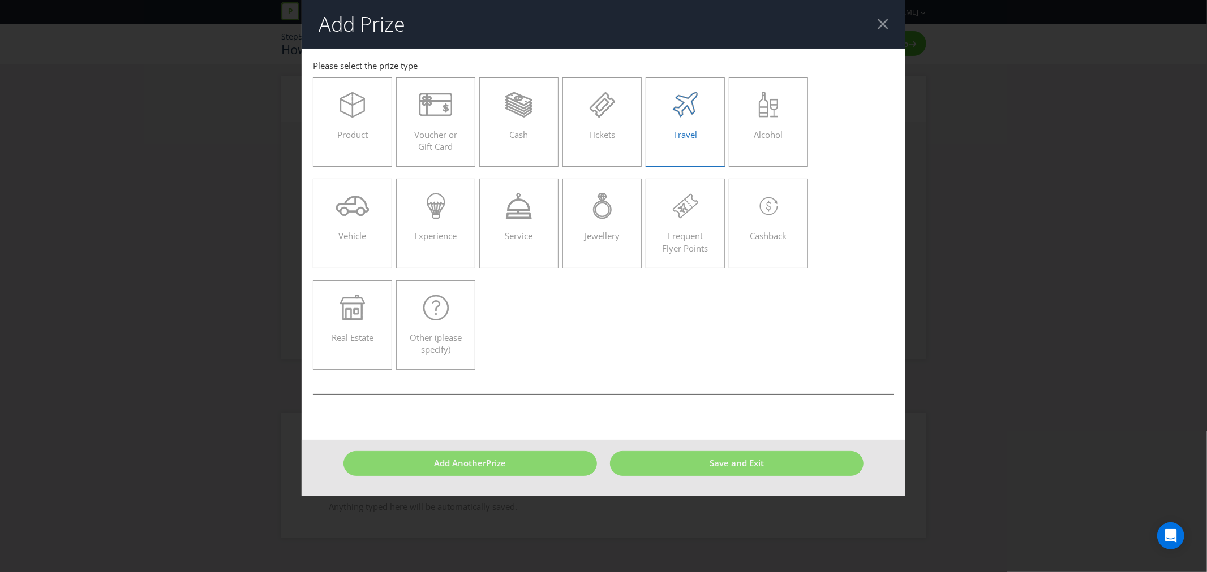
click at [721, 100] on label "Travel" at bounding box center [684, 122] width 79 height 89
click at [0, 0] on input "Travel" at bounding box center [0, 0] width 0 height 0
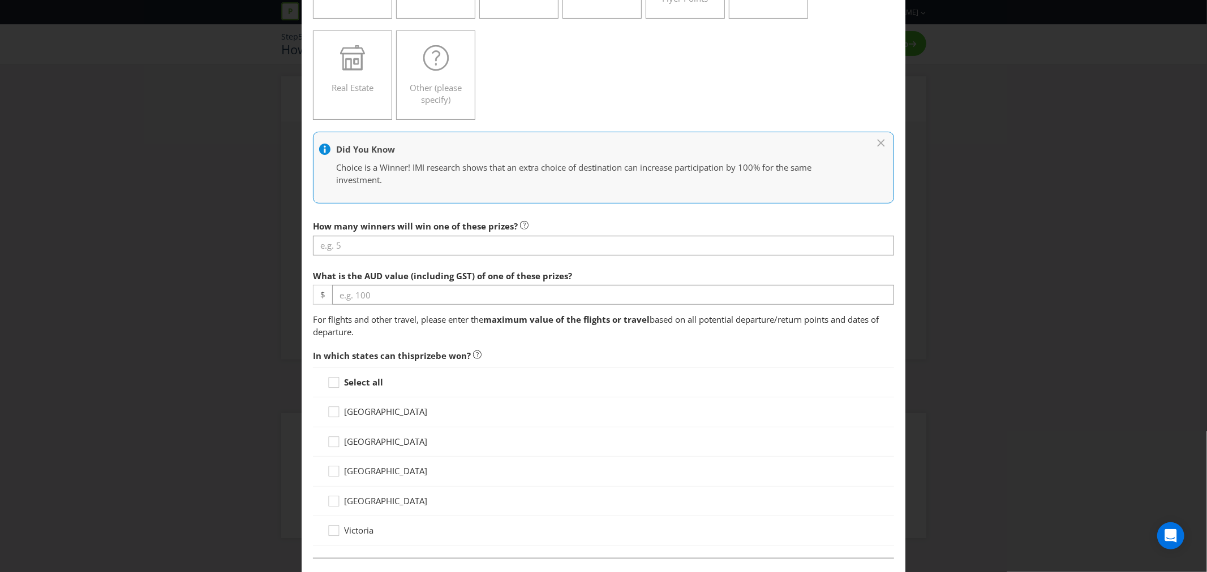
scroll to position [251, 0]
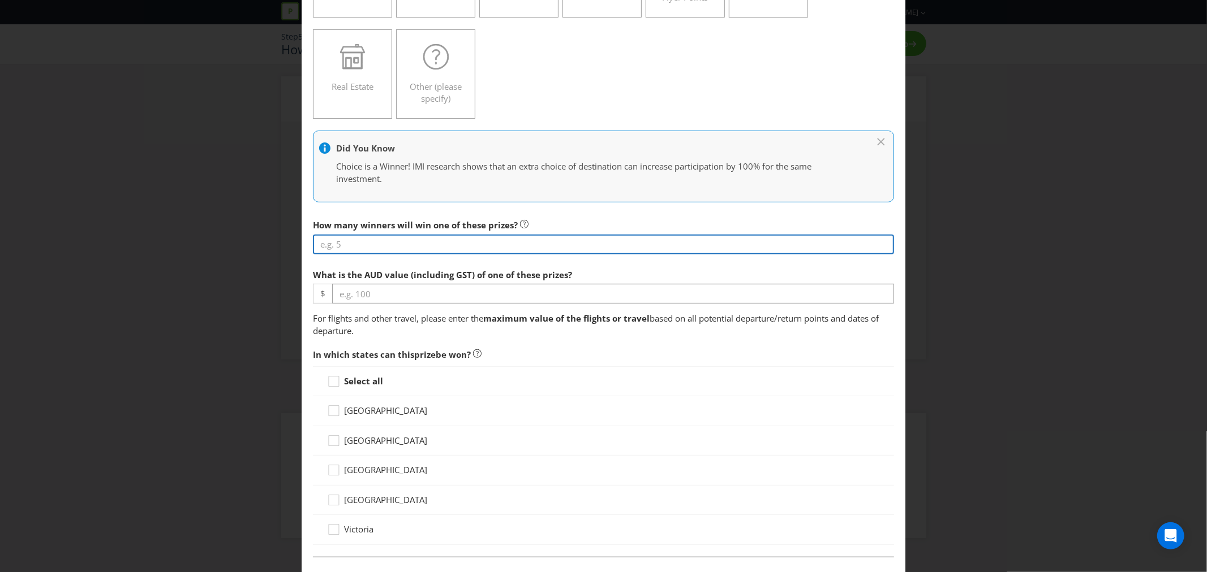
click at [390, 248] on input "number" at bounding box center [603, 245] width 581 height 20
type input "1"
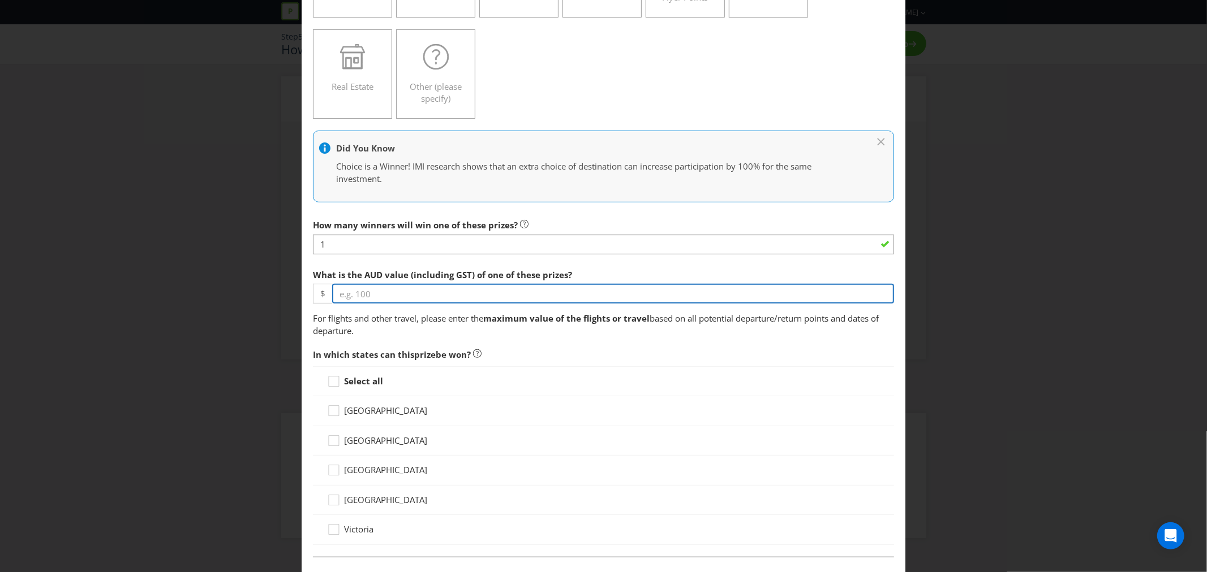
click at [376, 295] on input "number" at bounding box center [613, 294] width 562 height 20
drag, startPoint x: 376, startPoint y: 295, endPoint x: 291, endPoint y: 301, distance: 85.6
click at [291, 301] on div "Add Prize [GEOGRAPHIC_DATA] [GEOGRAPHIC_DATA] [GEOGRAPHIC_DATA] [GEOGRAPHIC_DAT…" at bounding box center [603, 286] width 1207 height 572
type input "2000"
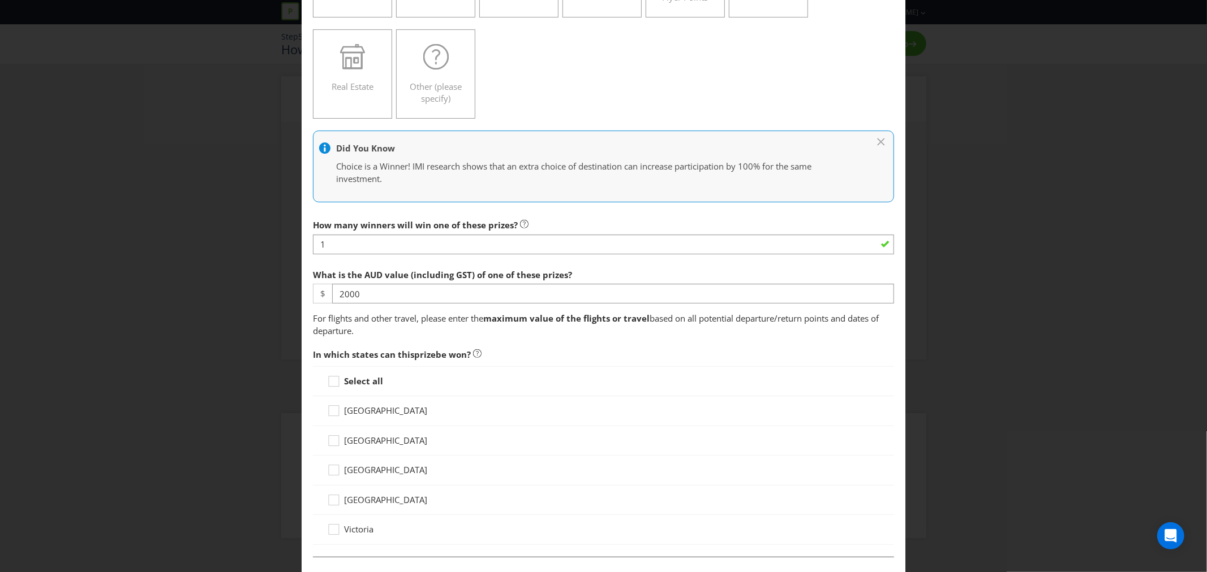
click at [383, 329] on p "For flights and other travel, please enter the maximum value of the flights or …" at bounding box center [603, 325] width 581 height 24
click at [332, 415] on icon at bounding box center [335, 413] width 17 height 17
click at [0, 0] on input "[GEOGRAPHIC_DATA]" at bounding box center [0, 0] width 0 height 0
click at [332, 447] on icon at bounding box center [335, 443] width 17 height 17
click at [0, 0] on input "[GEOGRAPHIC_DATA]" at bounding box center [0, 0] width 0 height 0
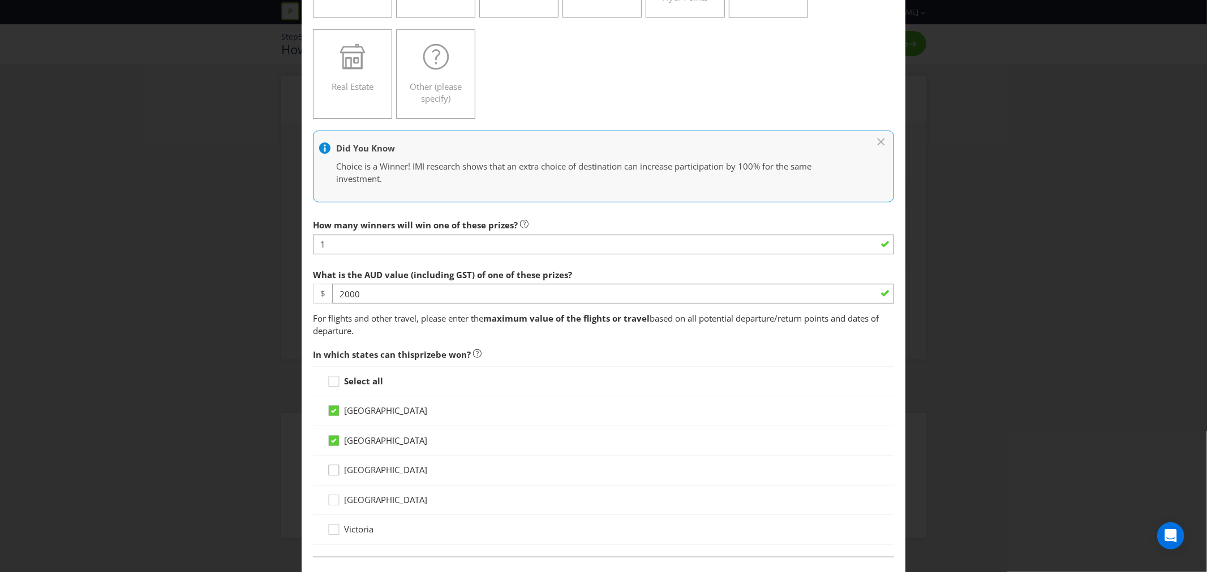
click at [330, 471] on icon at bounding box center [335, 472] width 17 height 17
click at [0, 0] on input "[GEOGRAPHIC_DATA]" at bounding box center [0, 0] width 0 height 0
click at [332, 503] on icon at bounding box center [335, 502] width 17 height 17
click at [0, 0] on input "[GEOGRAPHIC_DATA]" at bounding box center [0, 0] width 0 height 0
click at [330, 533] on icon at bounding box center [335, 532] width 17 height 17
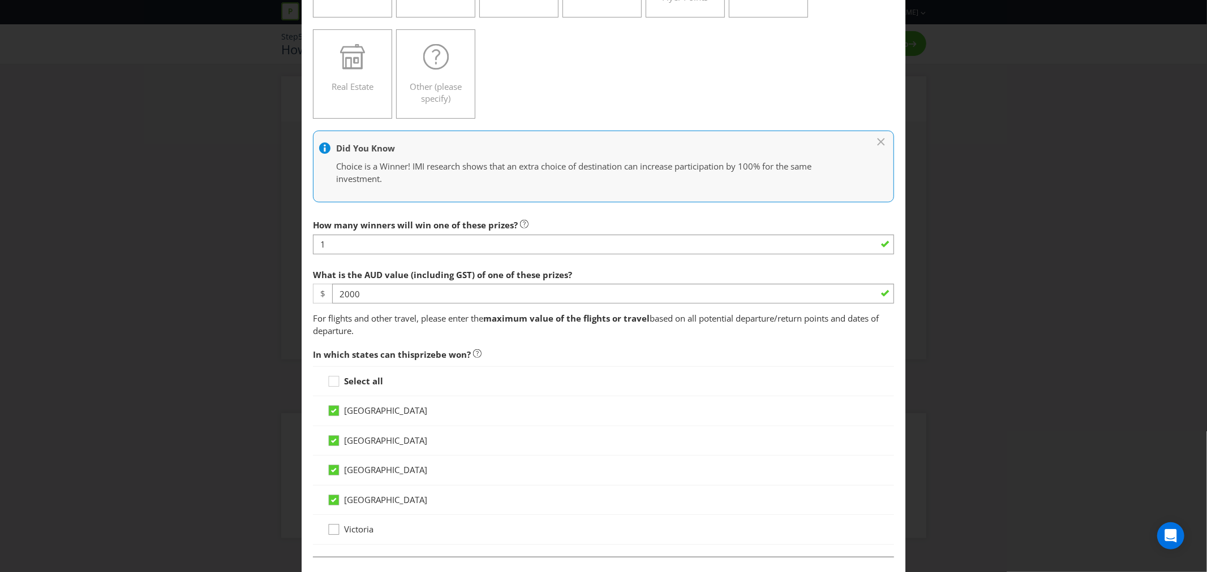
click at [0, 0] on input "Victoria" at bounding box center [0, 0] width 0 height 0
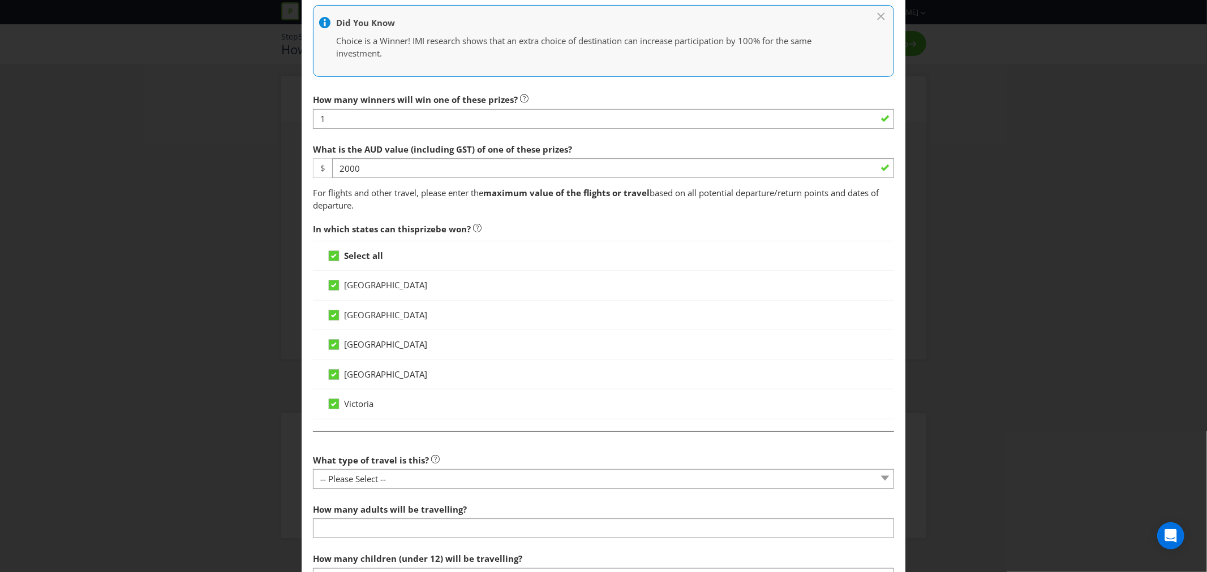
scroll to position [502, 0]
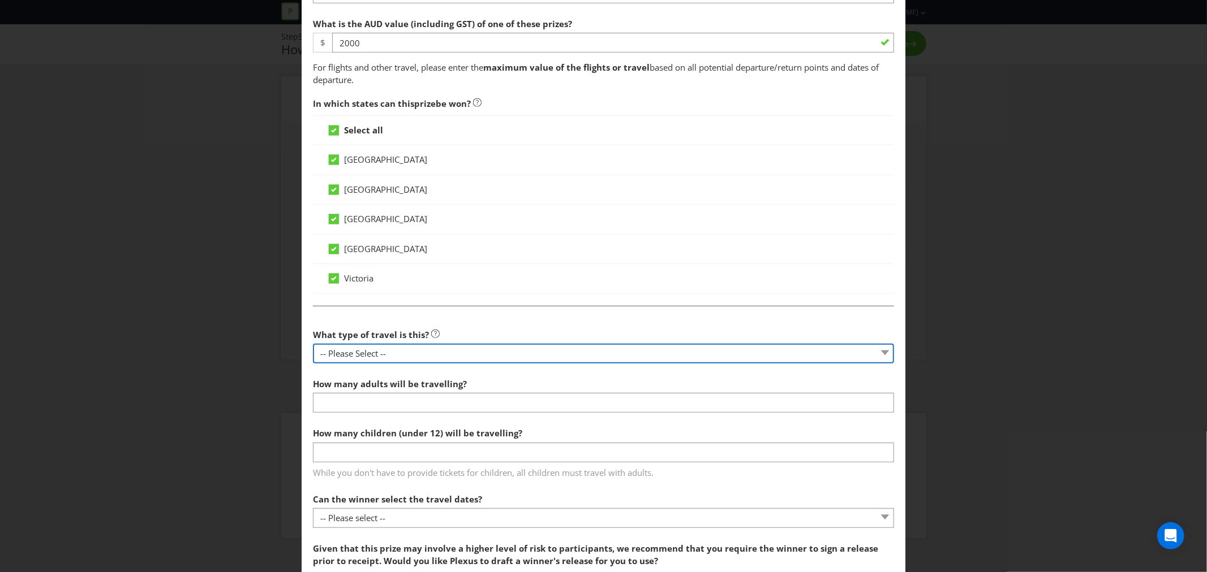
click at [425, 359] on select "-- Please Select -- Flight Accommodation Car Hire Bus Train Cruise Transfers Ot…" at bounding box center [603, 354] width 581 height 20
select select "ACCOMMODATION"
click at [313, 344] on select "-- Please Select -- Flight Accommodation Car Hire Bus Train Cruise Transfers Ot…" at bounding box center [603, 354] width 581 height 20
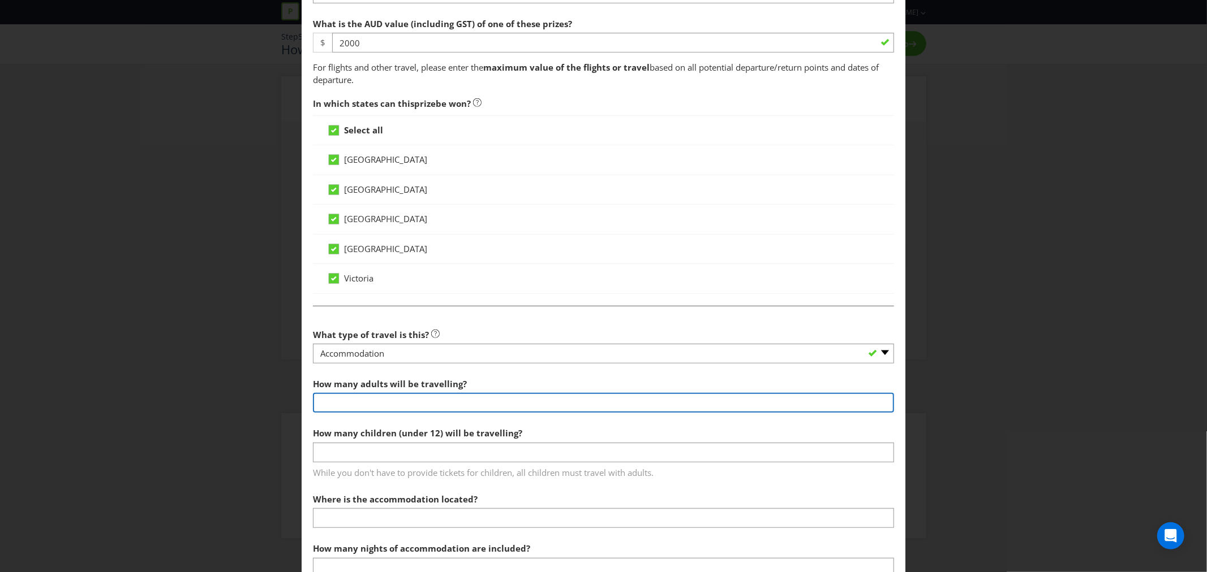
click at [397, 401] on input "number" at bounding box center [603, 403] width 581 height 20
type input "2"
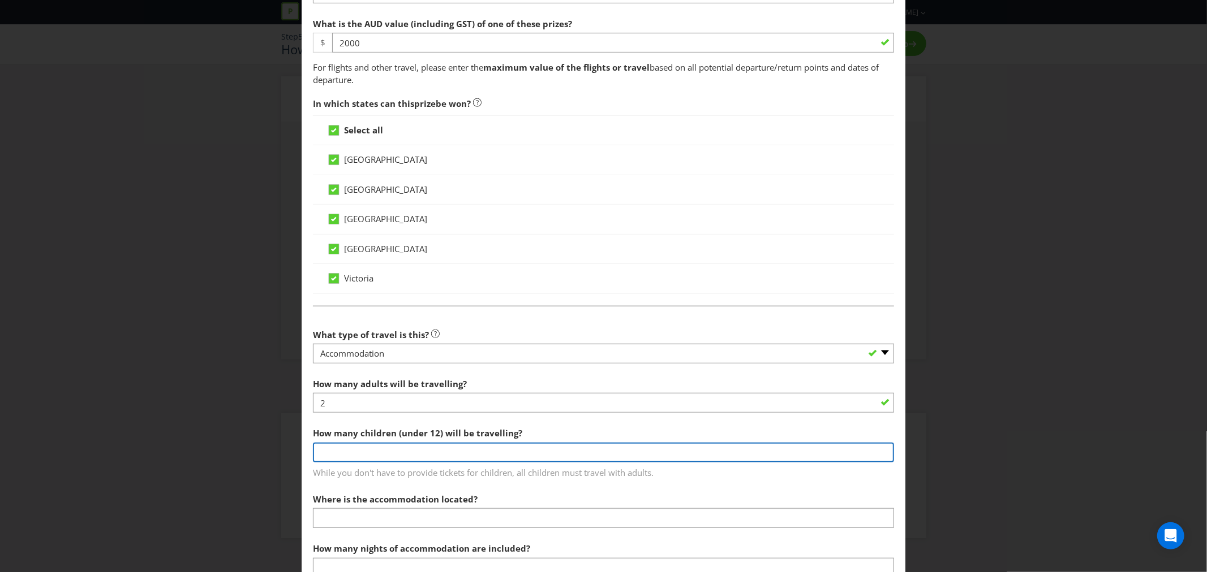
click at [370, 449] on input "number" at bounding box center [603, 453] width 581 height 20
type input "0"
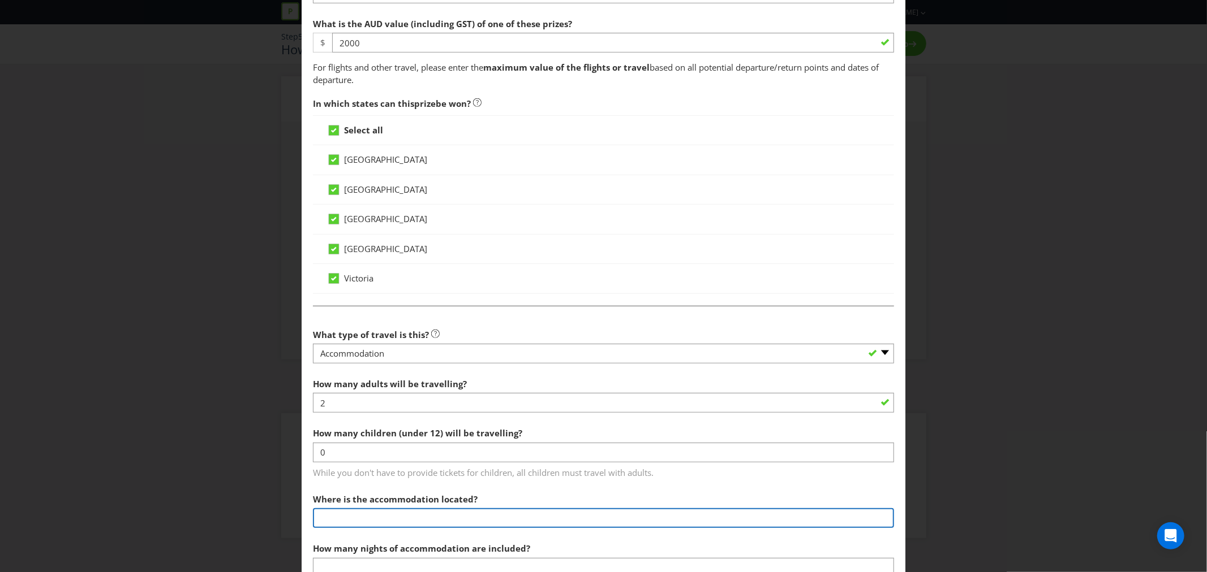
click at [371, 521] on input "text" at bounding box center [603, 519] width 581 height 20
type input "[GEOGRAPHIC_DATA]"
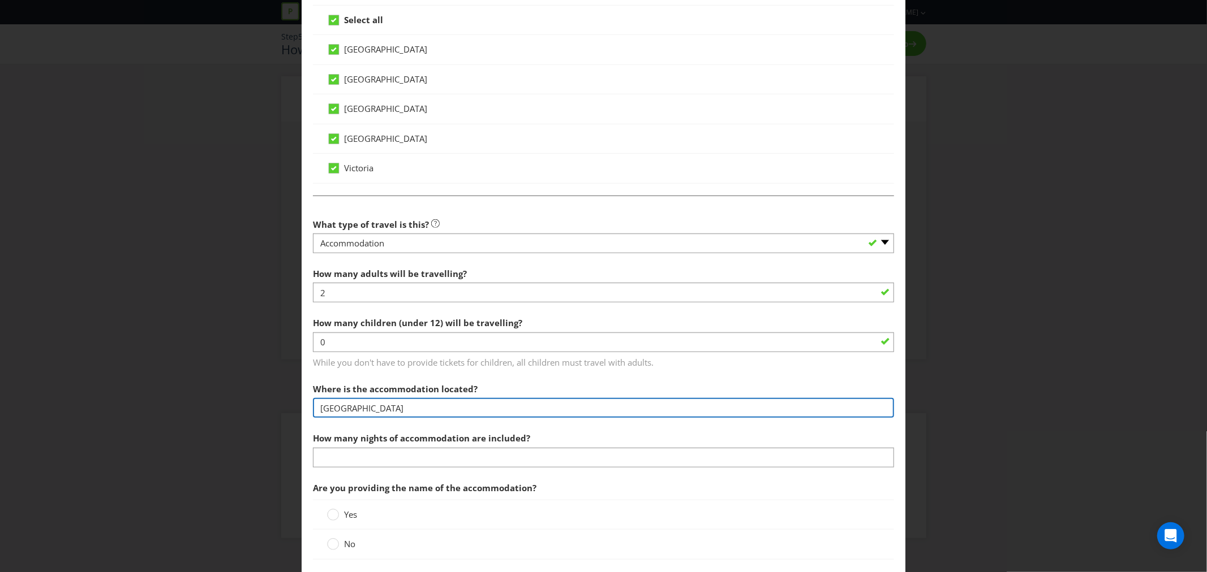
scroll to position [628, 0]
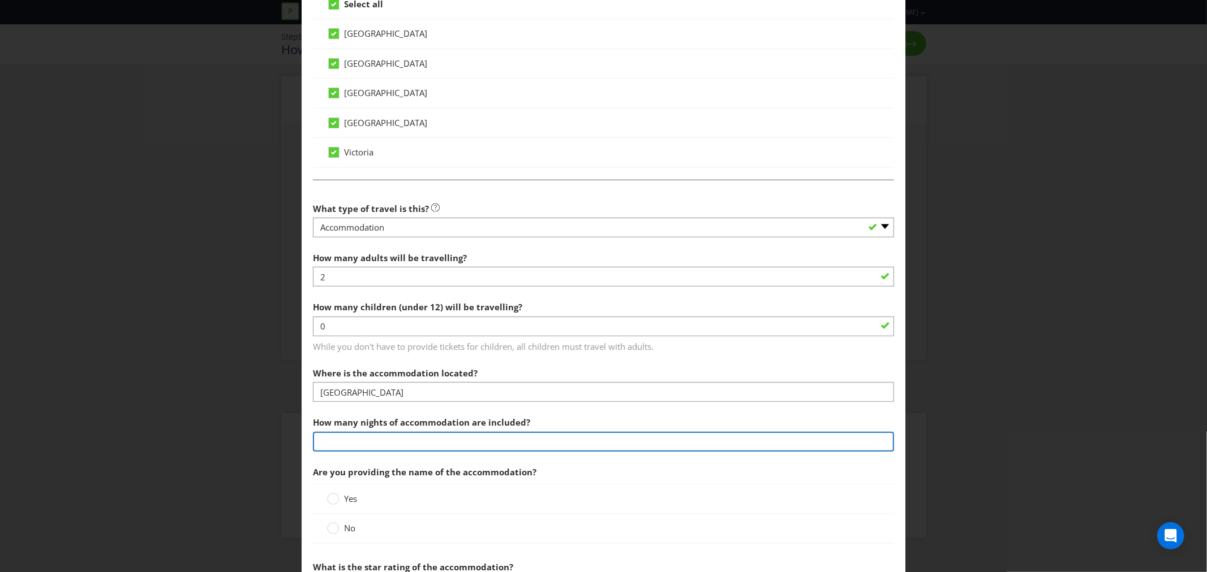
click at [388, 444] on input "number" at bounding box center [603, 442] width 581 height 20
type input "2"
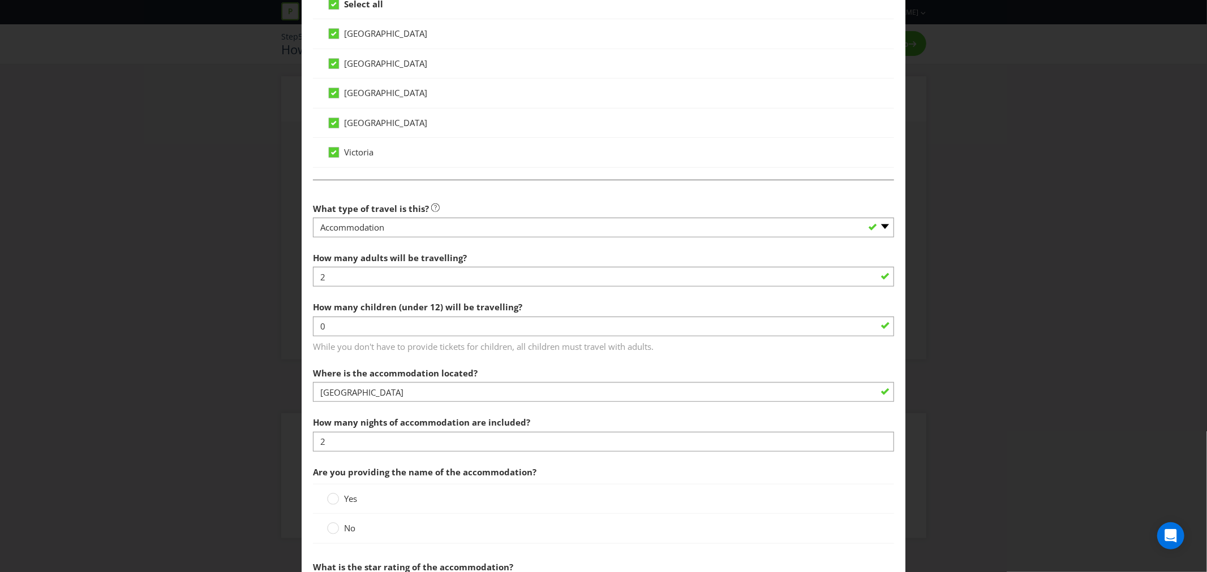
click at [395, 495] on div "Yes" at bounding box center [603, 499] width 553 height 12
click at [334, 531] on circle at bounding box center [333, 528] width 11 height 11
click at [0, 0] on input "No" at bounding box center [0, 0] width 0 height 0
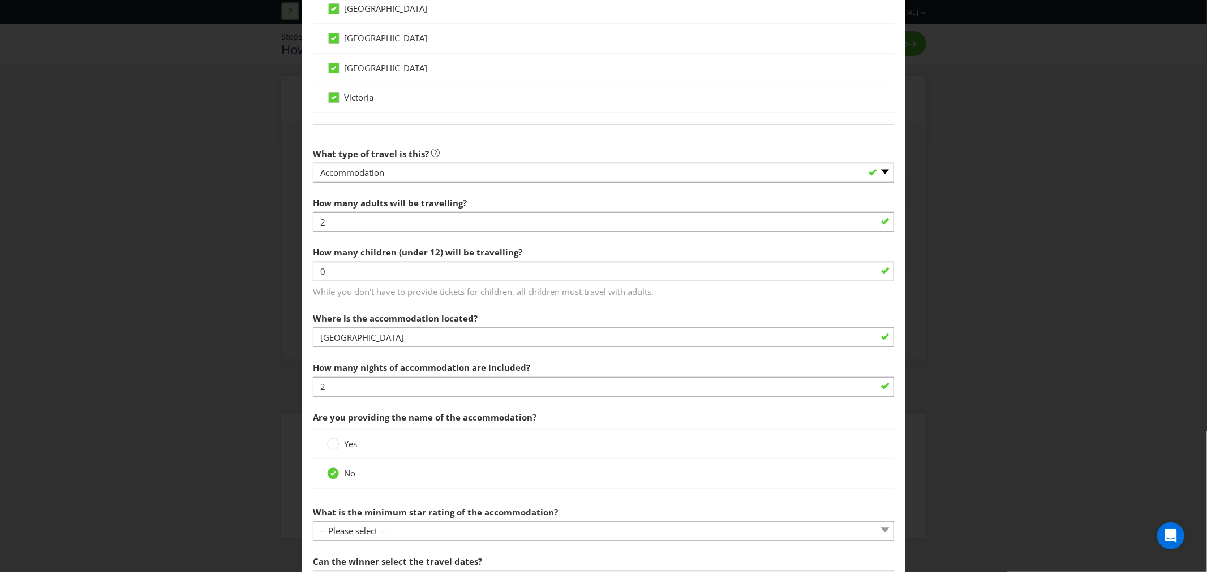
scroll to position [754, 0]
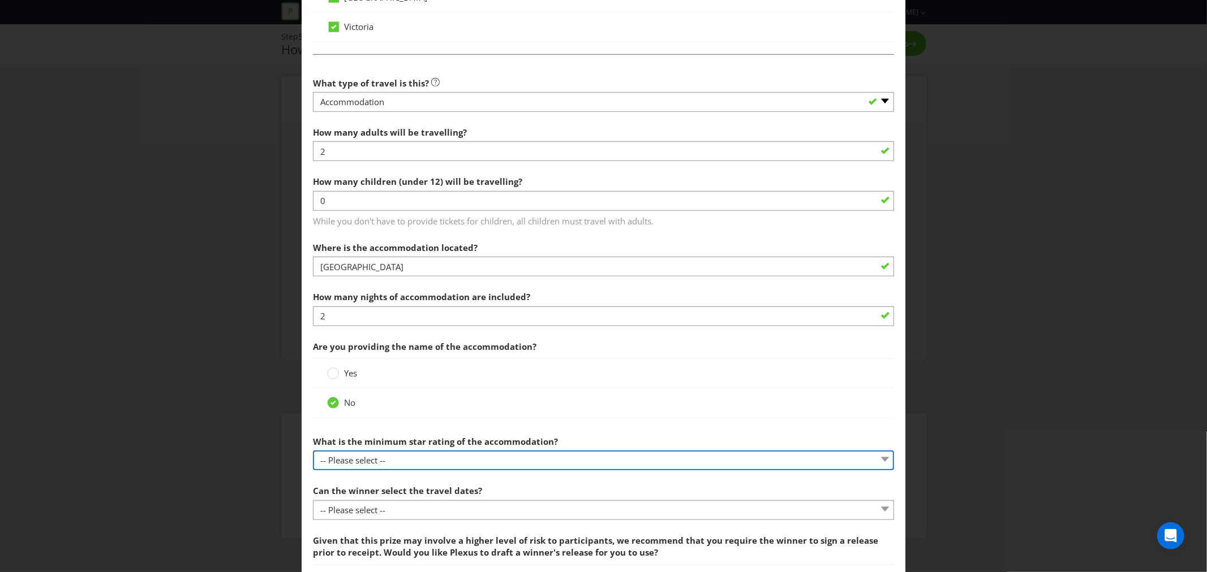
click at [422, 466] on select "-- Please select -- 1-star 2-star 3-star 4-star 5-star" at bounding box center [603, 461] width 581 height 20
select select "FOUR_STAR"
click at [313, 452] on select "-- Please select -- 1-star 2-star 3-star 4-star 5-star" at bounding box center [603, 461] width 581 height 20
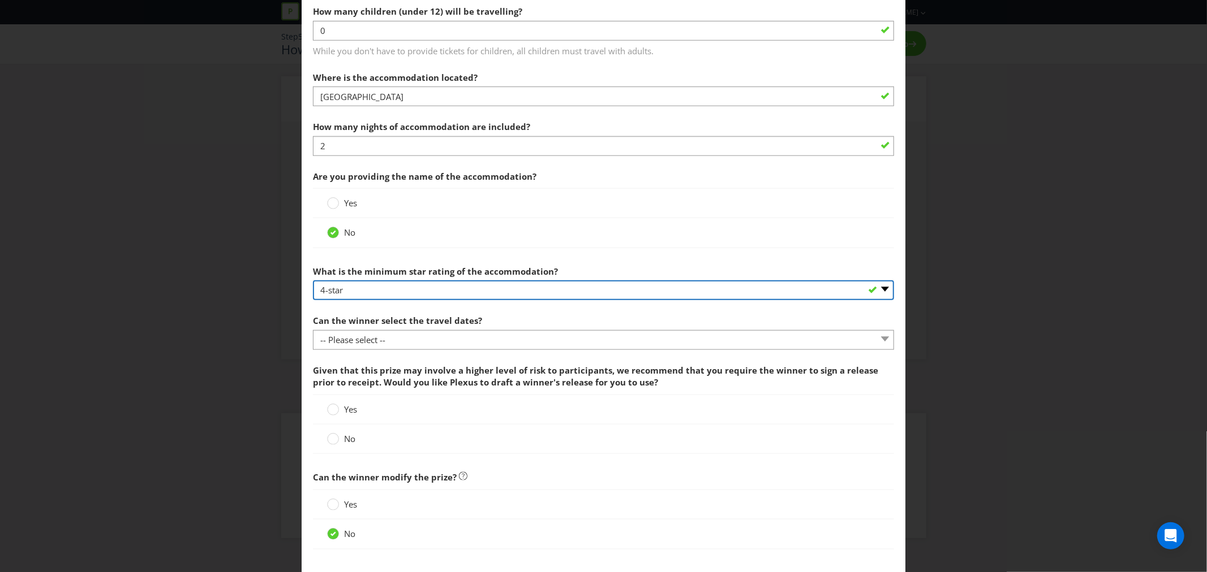
scroll to position [942, 0]
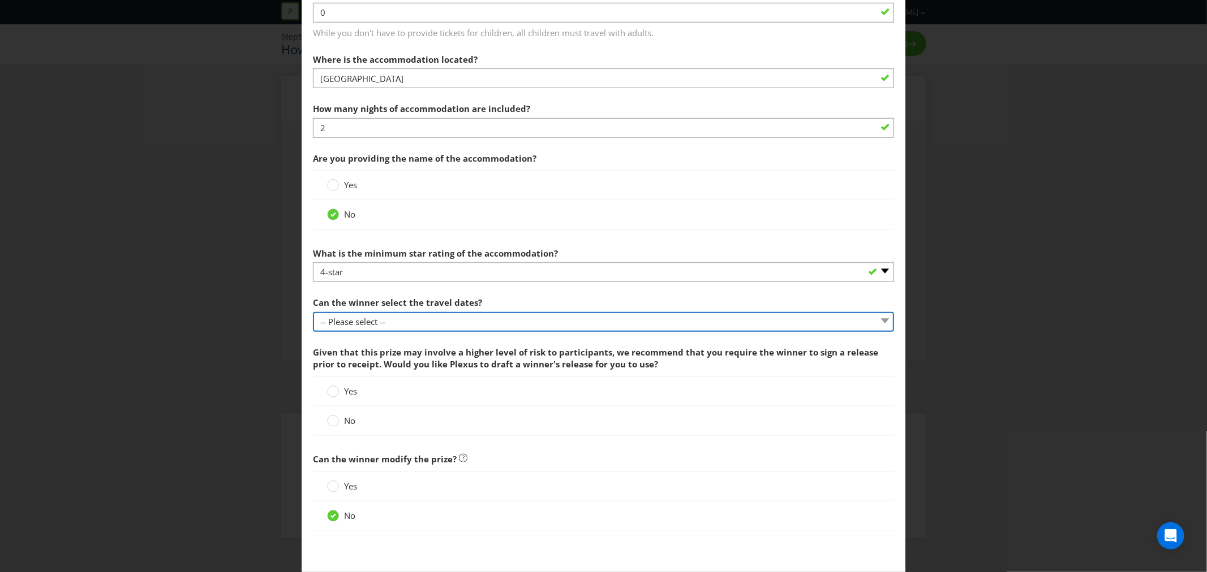
click at [384, 329] on select "-- Please select -- Yes No, travel must be taken on specific dates No, the Prom…" at bounding box center [603, 322] width 581 height 20
select select "NO_SPECIFIC_DATES"
click at [313, 313] on select "-- Please select -- Yes No, travel must be taken on specific dates No, the Prom…" at bounding box center [603, 322] width 581 height 20
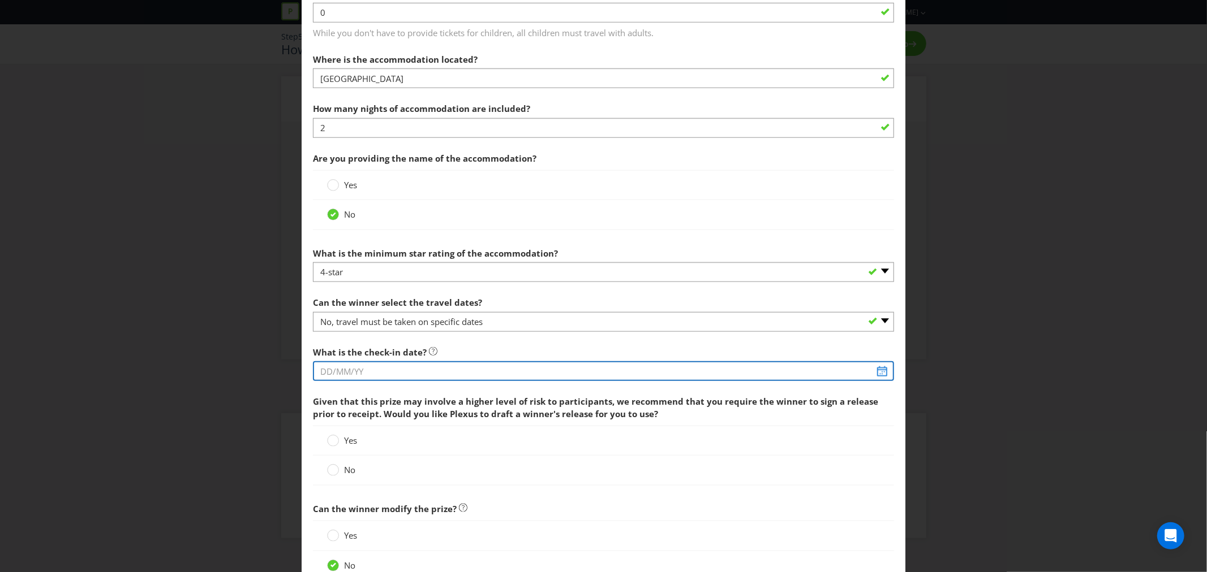
click at [359, 379] on input "text" at bounding box center [603, 371] width 581 height 20
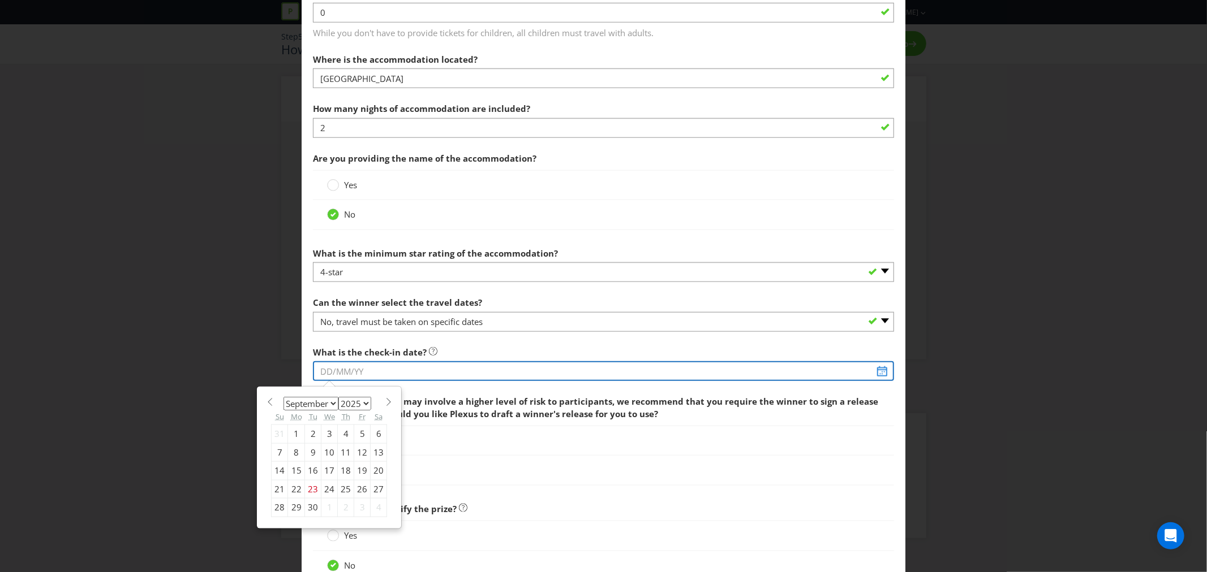
type input "[DATE]"
select select "0"
select select "2026"
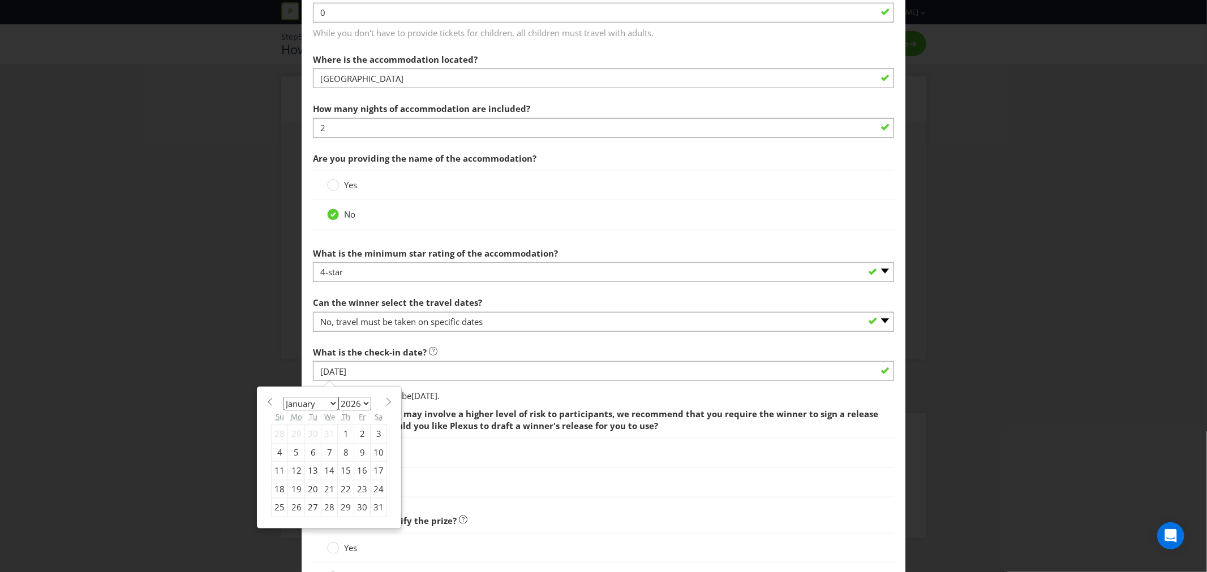
click at [509, 405] on span "Given that this prize may involve a higher level of risk to participants, we re…" at bounding box center [603, 421] width 581 height 36
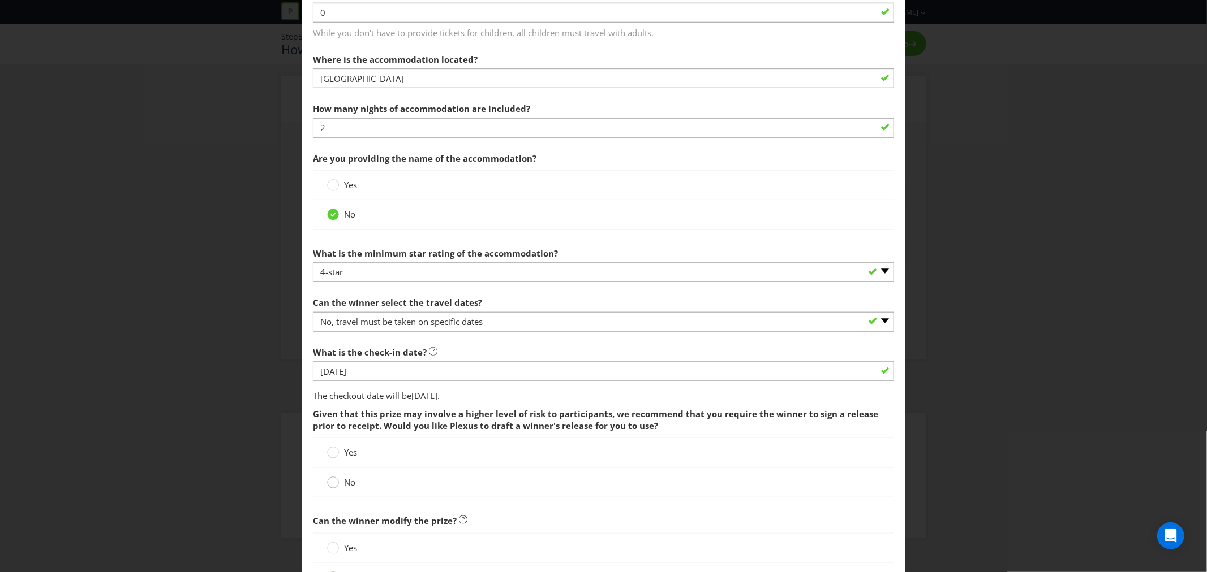
click at [330, 479] on div at bounding box center [333, 479] width 6 height 6
click at [0, 0] on input "No" at bounding box center [0, 0] width 0 height 0
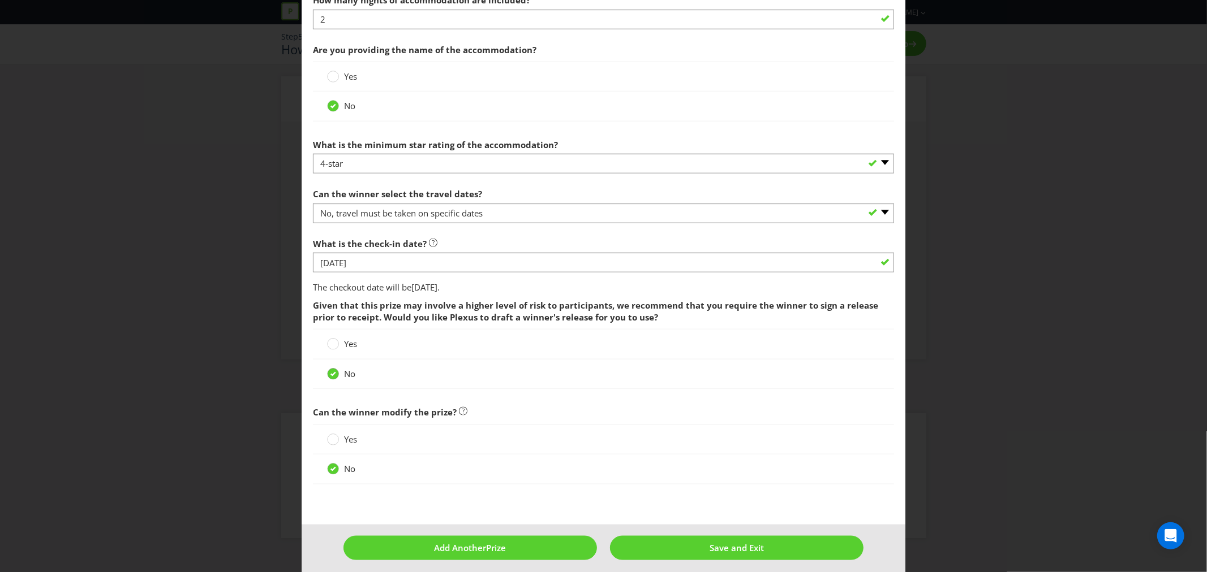
scroll to position [1060, 0]
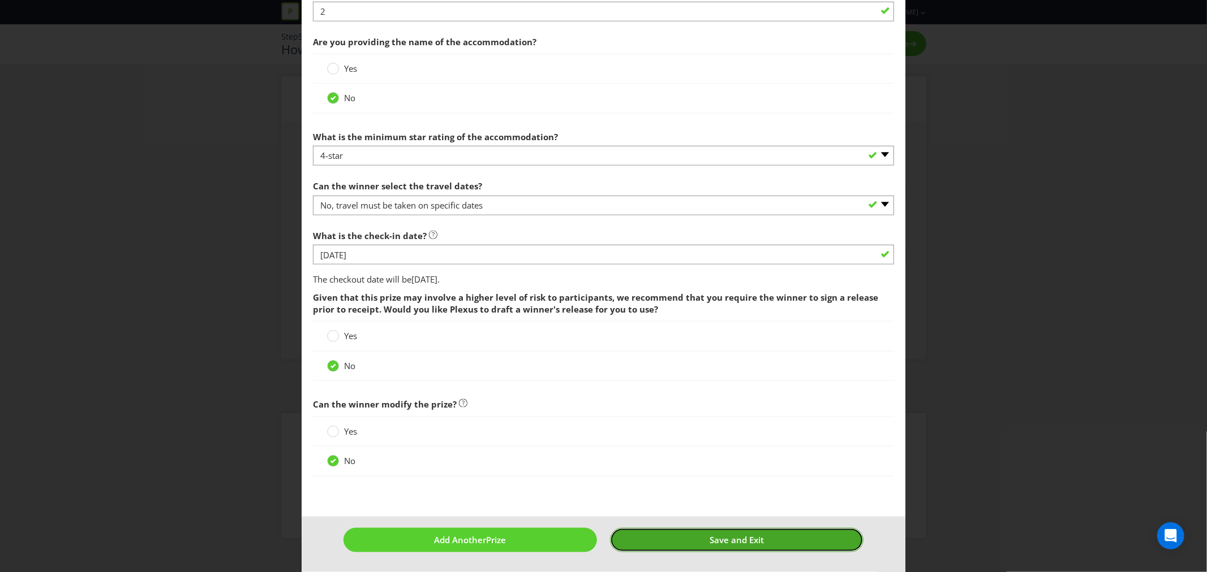
click at [761, 544] on button "Save and Exit" at bounding box center [736, 540] width 253 height 24
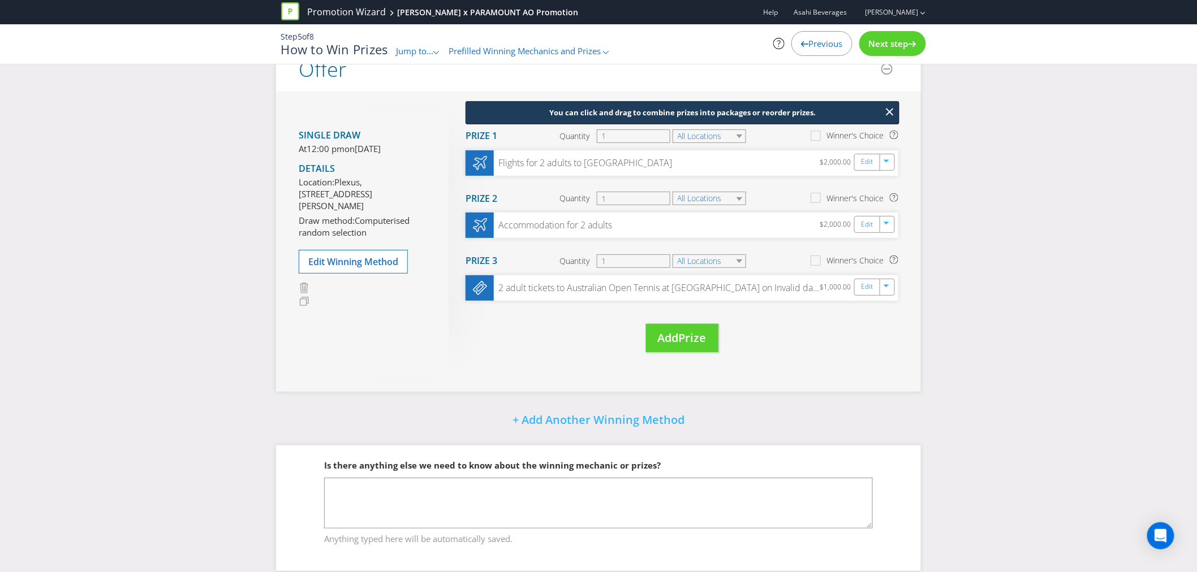
scroll to position [45, 0]
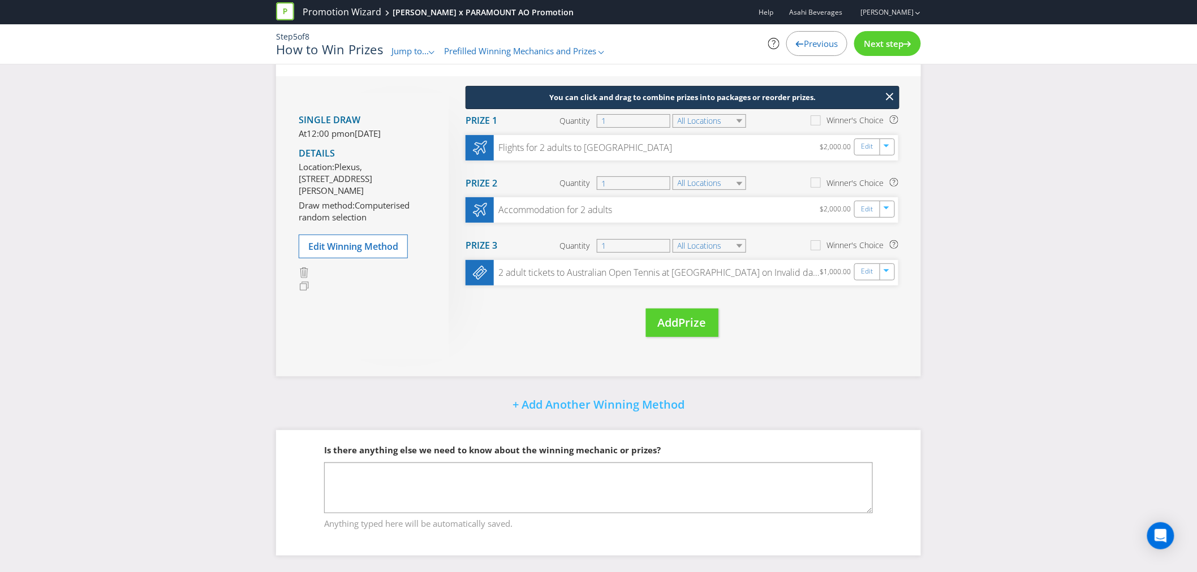
click at [890, 37] on div "Next step" at bounding box center [887, 43] width 67 height 25
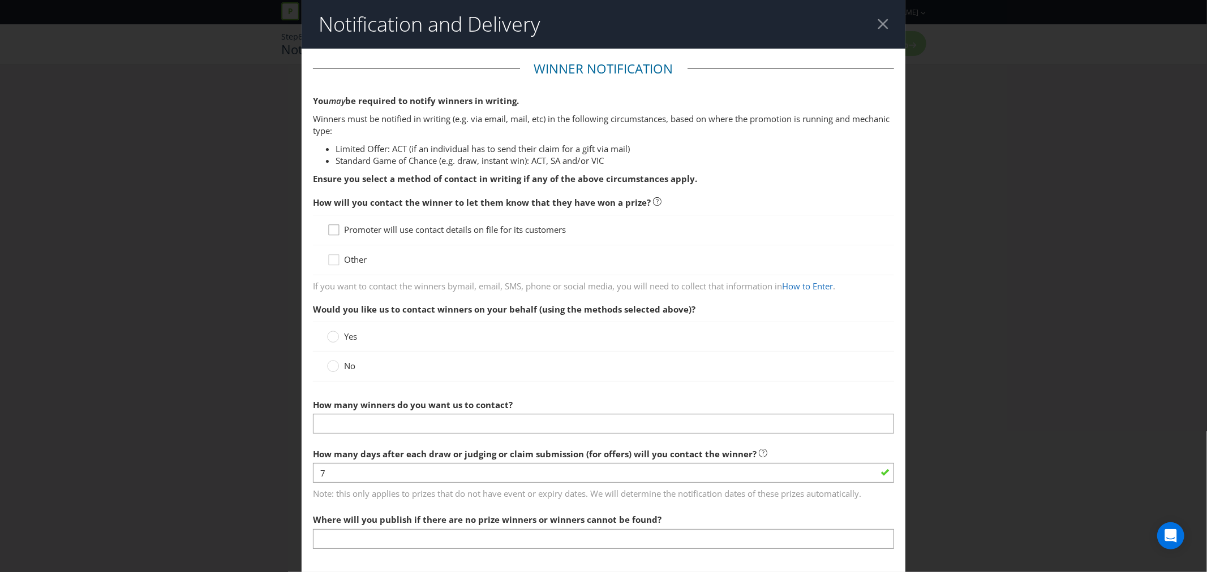
click at [331, 231] on icon at bounding box center [335, 232] width 17 height 17
click at [0, 0] on input "Promoter will use contact details on file for its customers" at bounding box center [0, 0] width 0 height 0
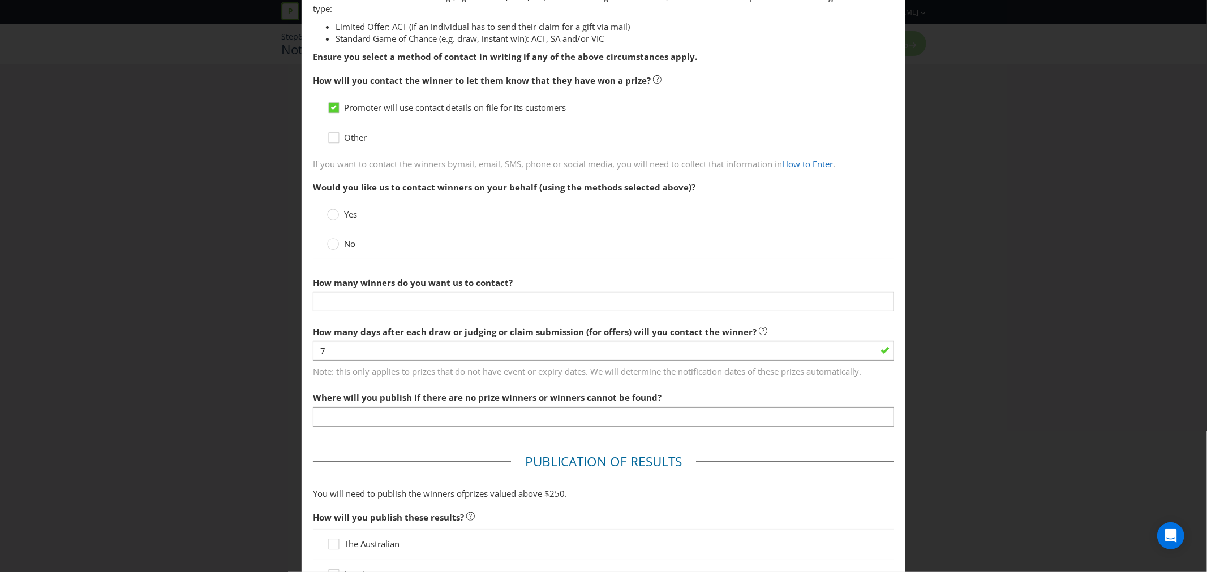
scroll to position [126, 0]
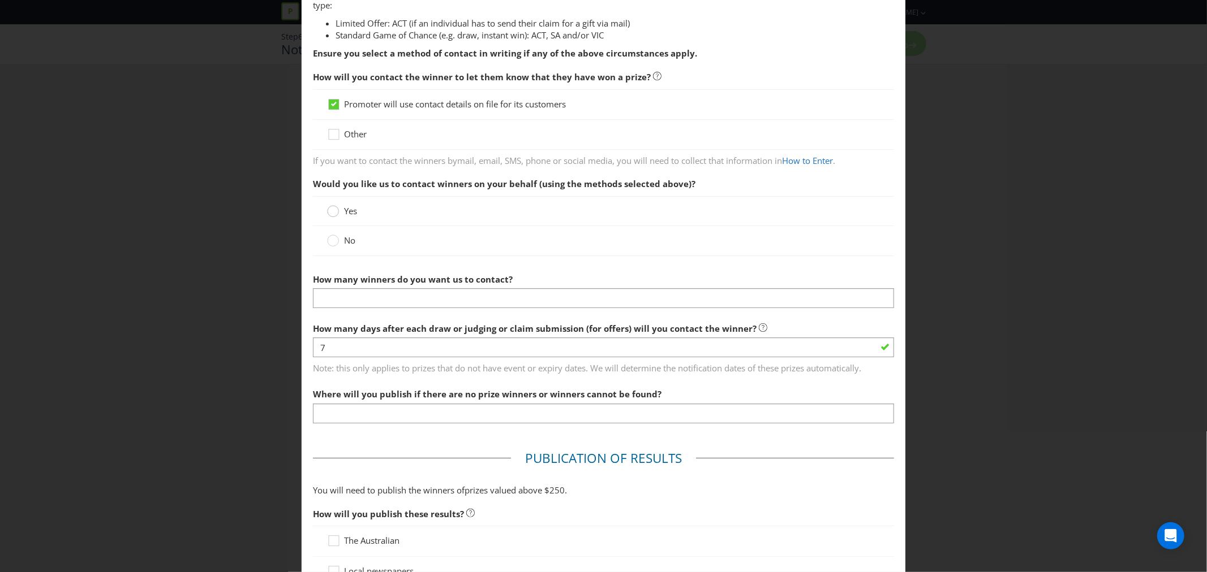
click at [329, 216] on circle at bounding box center [333, 211] width 11 height 11
click at [0, 0] on input "Yes" at bounding box center [0, 0] width 0 height 0
click at [328, 243] on circle at bounding box center [333, 240] width 11 height 11
click at [0, 0] on input "No" at bounding box center [0, 0] width 0 height 0
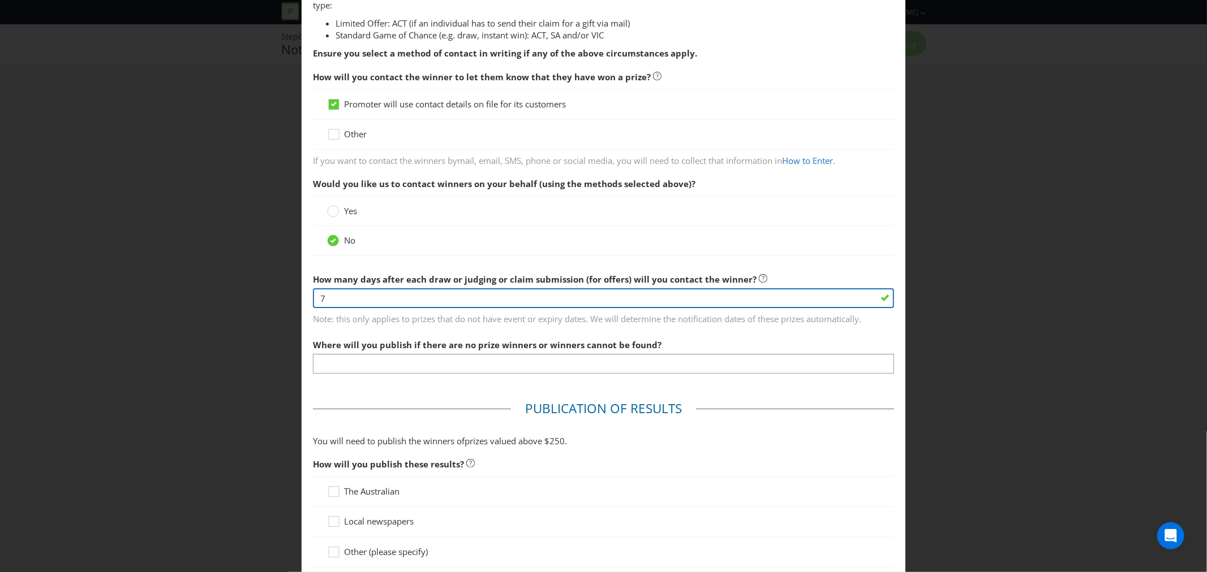
click at [388, 296] on input "7" at bounding box center [603, 299] width 581 height 20
type input "2"
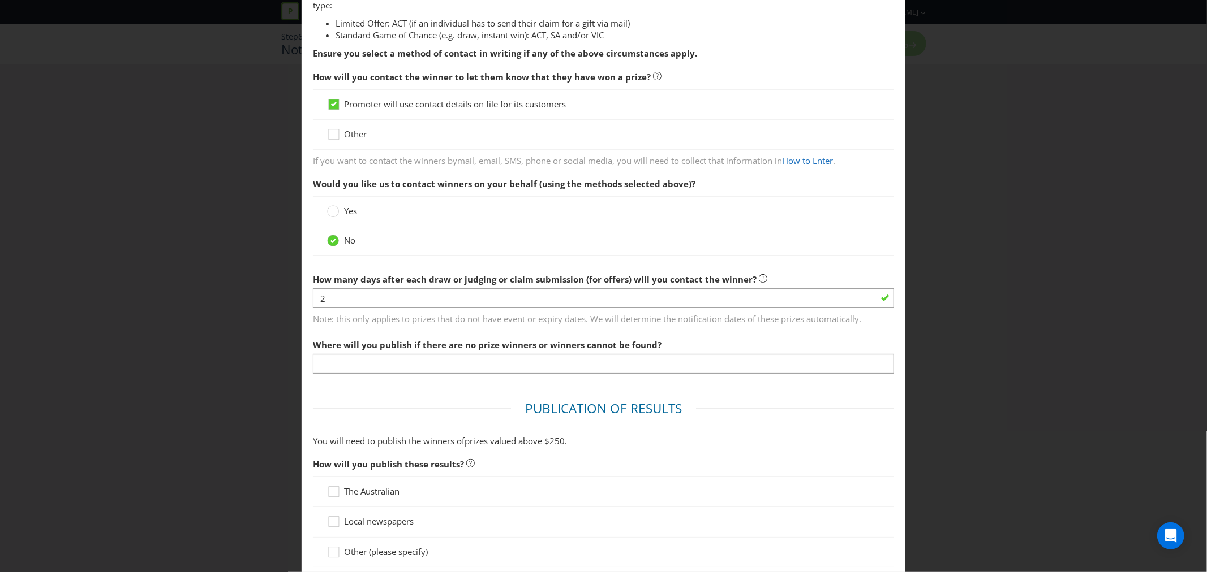
click at [459, 244] on div "No" at bounding box center [603, 241] width 553 height 12
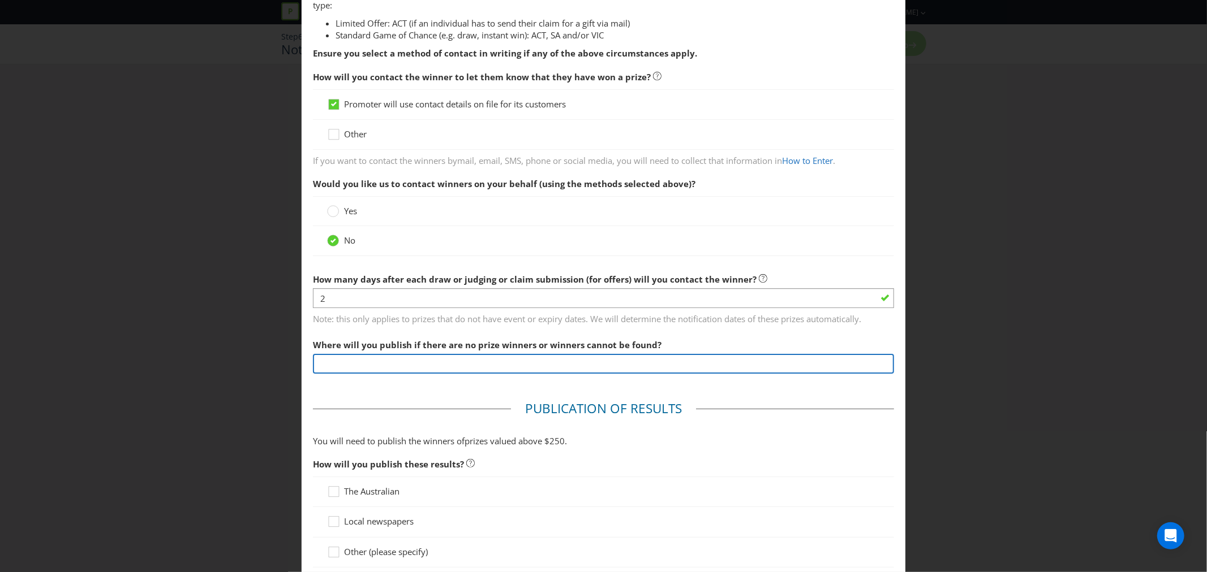
click at [455, 364] on input "text" at bounding box center [603, 364] width 581 height 20
type input "O"
type input "On the Paramount Website"
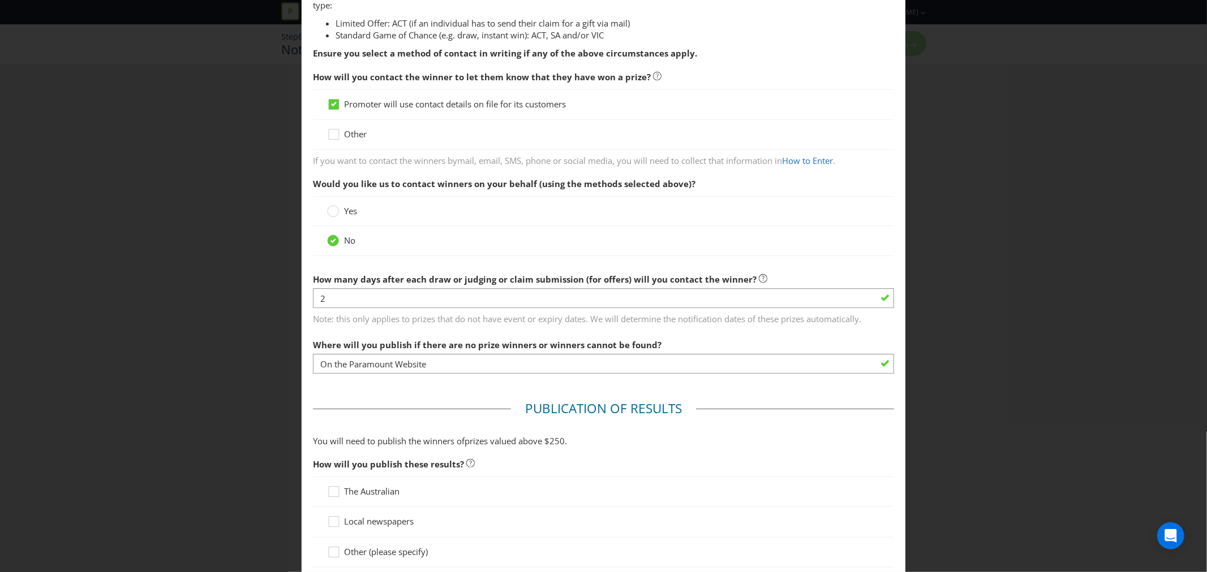
click at [436, 382] on fieldset "Winner Notification You may be required to notify winners in writing. Winners m…" at bounding box center [603, 158] width 581 height 449
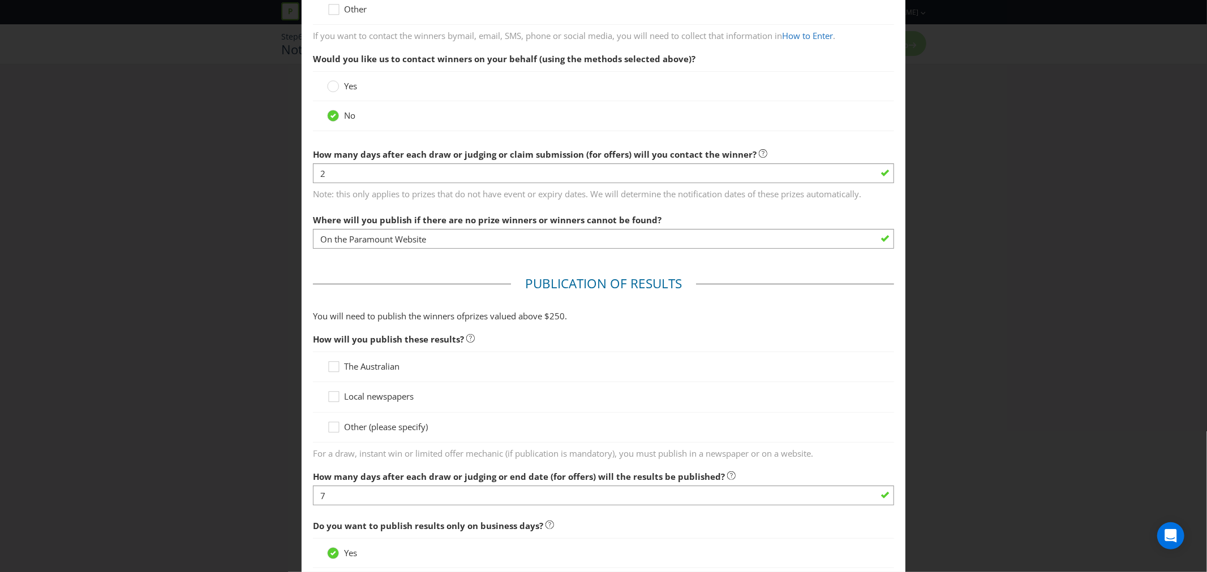
scroll to position [251, 0]
click at [331, 423] on div at bounding box center [334, 423] width 6 height 6
click at [0, 0] on input "Other (please specify)" at bounding box center [0, 0] width 0 height 0
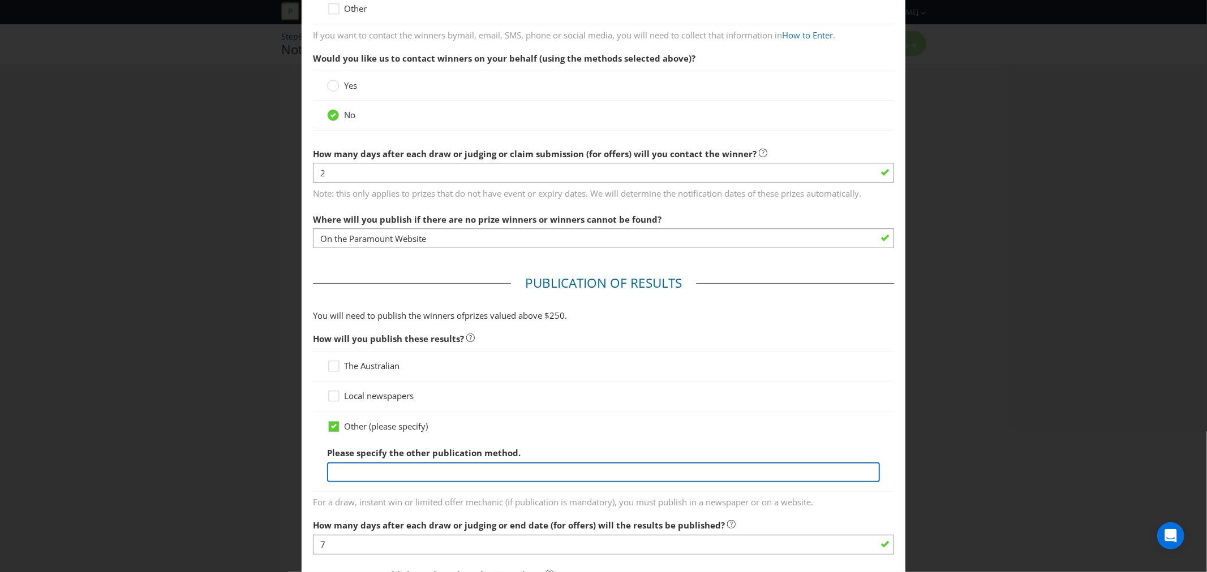
click at [399, 466] on input "text" at bounding box center [603, 473] width 553 height 20
type input "V"
type input "A"
type input "P"
type input "Promoter Website"
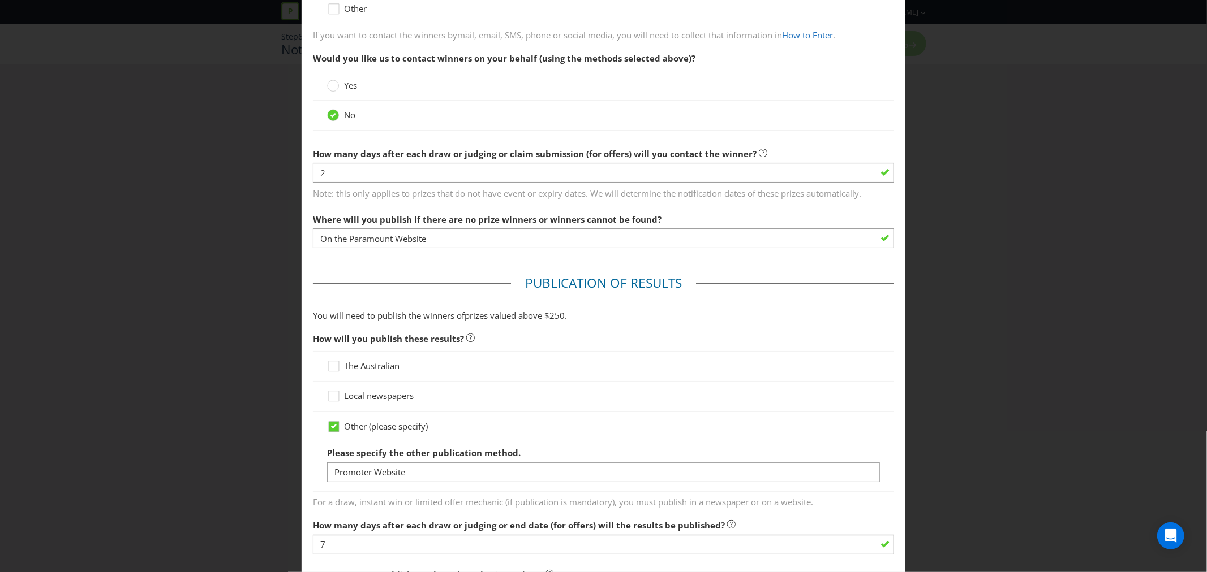
click at [609, 349] on span "How will you publish these results?" at bounding box center [603, 339] width 581 height 23
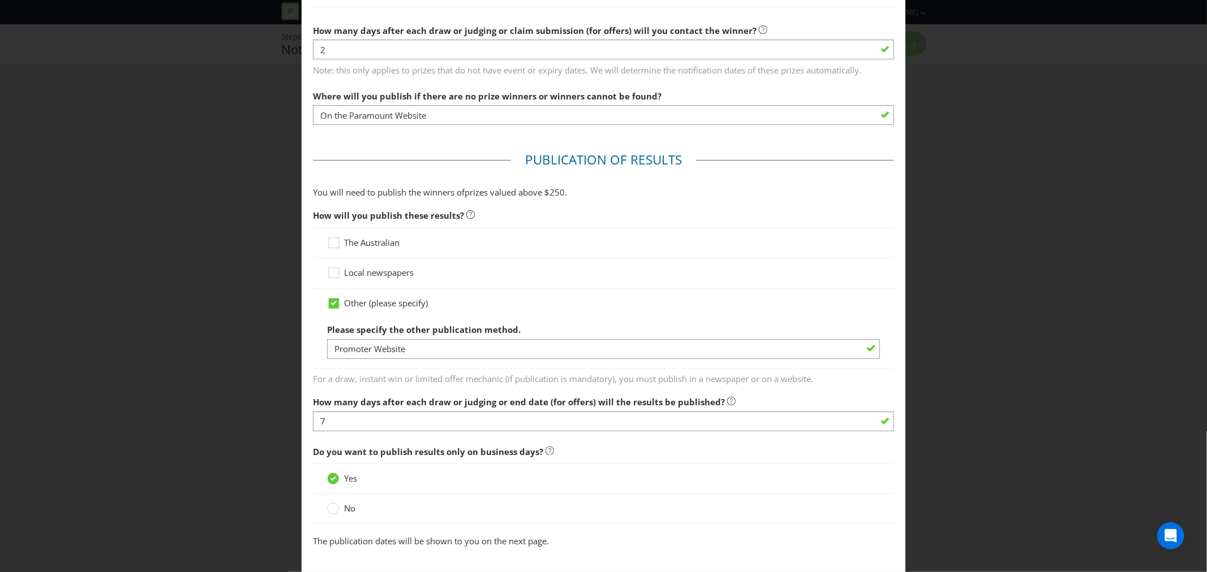
scroll to position [377, 0]
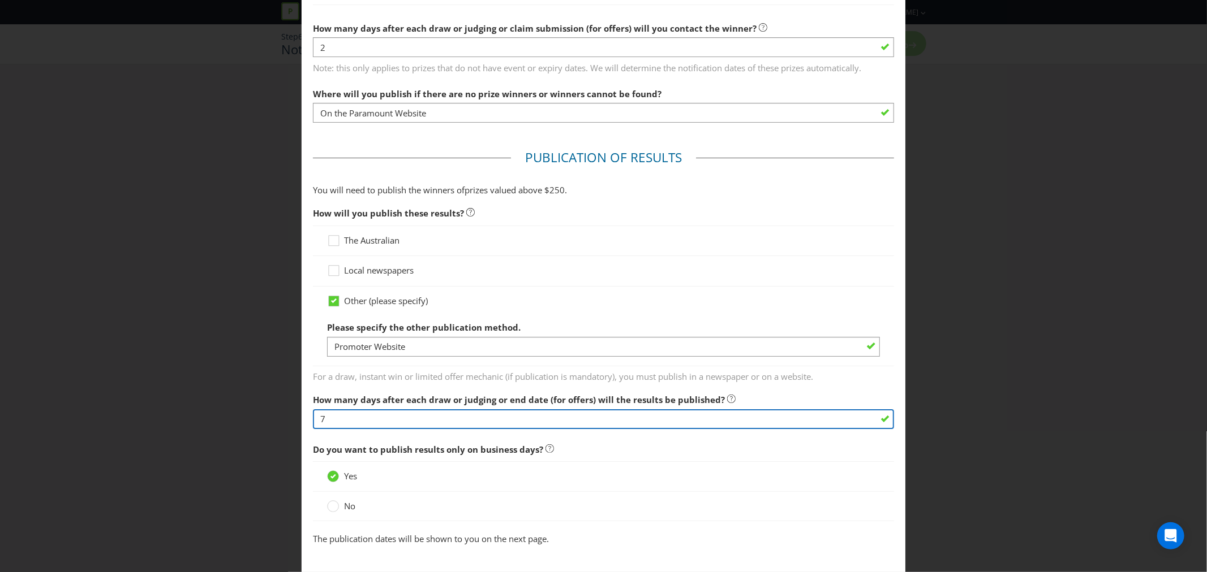
click at [604, 417] on input "7" at bounding box center [603, 420] width 581 height 20
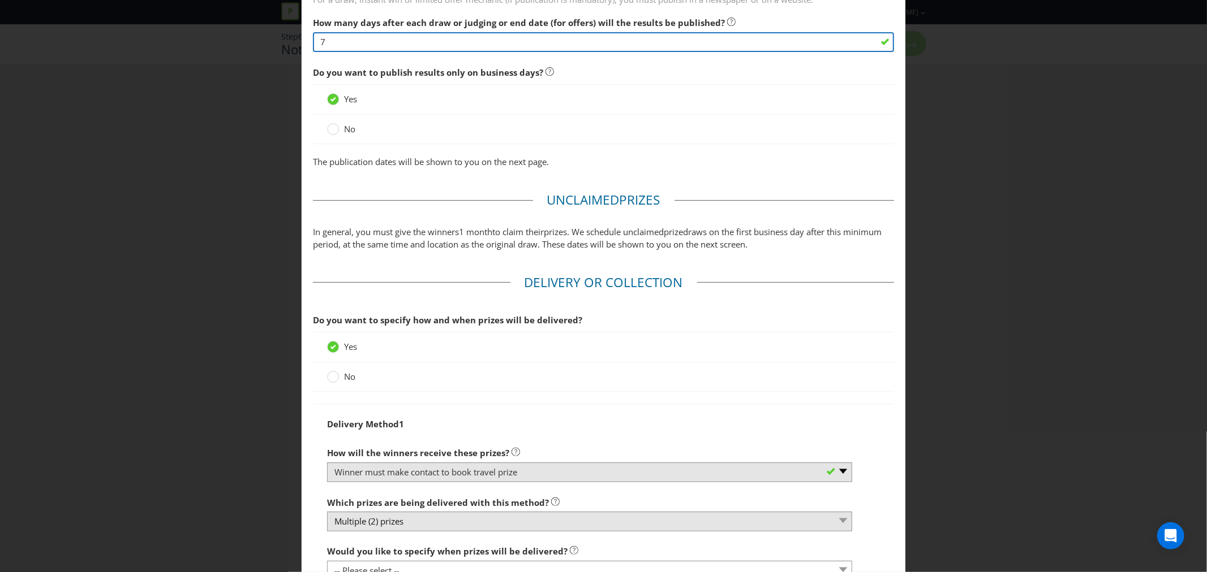
scroll to position [817, 0]
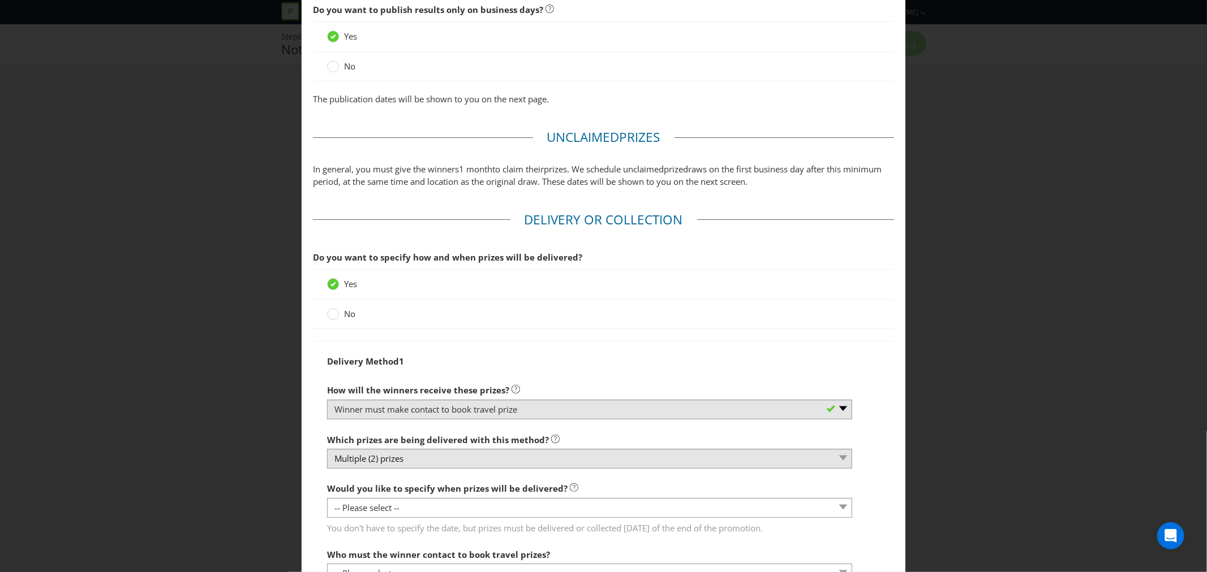
click at [338, 311] on label "No" at bounding box center [342, 314] width 31 height 12
click at [0, 0] on input "No" at bounding box center [0, 0] width 0 height 0
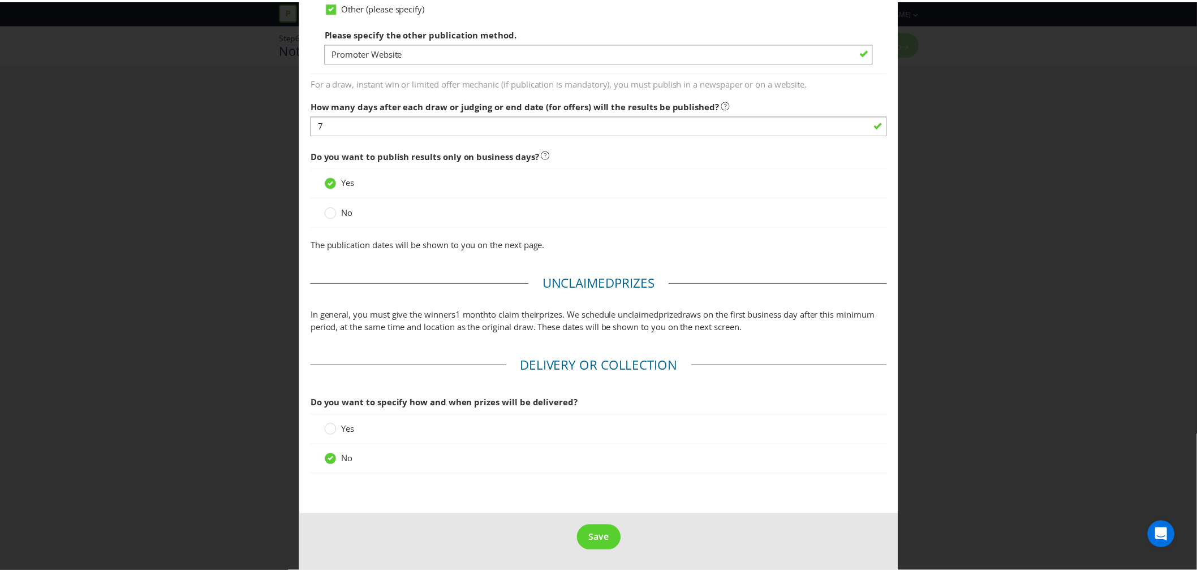
scroll to position [671, 0]
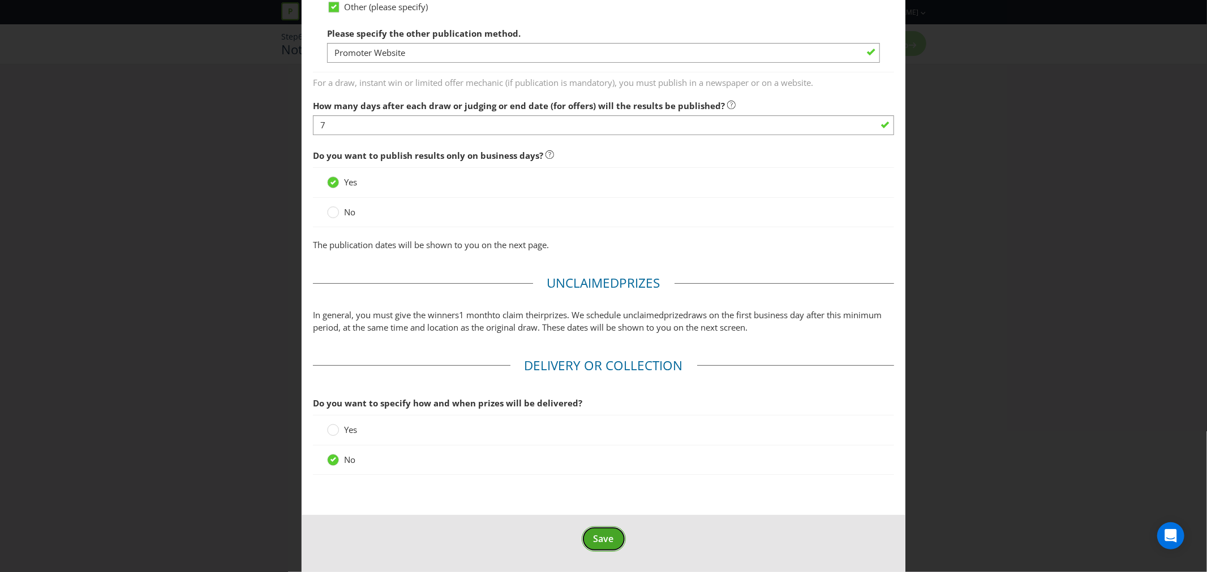
click at [595, 544] on span "Save" at bounding box center [603, 539] width 20 height 12
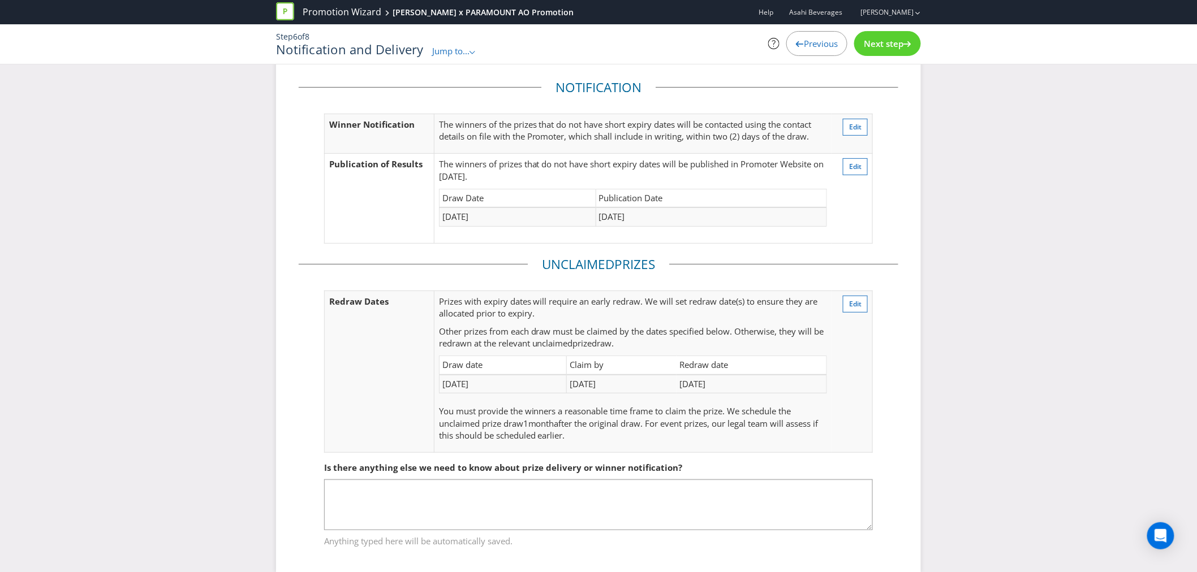
scroll to position [114, 0]
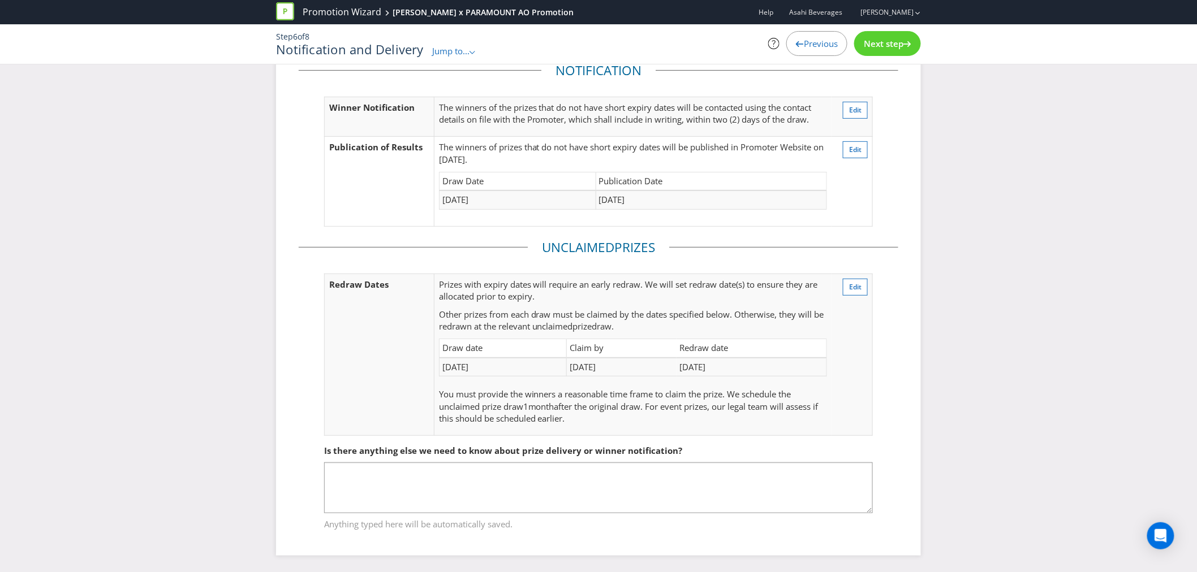
click at [883, 49] on span "Next step" at bounding box center [884, 43] width 40 height 11
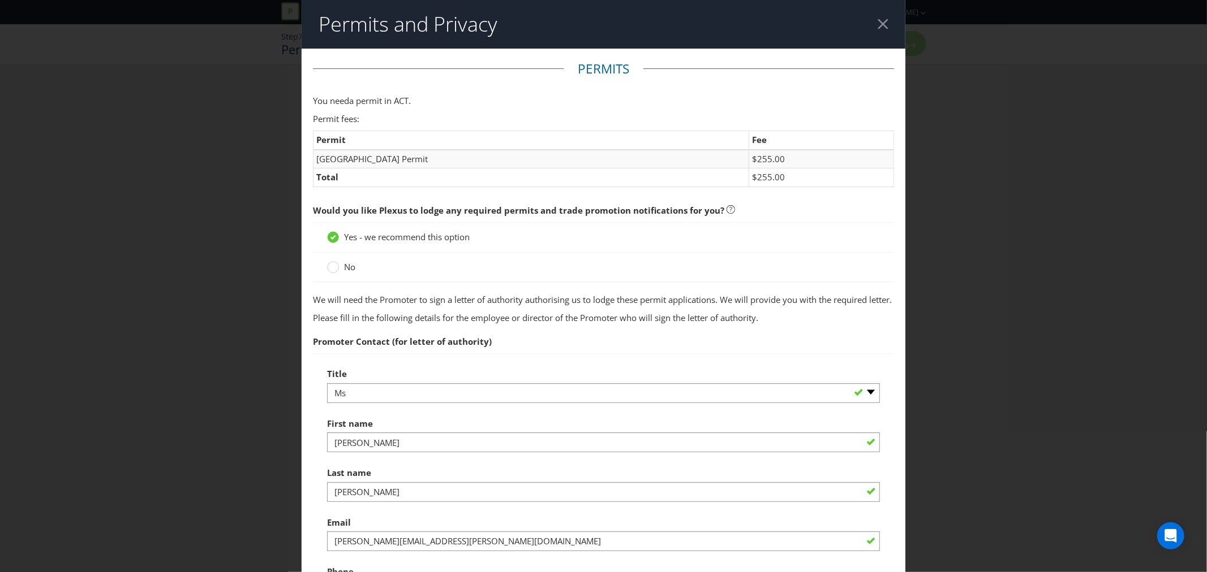
click at [432, 289] on fieldset "Permits You need a permit in ACT . Permit fees: Permit Fee [GEOGRAPHIC_DATA] Pe…" at bounding box center [603, 363] width 581 height 606
click at [877, 24] on div at bounding box center [882, 24] width 11 height 11
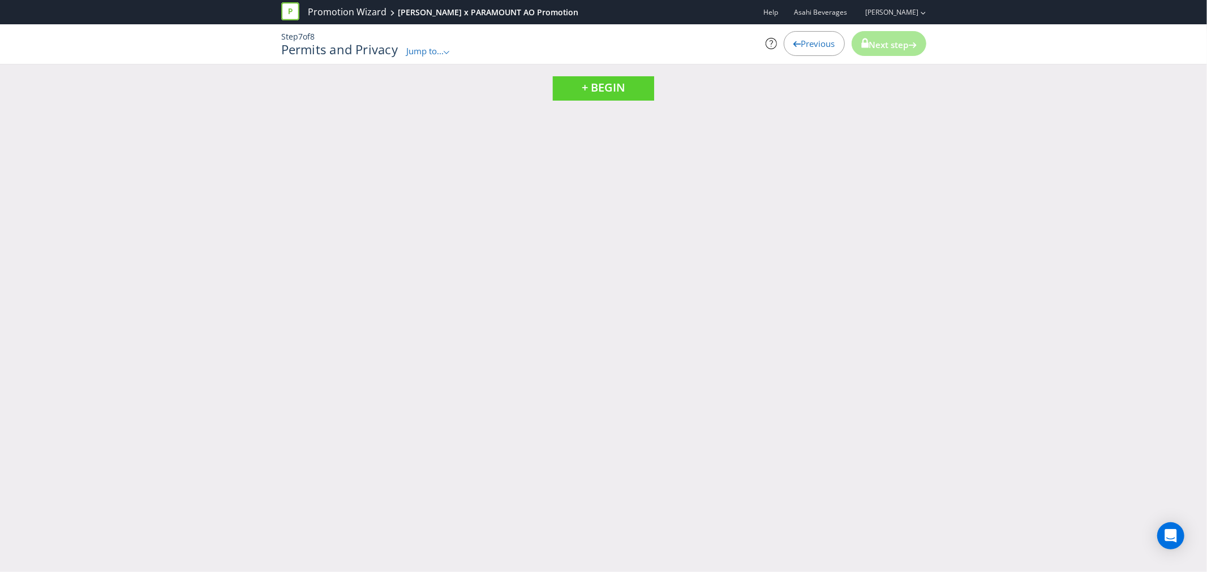
click at [807, 45] on span "Previous" at bounding box center [818, 43] width 34 height 11
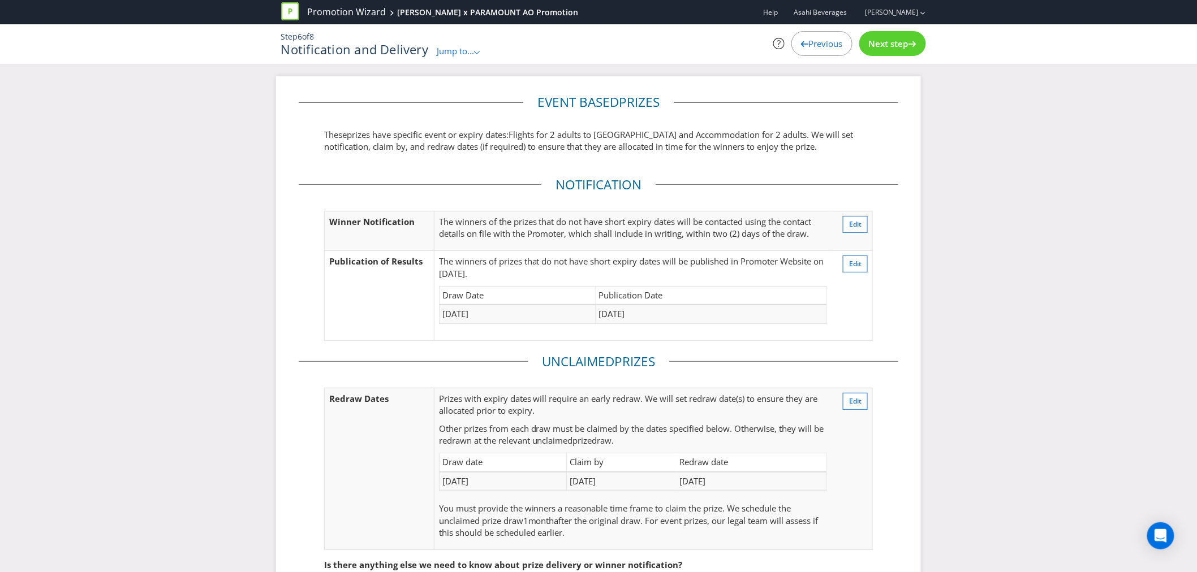
click at [809, 45] on span "Previous" at bounding box center [826, 43] width 34 height 11
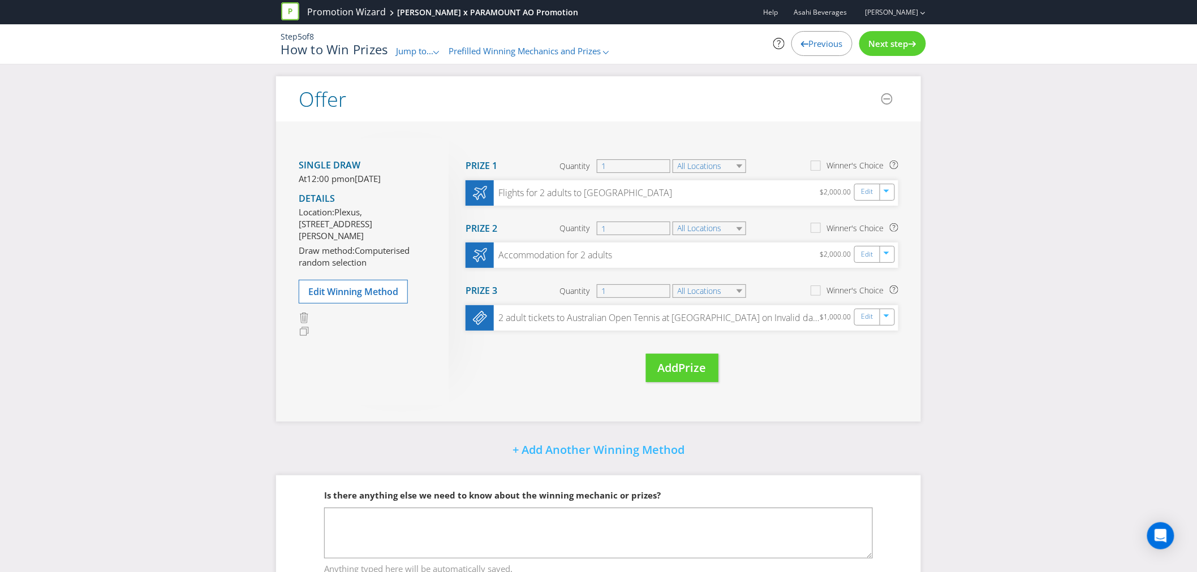
click at [809, 45] on span "Previous" at bounding box center [826, 43] width 34 height 11
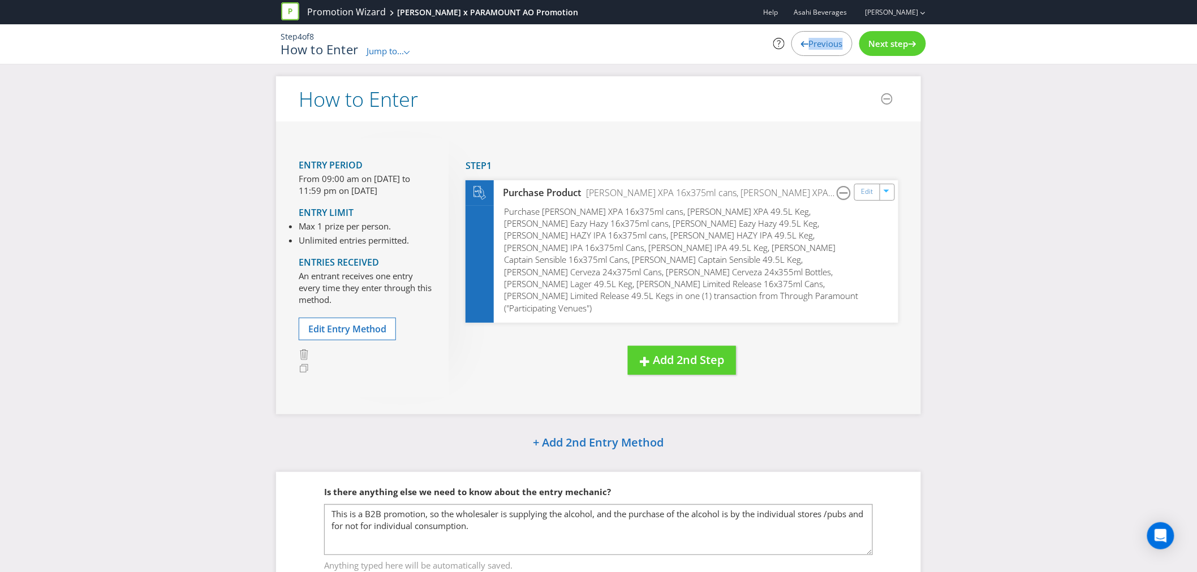
click at [809, 45] on span "Previous" at bounding box center [826, 43] width 34 height 11
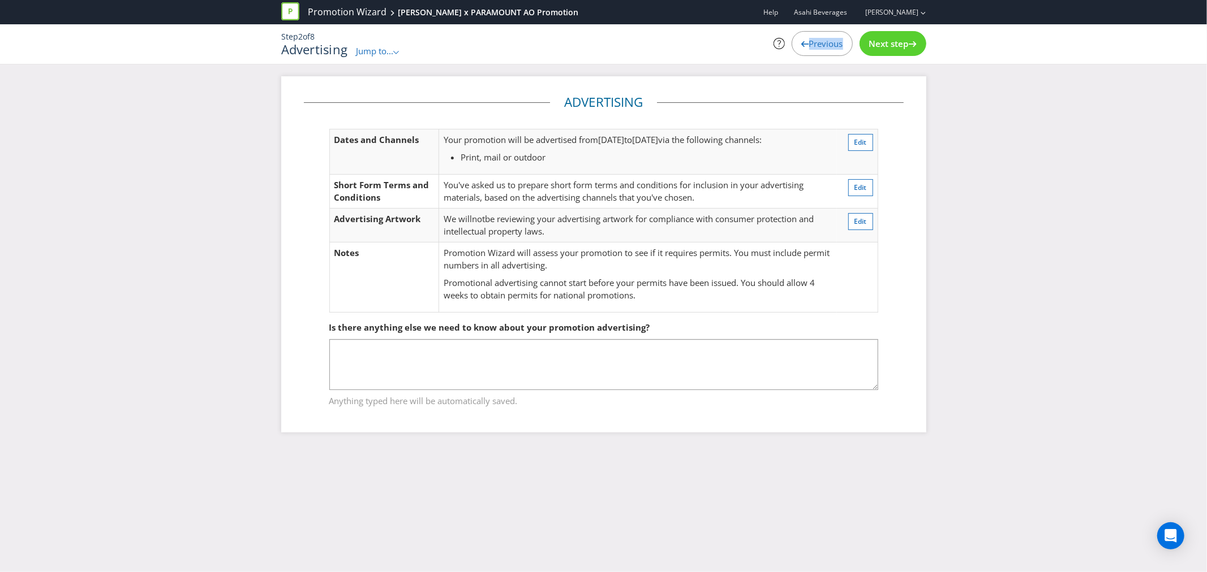
click at [809, 45] on span "Previous" at bounding box center [826, 43] width 34 height 11
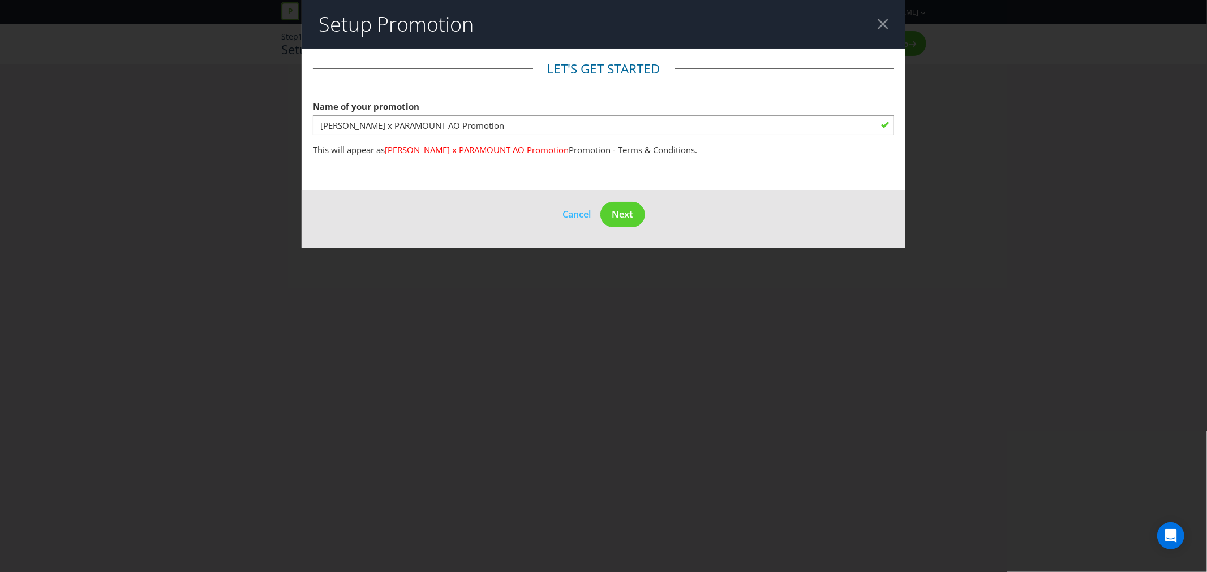
click at [807, 45] on header "Setup Promotion" at bounding box center [604, 24] width 604 height 49
click at [632, 213] on span "Next" at bounding box center [622, 214] width 21 height 12
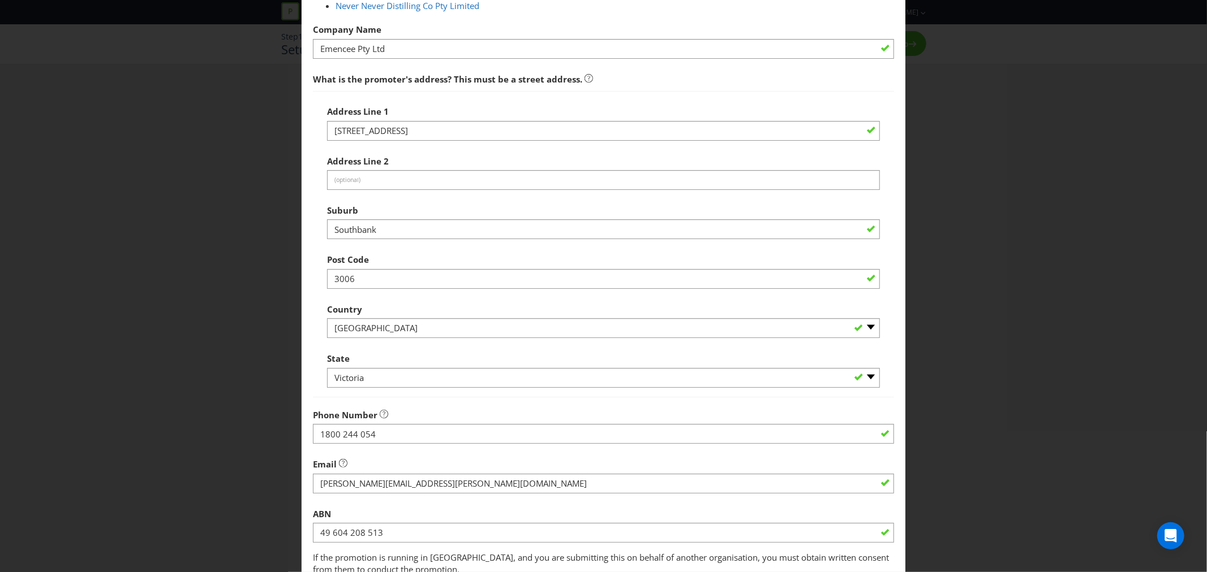
scroll to position [311, 0]
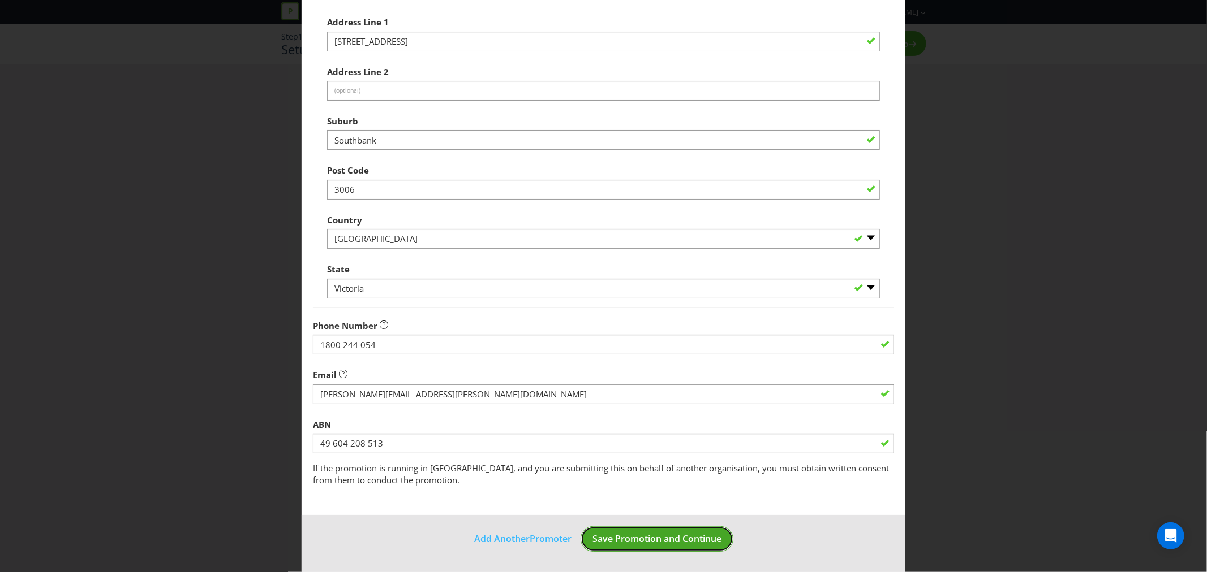
click at [699, 540] on span "Save Promotion and Continue" at bounding box center [656, 539] width 129 height 12
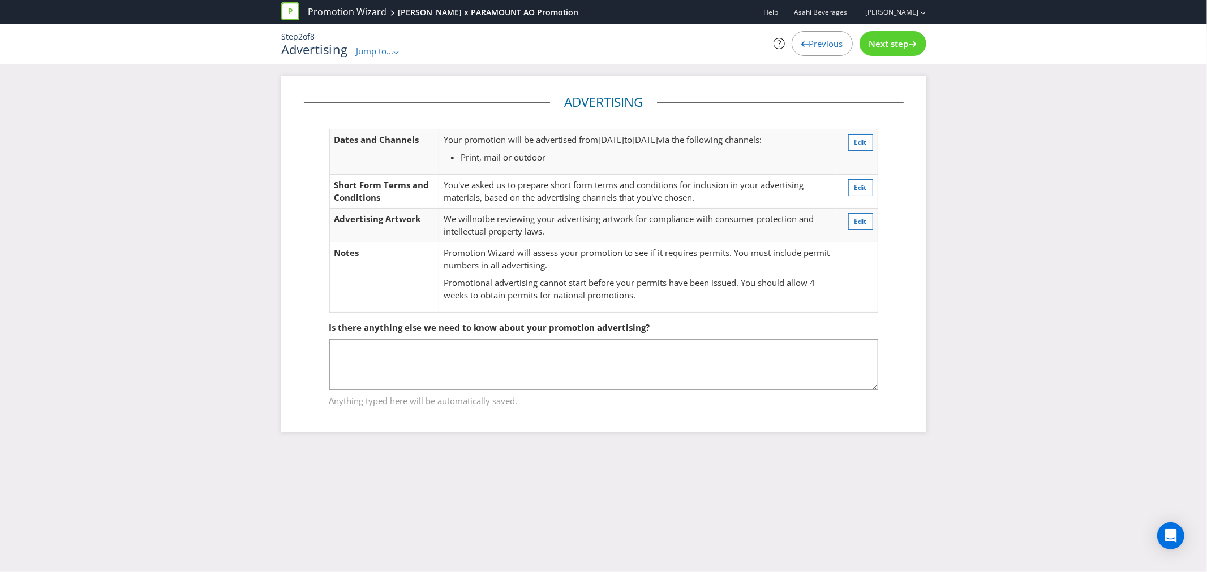
click at [881, 42] on span "Next step" at bounding box center [889, 43] width 40 height 11
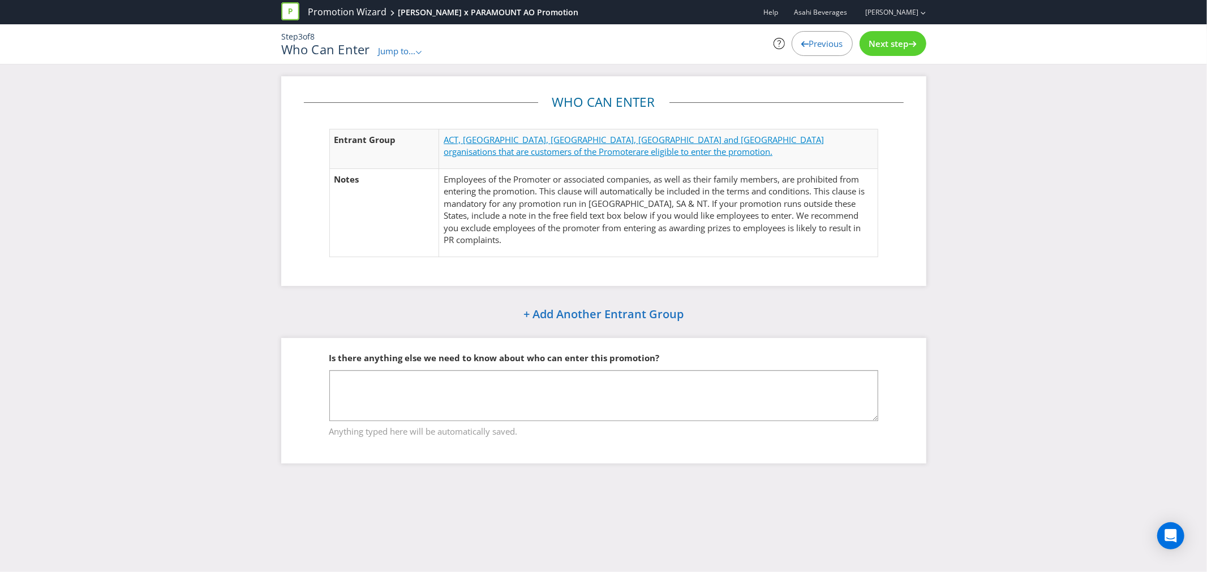
click at [467, 138] on span "ACT, [GEOGRAPHIC_DATA], [GEOGRAPHIC_DATA], [GEOGRAPHIC_DATA] and [GEOGRAPHIC_DA…" at bounding box center [634, 145] width 380 height 23
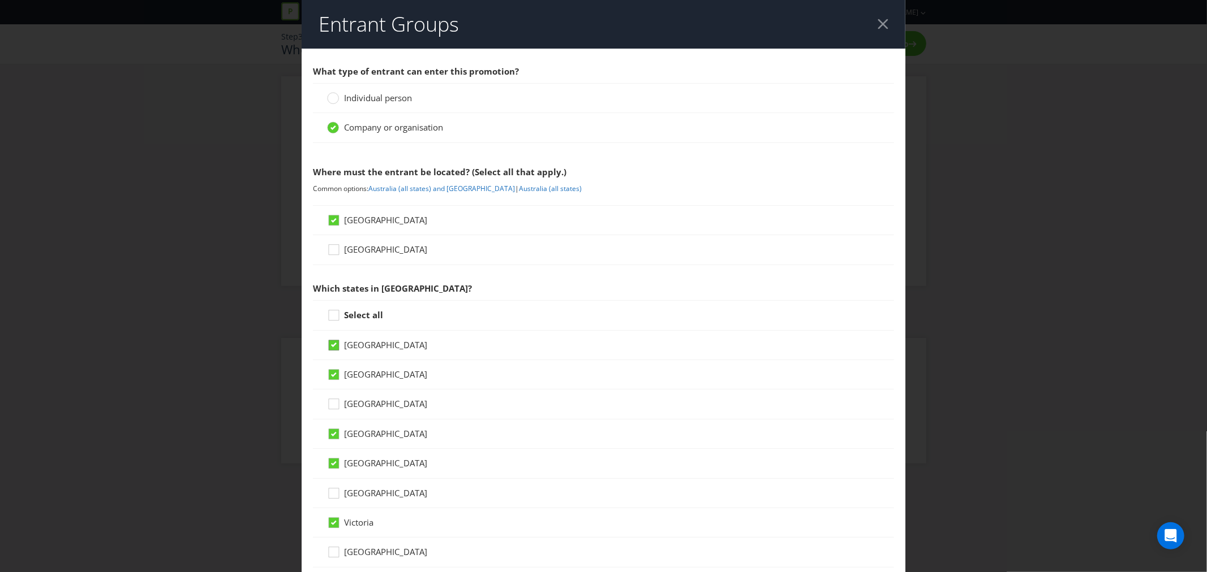
click at [334, 349] on icon at bounding box center [334, 345] width 10 height 10
click at [0, 0] on input "[GEOGRAPHIC_DATA]" at bounding box center [0, 0] width 0 height 0
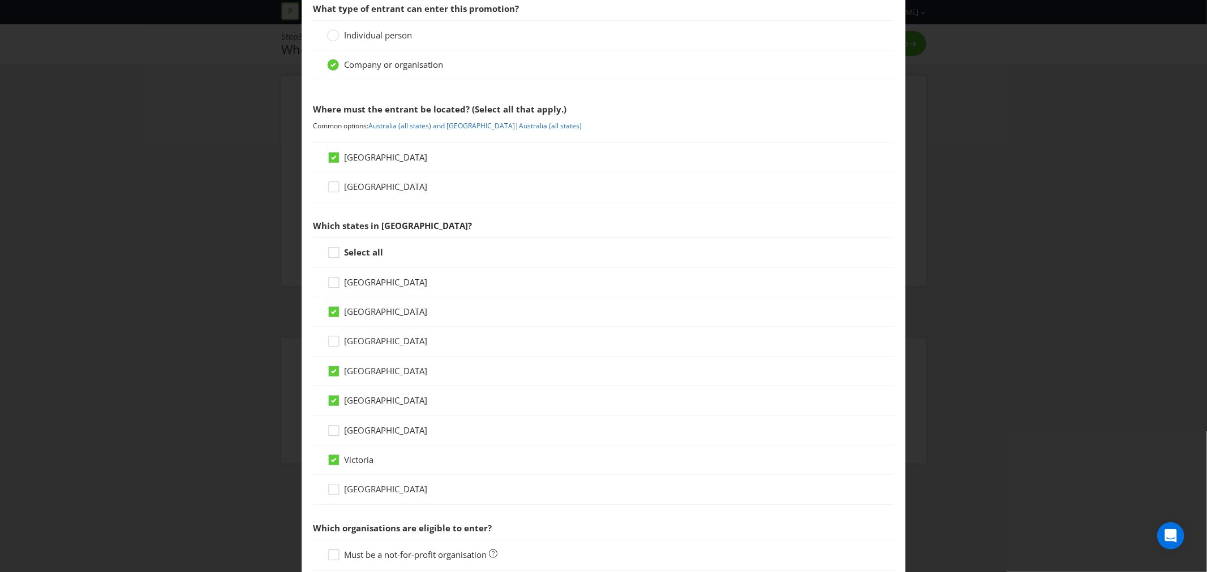
scroll to position [126, 0]
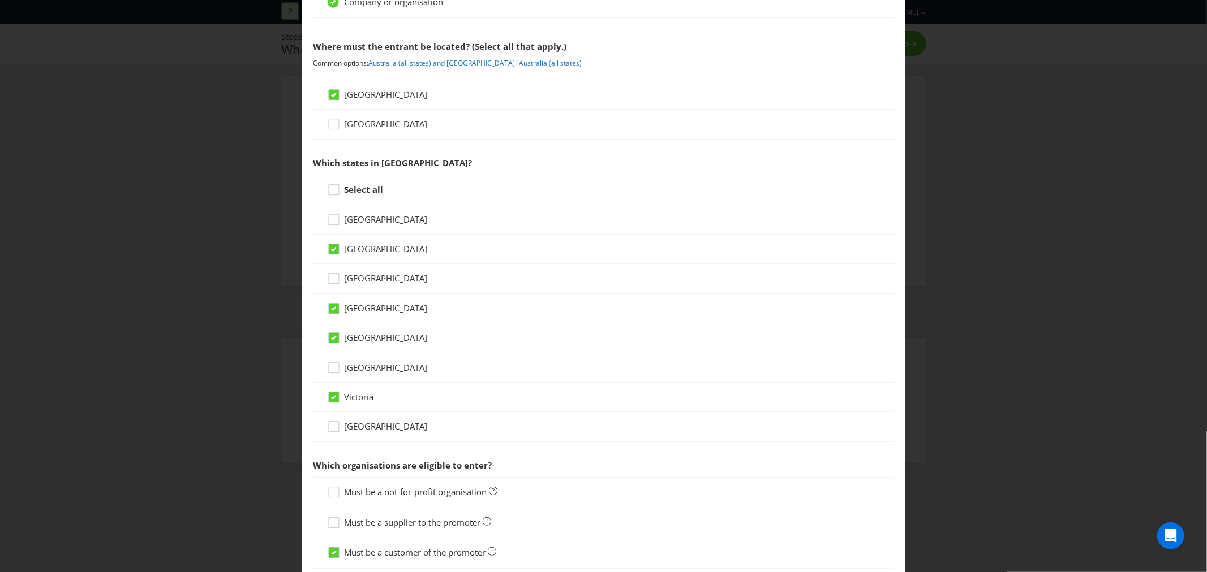
click at [346, 428] on span "[GEOGRAPHIC_DATA]" at bounding box center [385, 426] width 83 height 11
click at [0, 0] on input "[GEOGRAPHIC_DATA]" at bounding box center [0, 0] width 0 height 0
click at [331, 428] on icon at bounding box center [334, 427] width 6 height 5
click at [0, 0] on input "[GEOGRAPHIC_DATA]" at bounding box center [0, 0] width 0 height 0
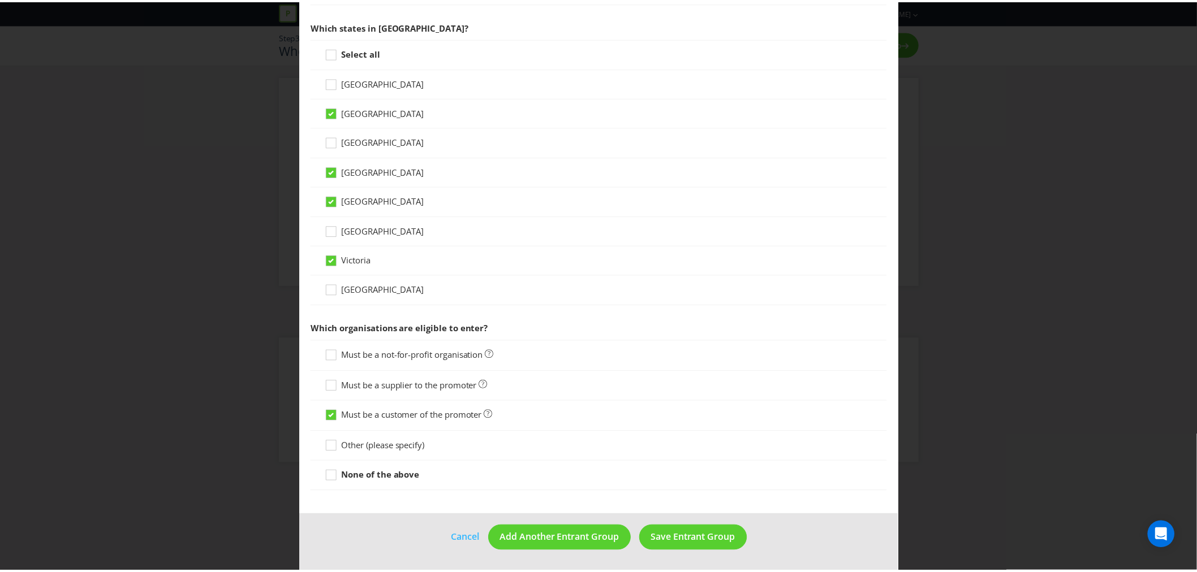
scroll to position [264, 0]
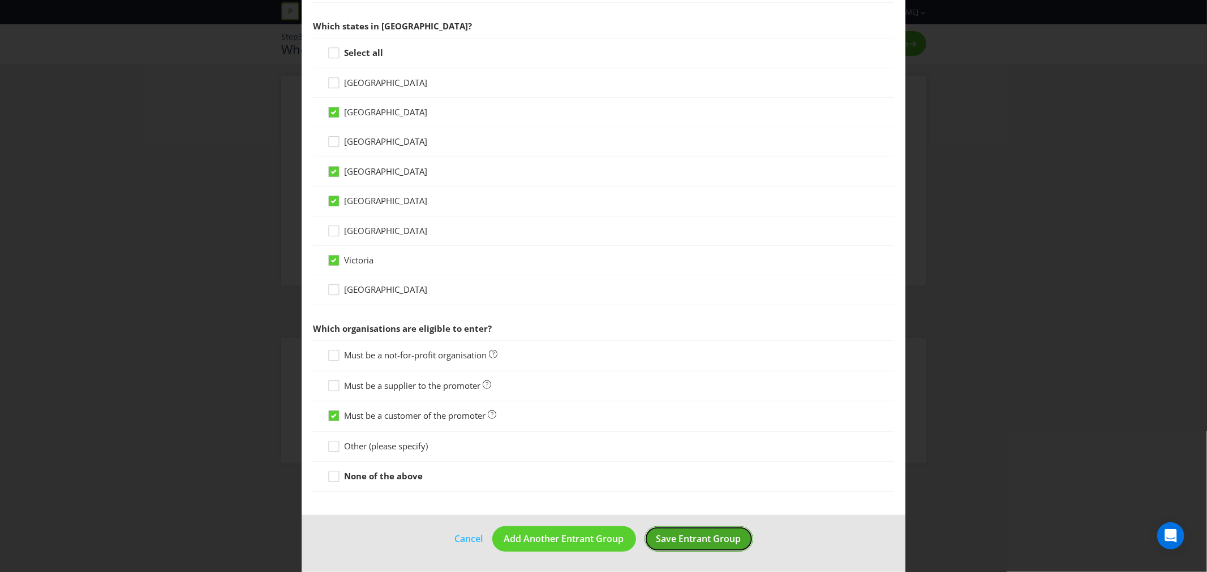
click at [692, 544] on span "Save Entrant Group" at bounding box center [698, 539] width 85 height 12
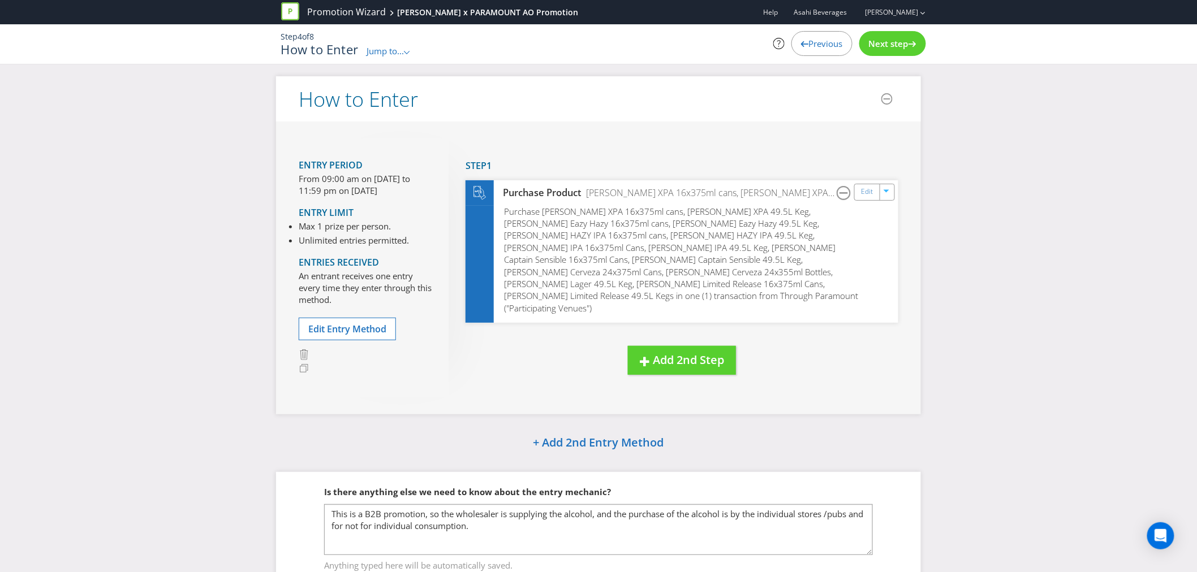
click at [887, 51] on div "Next step" at bounding box center [892, 43] width 67 height 25
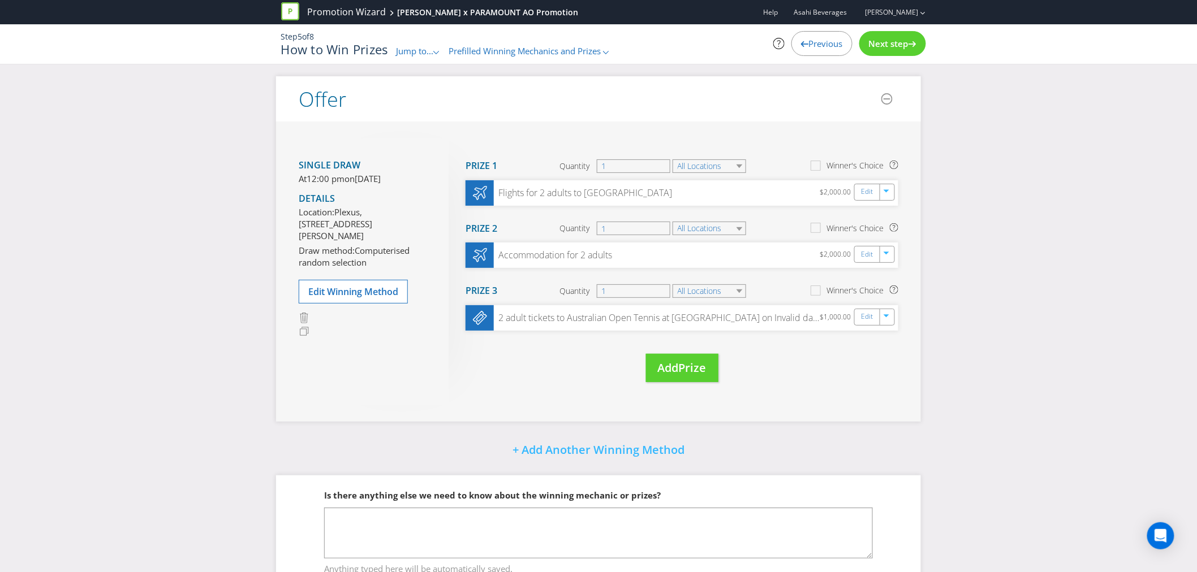
click at [886, 49] on span "Next step" at bounding box center [889, 43] width 40 height 11
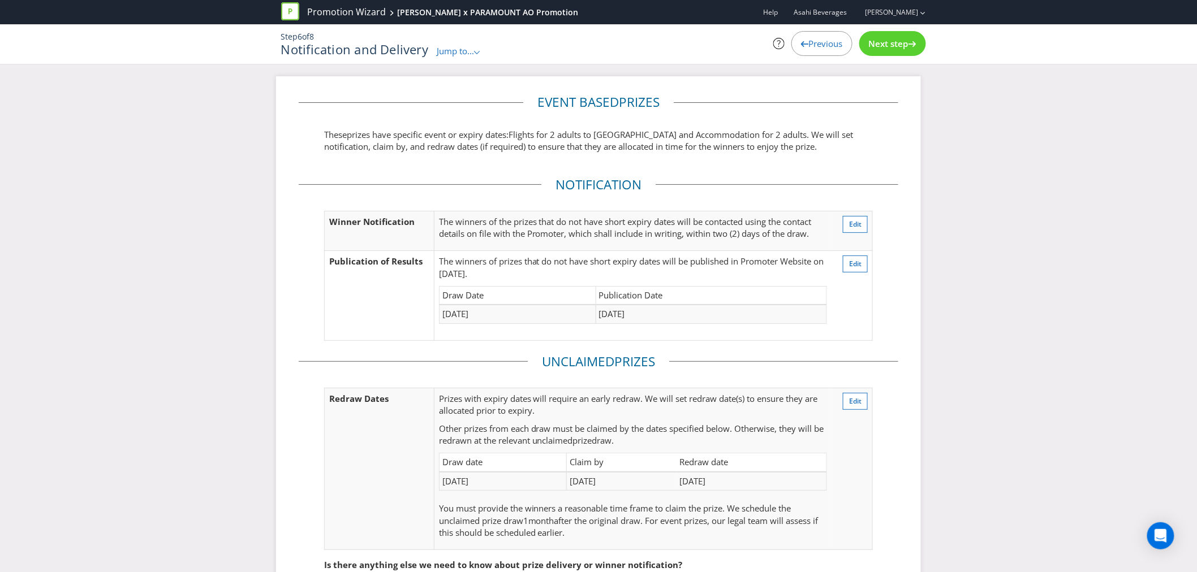
click at [886, 49] on span "Next step" at bounding box center [889, 43] width 40 height 11
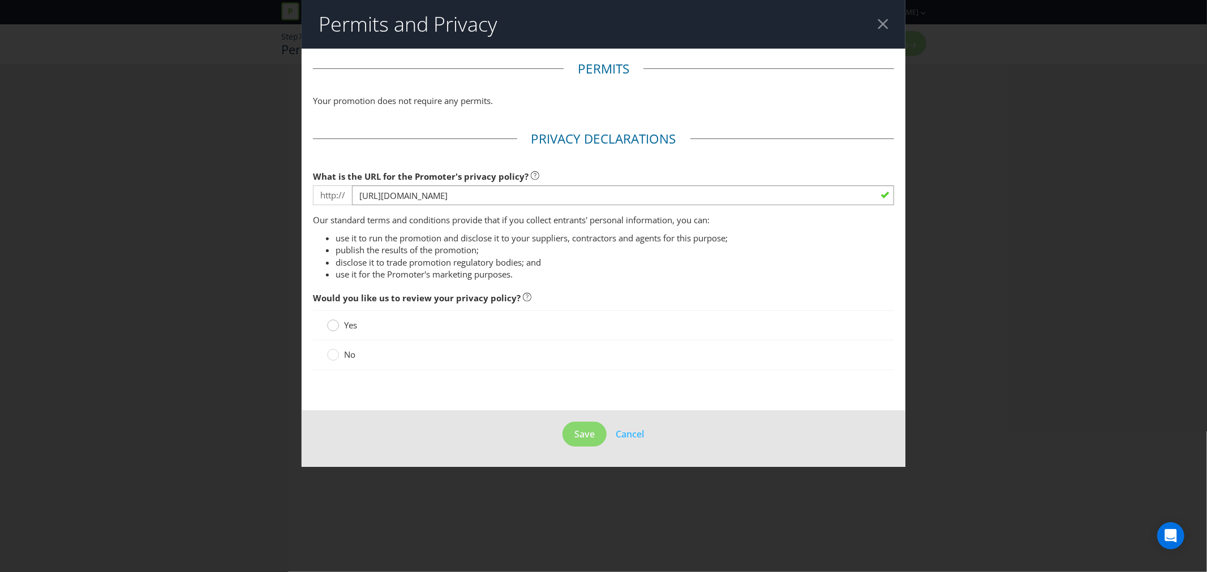
click at [334, 325] on circle at bounding box center [333, 325] width 11 height 11
click at [0, 0] on input "Yes" at bounding box center [0, 0] width 0 height 0
click at [335, 355] on circle at bounding box center [333, 355] width 11 height 11
click at [0, 0] on input "No" at bounding box center [0, 0] width 0 height 0
click at [578, 433] on span "Save" at bounding box center [584, 434] width 20 height 12
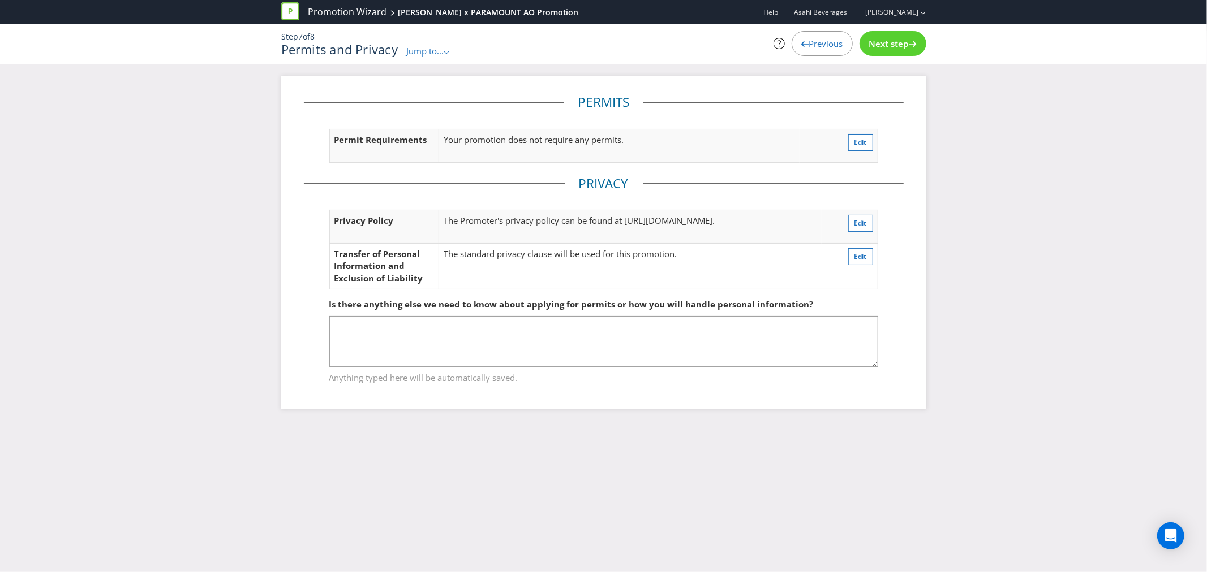
click at [901, 53] on div "Next step" at bounding box center [892, 43] width 67 height 25
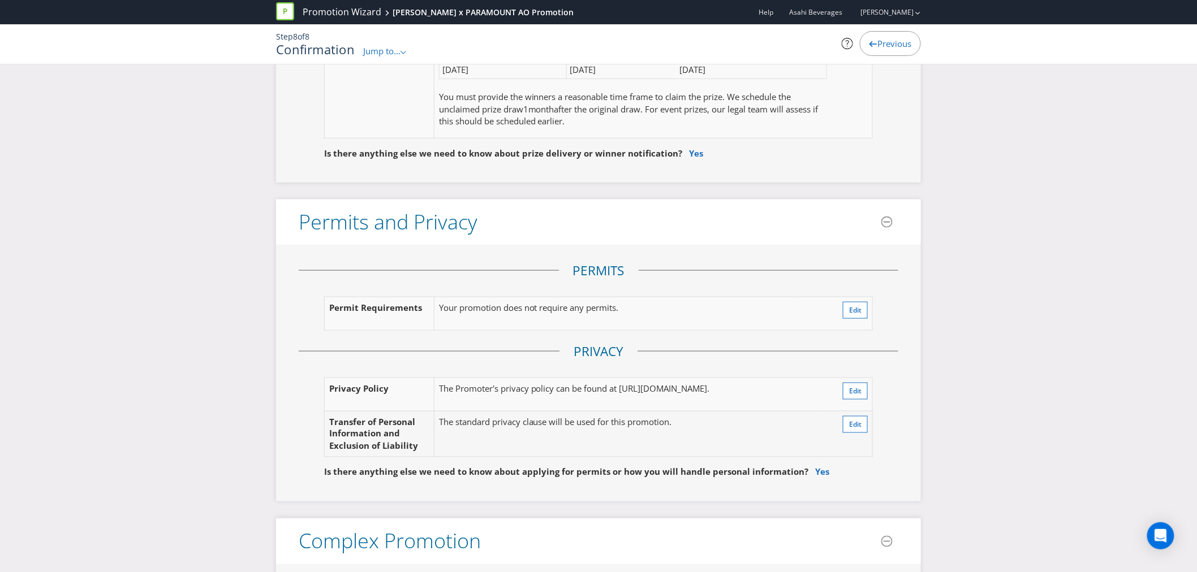
scroll to position [2514, 0]
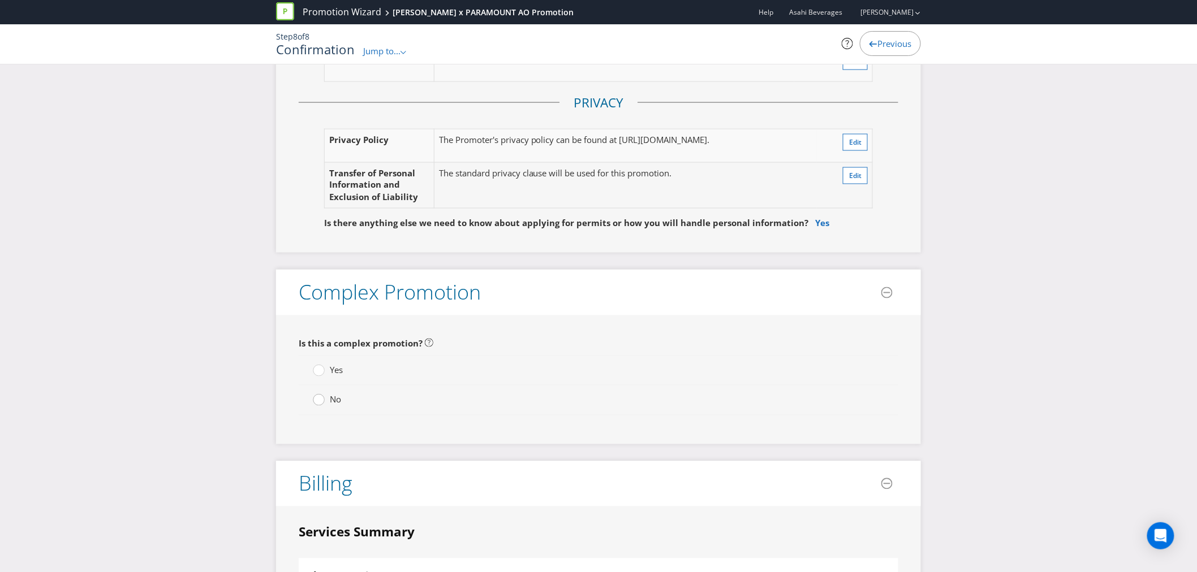
click at [320, 395] on circle at bounding box center [318, 400] width 11 height 11
click at [0, 0] on input "No" at bounding box center [0, 0] width 0 height 0
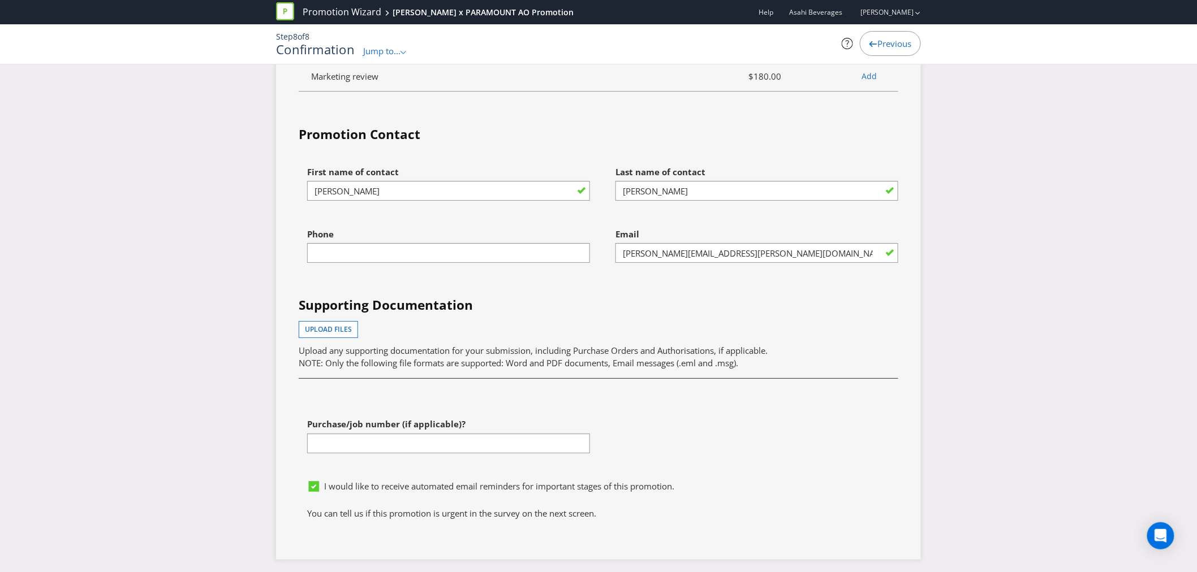
scroll to position [3685, 0]
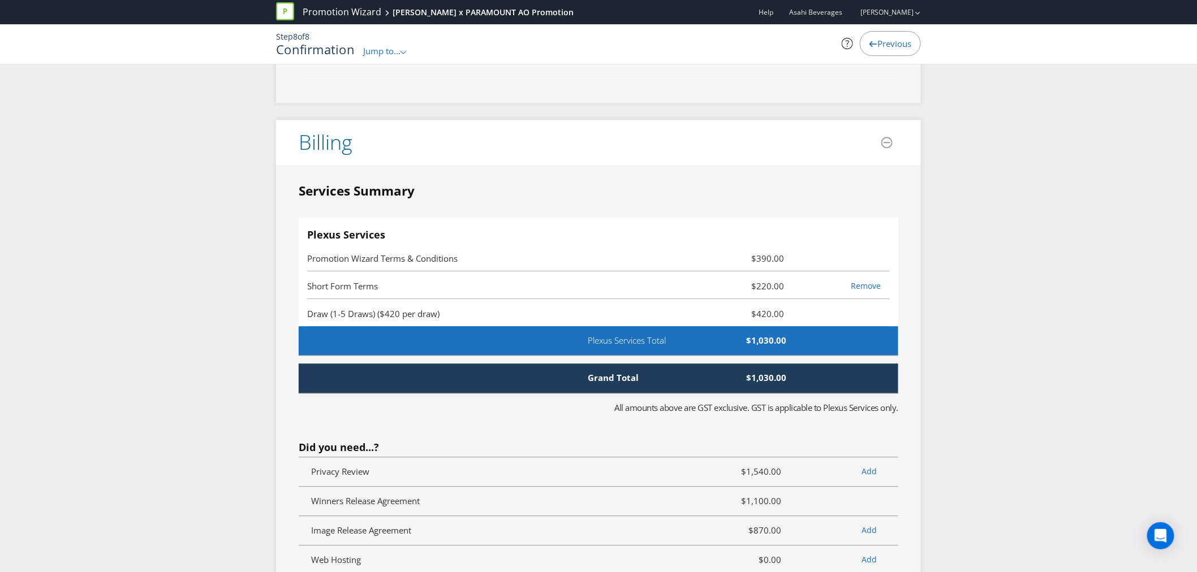
scroll to position [2900, 0]
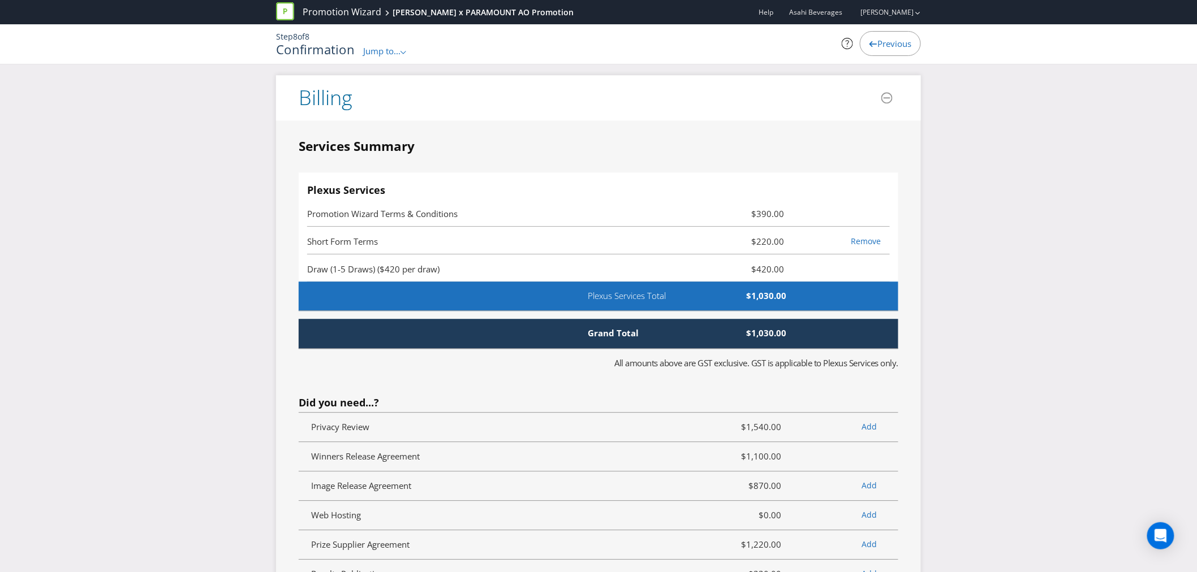
click at [628, 319] on div "Grand Total $1,030.00" at bounding box center [599, 333] width 600 height 29
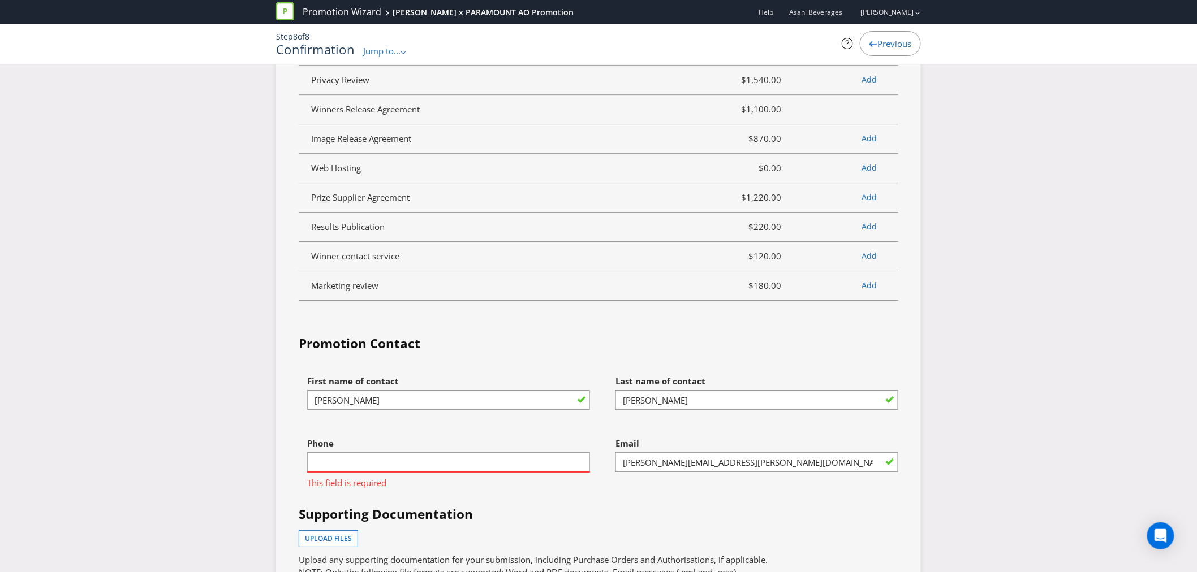
scroll to position [3278, 0]
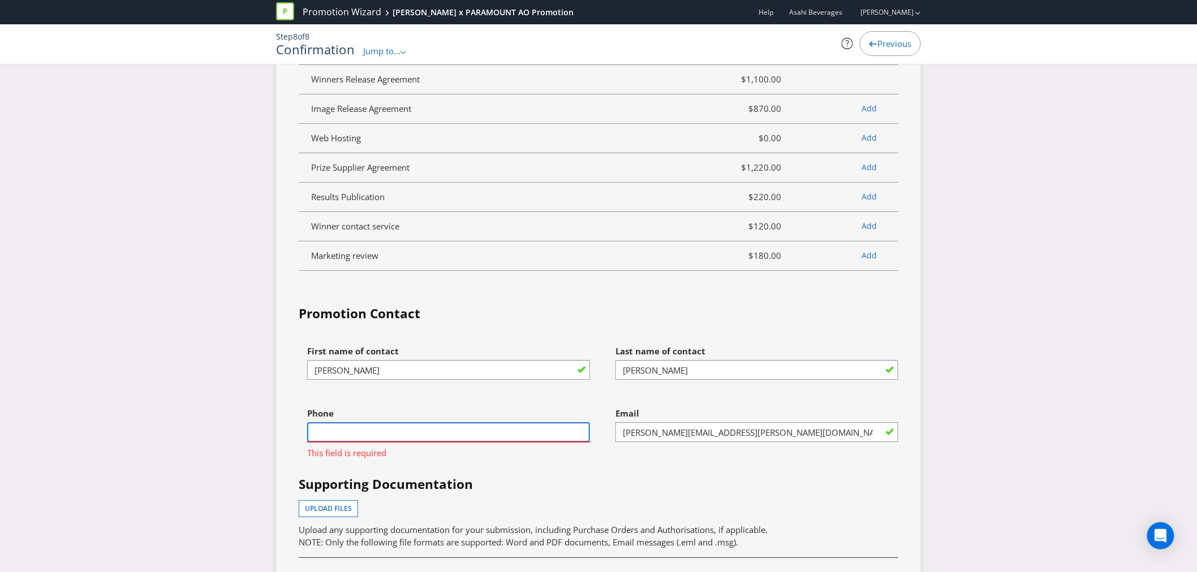
click at [431, 423] on input "text" at bounding box center [448, 433] width 283 height 20
type input "0407923829"
click at [437, 501] on div "Upload files Upload any supporting documentation for your submission, including…" at bounding box center [599, 525] width 600 height 48
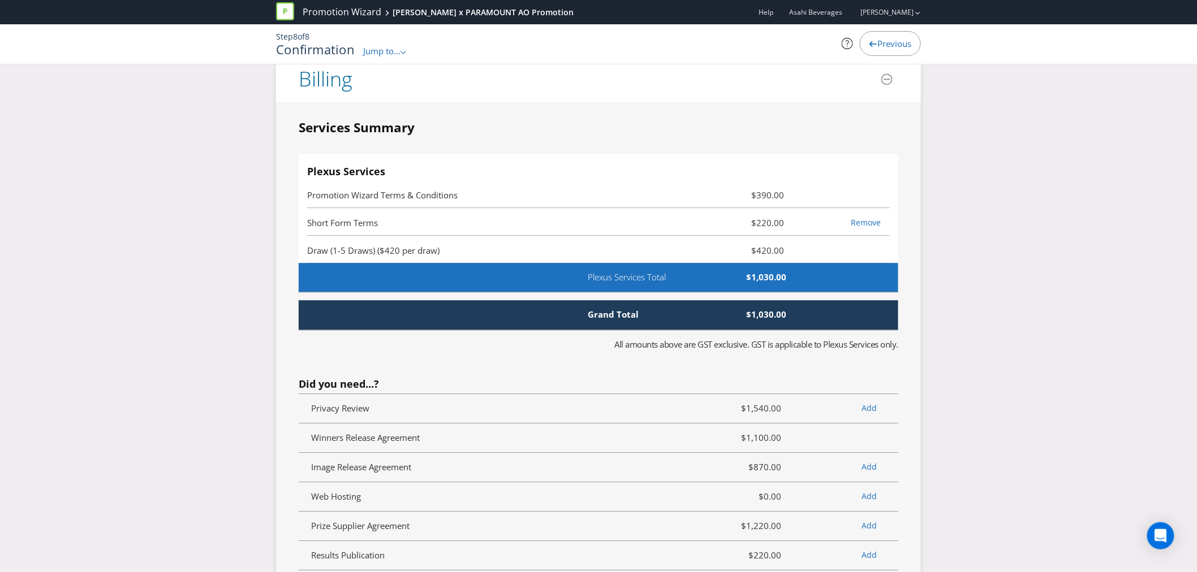
scroll to position [2994, 0]
